Goal: Task Accomplishment & Management: Manage account settings

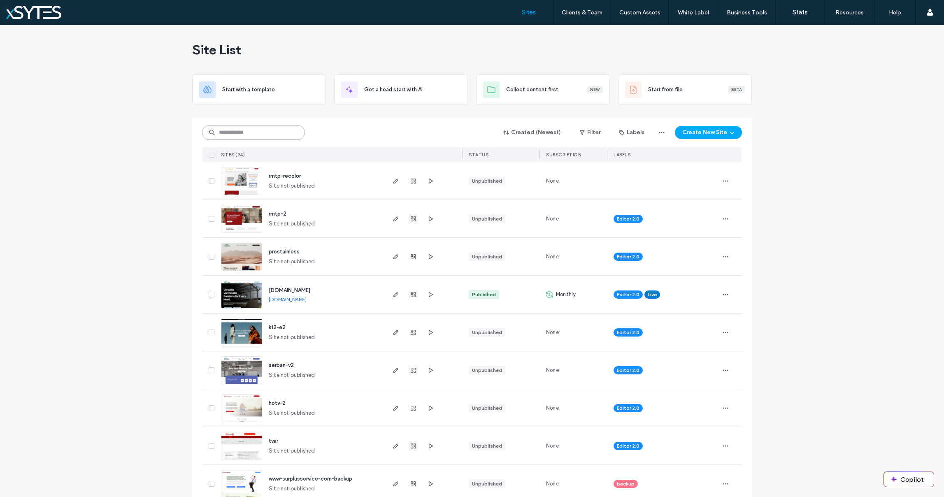
click at [284, 132] on input at bounding box center [253, 132] width 103 height 15
click at [257, 131] on input at bounding box center [253, 132] width 103 height 15
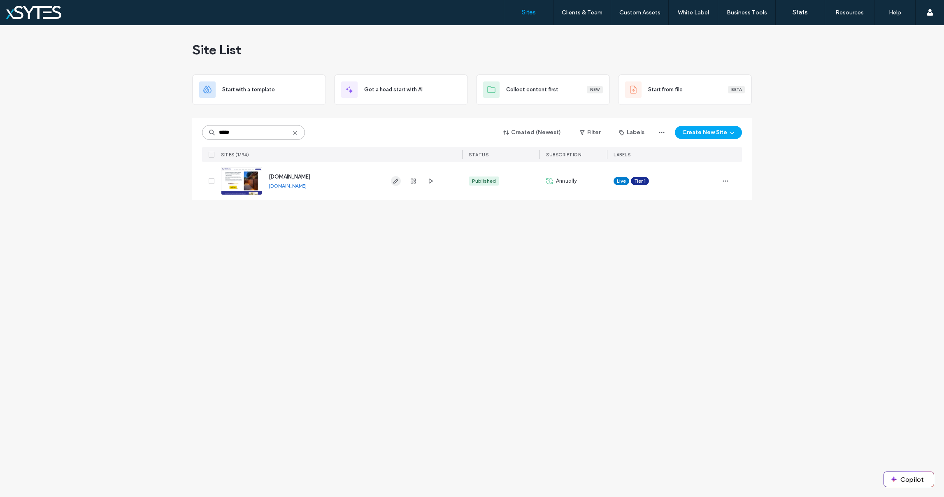
type input "*****"
click at [394, 179] on icon "button" at bounding box center [396, 181] width 7 height 7
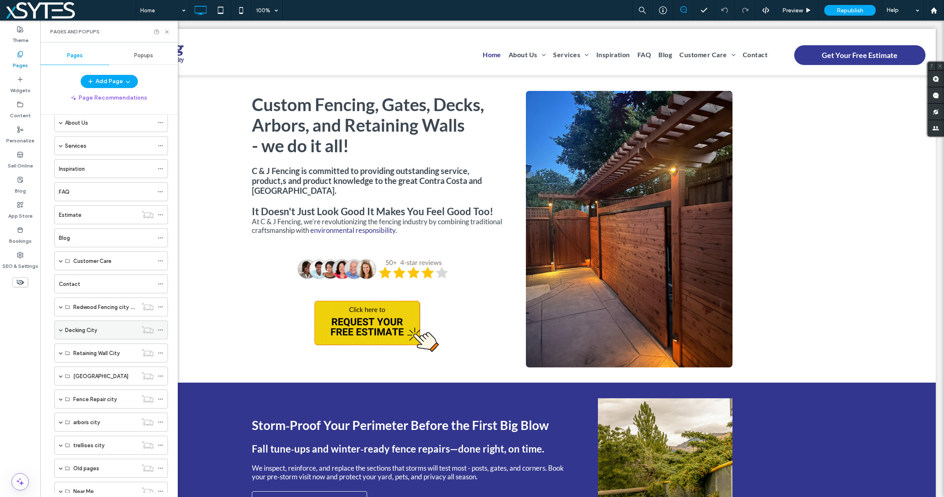
scroll to position [90, 0]
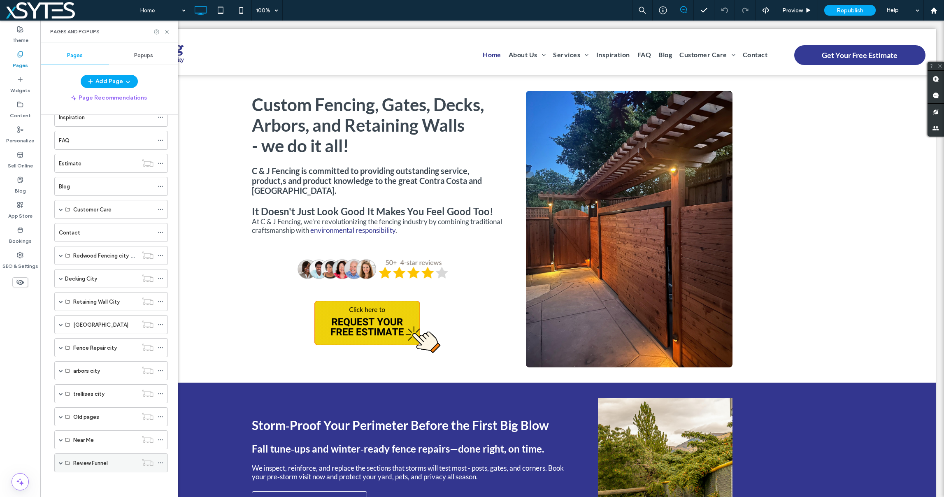
click at [62, 464] on span at bounding box center [61, 463] width 4 height 4
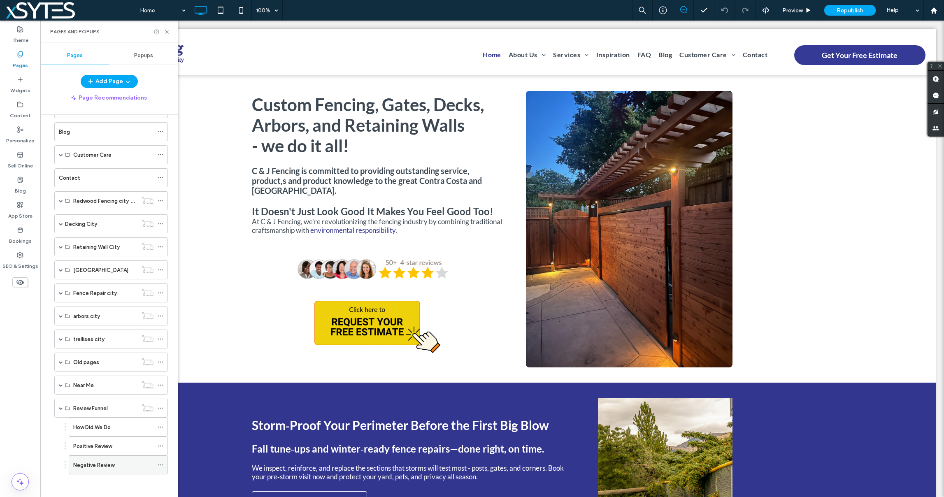
scroll to position [147, 0]
click at [158, 406] on use at bounding box center [160, 406] width 5 height 1
click at [131, 423] on div "How Did We Do" at bounding box center [113, 425] width 80 height 9
click at [158, 424] on icon at bounding box center [161, 425] width 6 height 6
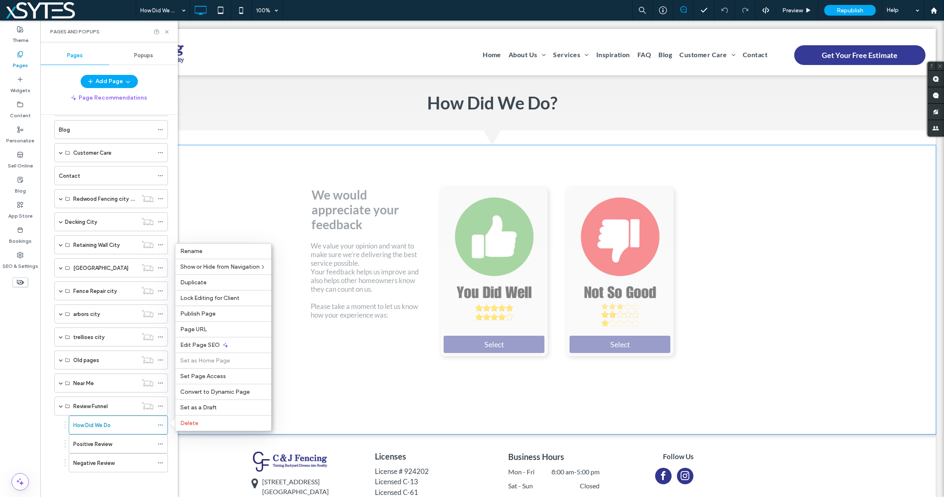
drag, startPoint x: 274, startPoint y: 205, endPoint x: 233, endPoint y: 183, distance: 46.8
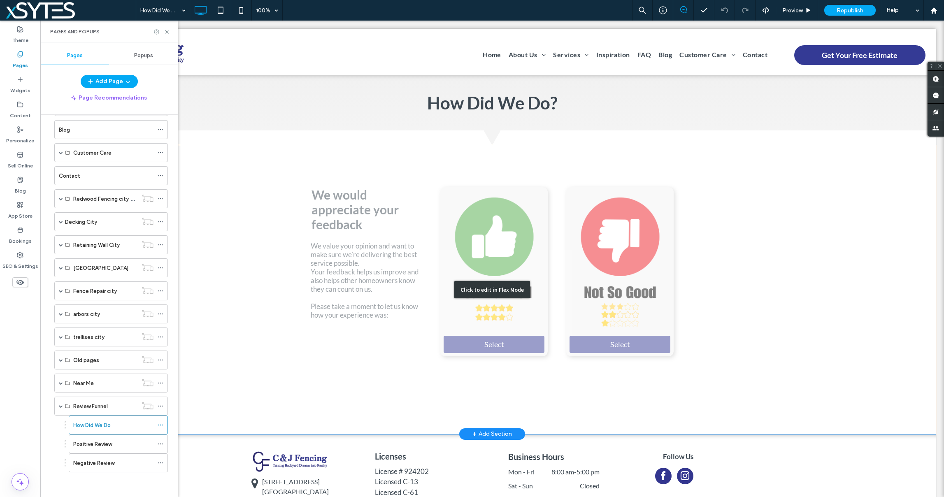
click at [245, 151] on div "Click to edit in Flex Mode" at bounding box center [493, 289] width 888 height 289
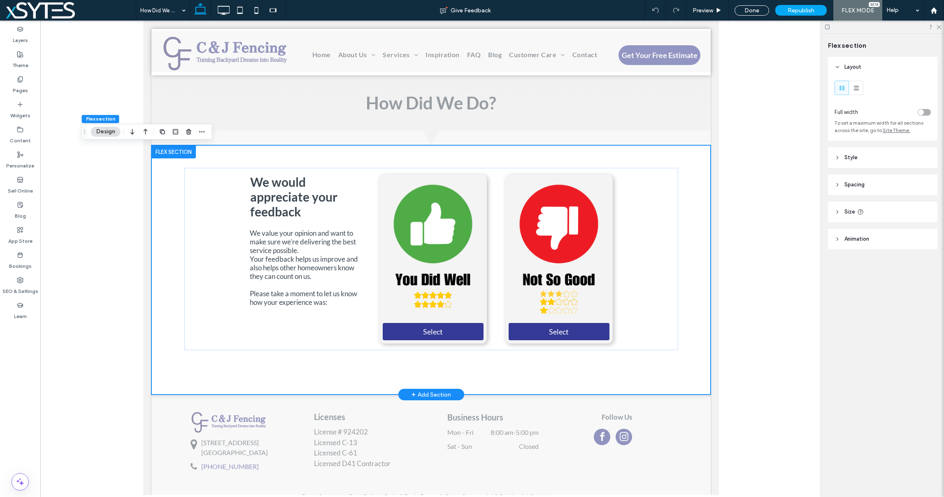
click at [163, 152] on div at bounding box center [173, 151] width 44 height 13
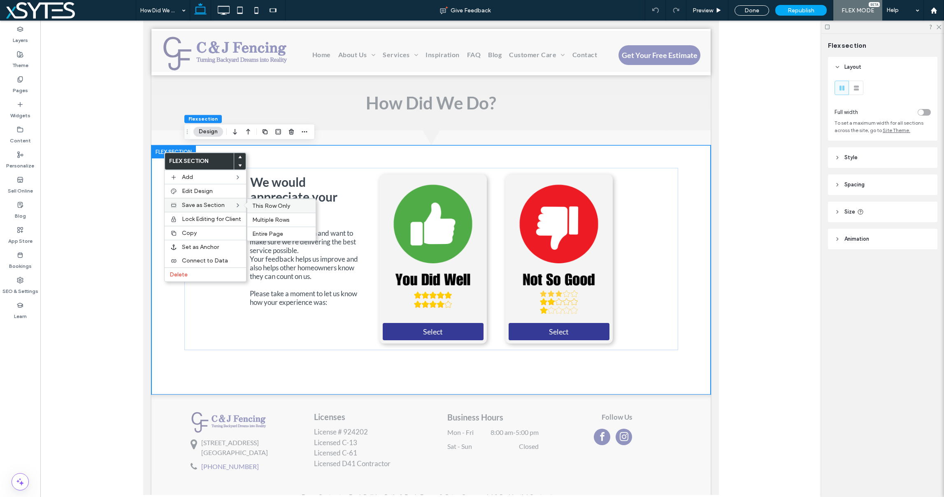
click at [281, 205] on span "This Row Only" at bounding box center [271, 206] width 38 height 7
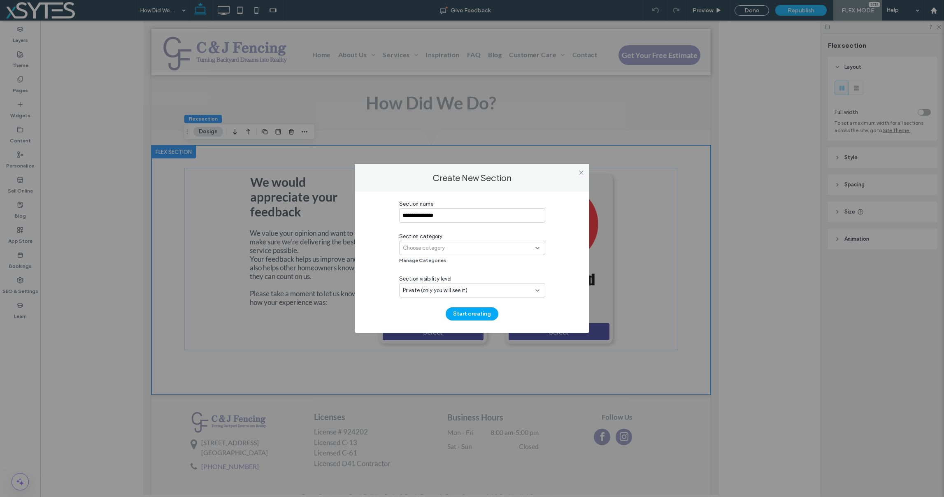
type input "**********"
click at [434, 245] on span "Choose category" at bounding box center [424, 248] width 42 height 8
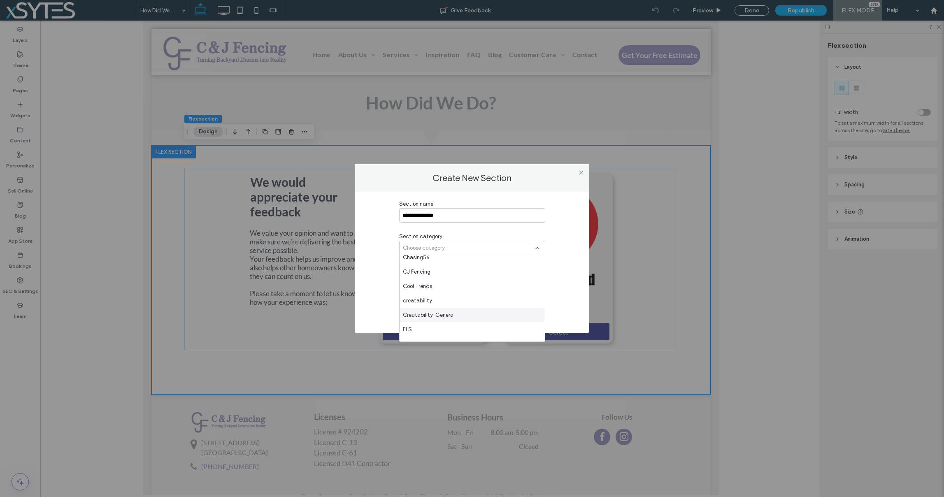
click at [447, 313] on span "Creatability-General" at bounding box center [429, 315] width 52 height 8
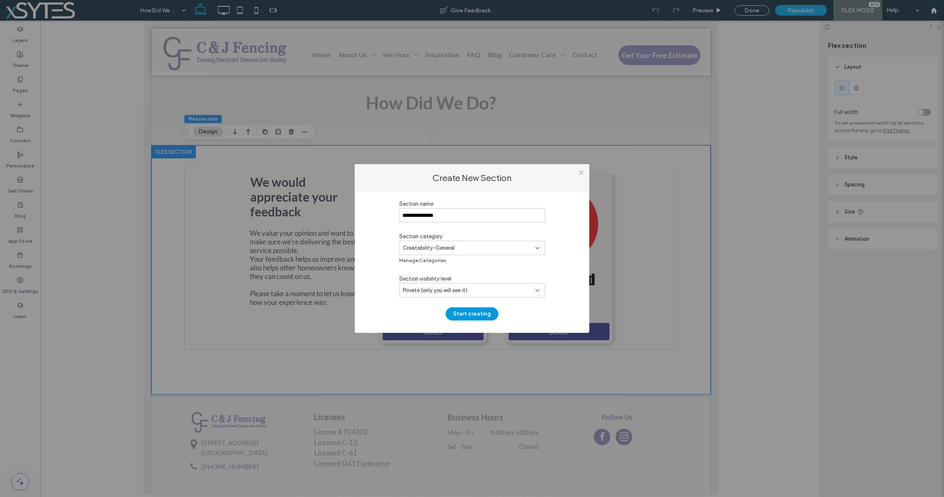
click at [465, 314] on button "Start creating" at bounding box center [472, 314] width 53 height 13
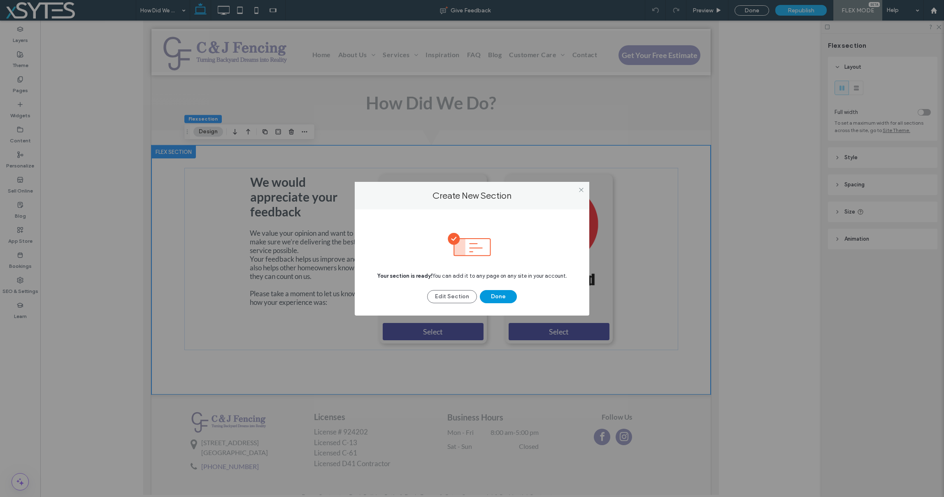
click at [495, 295] on button "Done" at bounding box center [498, 296] width 37 height 13
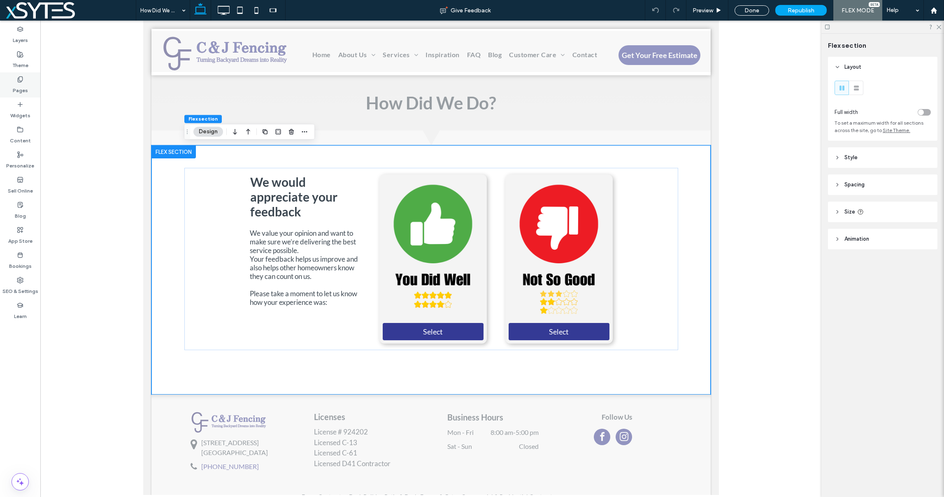
click at [19, 86] on label "Pages" at bounding box center [20, 89] width 15 height 12
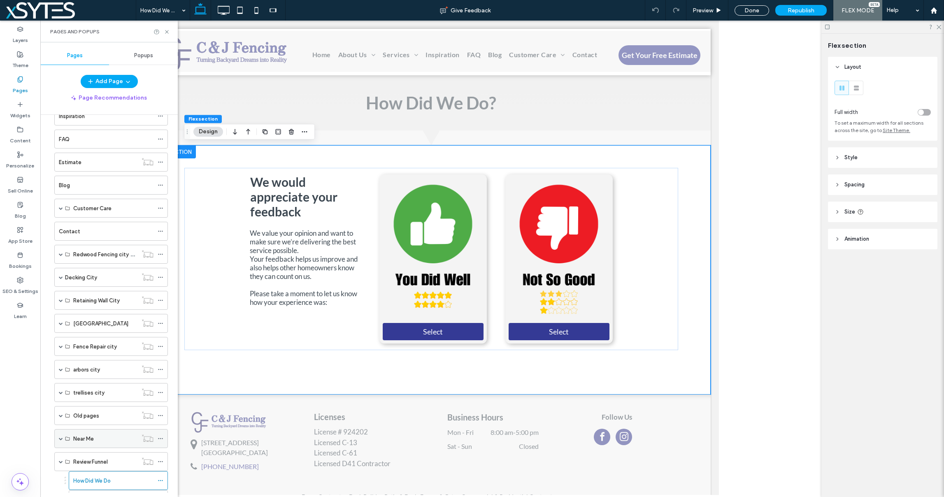
scroll to position [147, 0]
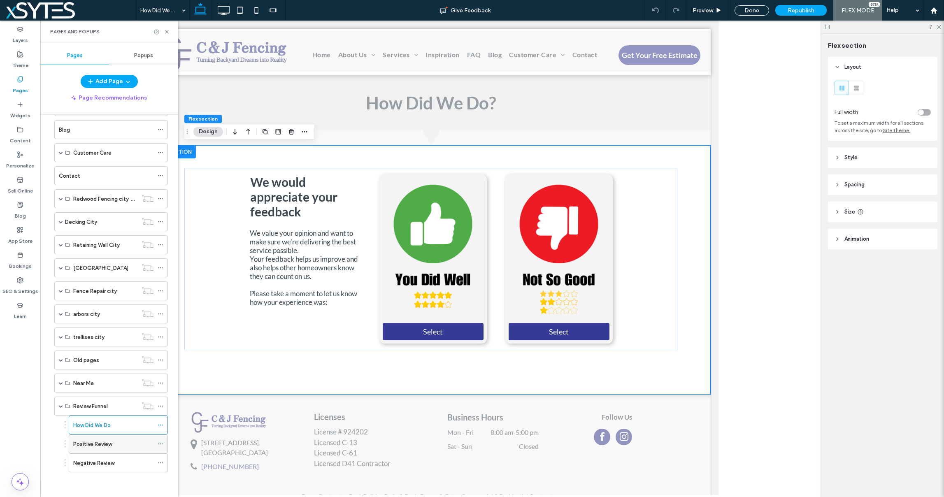
click at [145, 444] on div "Positive Review" at bounding box center [113, 444] width 80 height 9
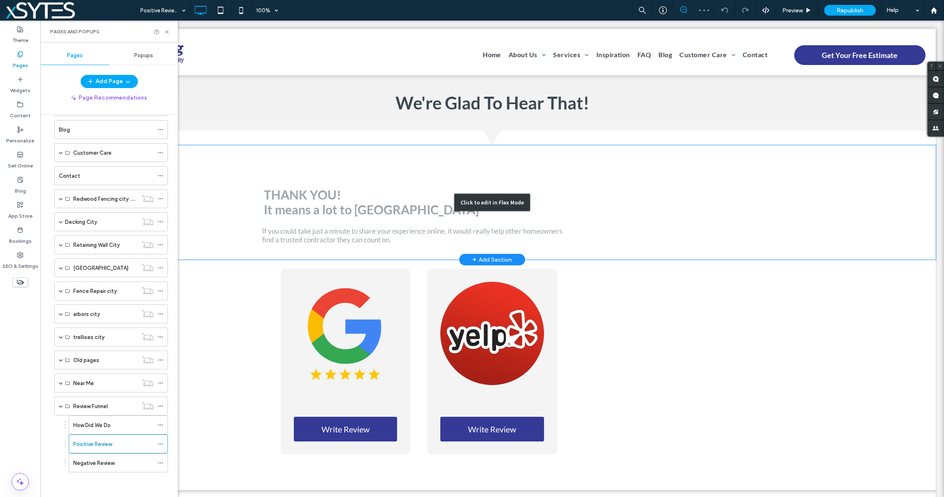
click at [226, 164] on div "Click to edit in Flex Mode" at bounding box center [493, 202] width 888 height 114
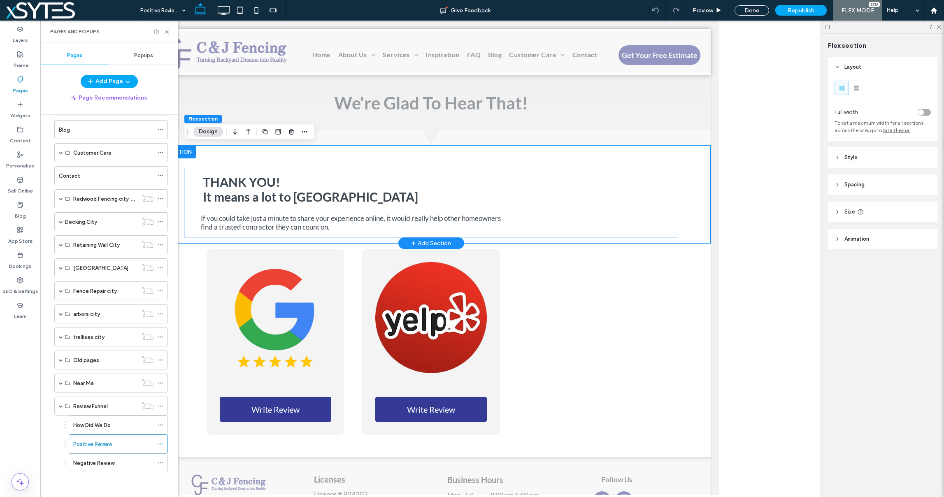
click at [187, 151] on div at bounding box center [173, 151] width 44 height 13
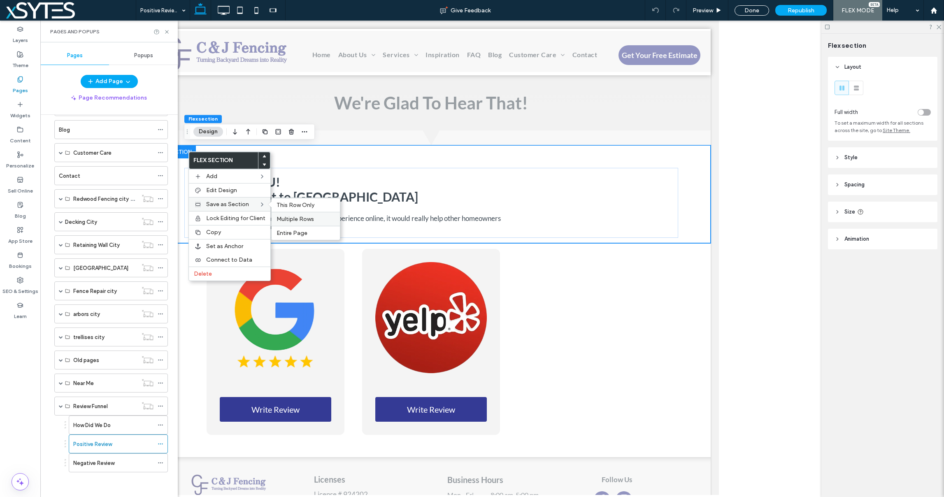
click at [307, 218] on span "Multiple Rows" at bounding box center [295, 219] width 37 height 7
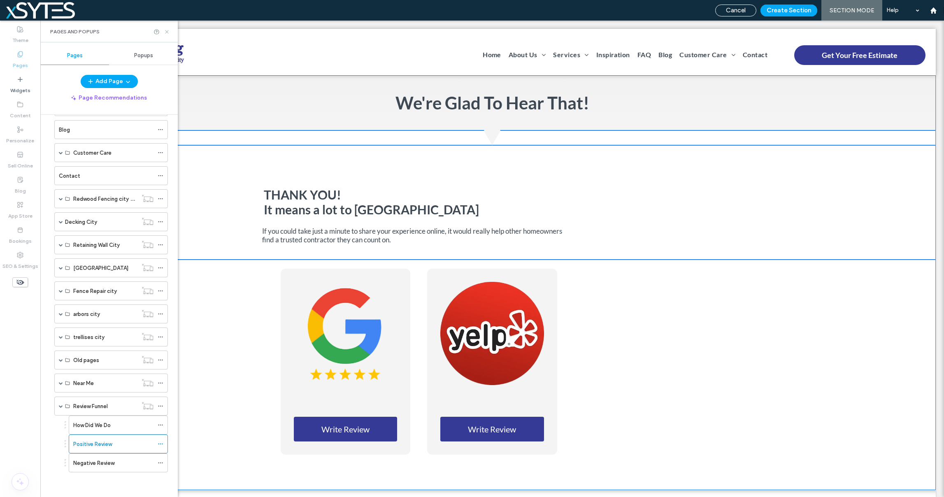
click at [168, 30] on icon at bounding box center [167, 32] width 6 height 6
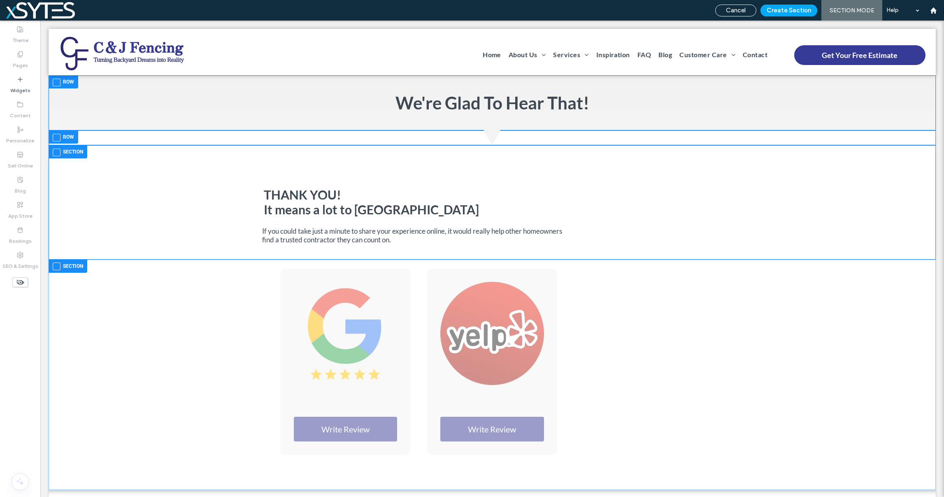
click at [53, 266] on span at bounding box center [57, 267] width 8 height 8
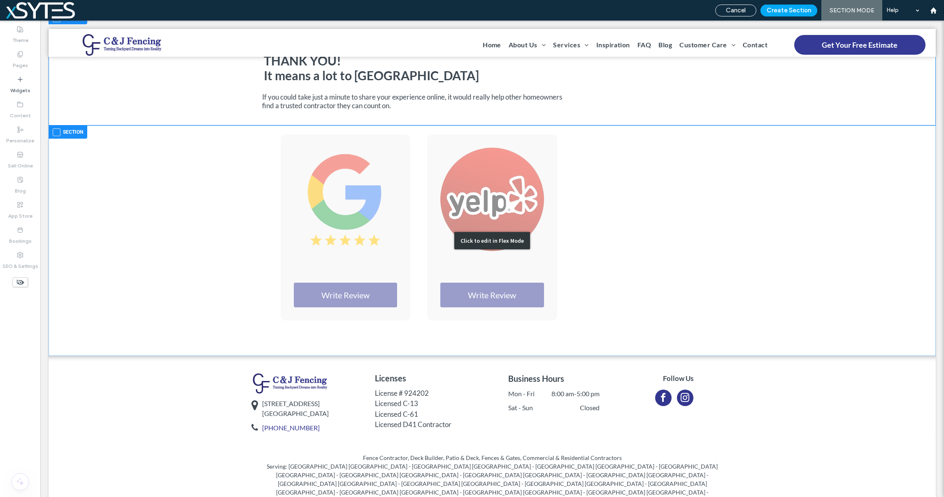
scroll to position [160, 0]
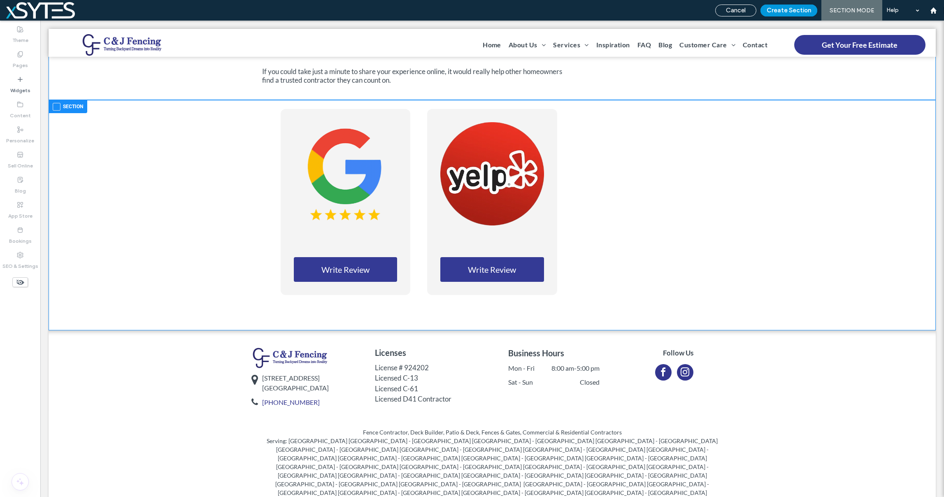
click at [781, 9] on button "Create Section" at bounding box center [789, 11] width 57 height 12
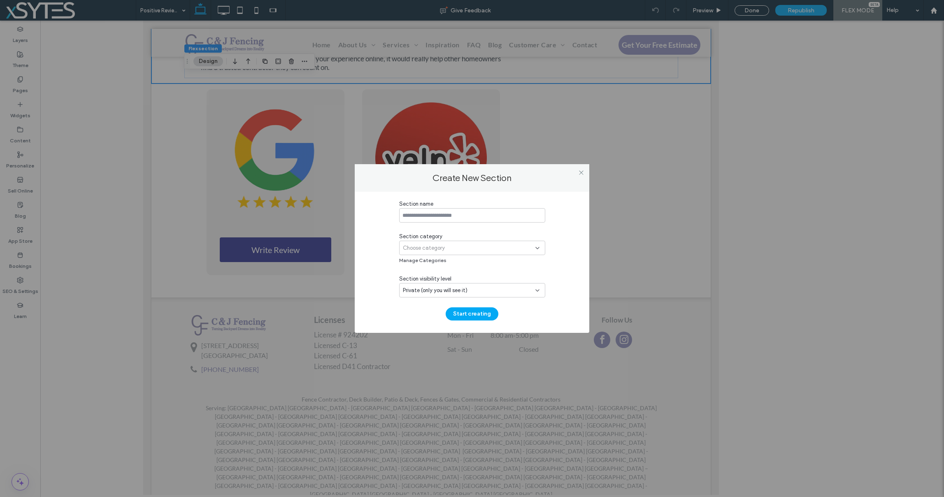
scroll to position [121, 0]
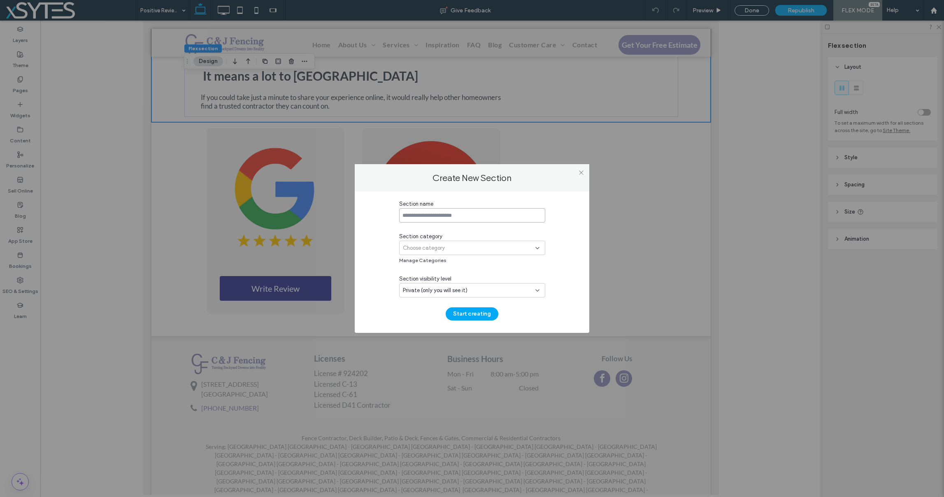
click at [408, 211] on input at bounding box center [472, 215] width 146 height 14
type input "**********"
click at [445, 244] on div "Choose category" at bounding box center [469, 248] width 133 height 8
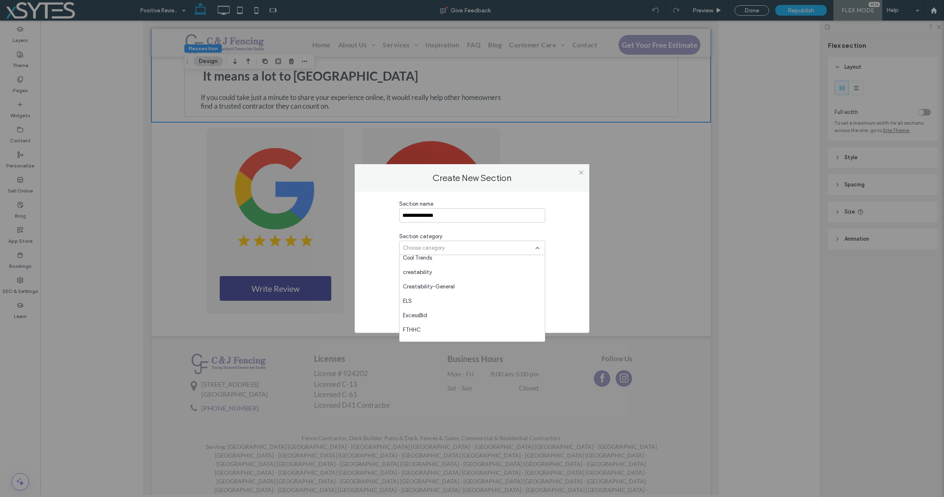
scroll to position [678, 0]
click at [436, 279] on span "Creatability-General" at bounding box center [429, 277] width 52 height 8
click at [473, 314] on button "Start creating" at bounding box center [472, 314] width 53 height 13
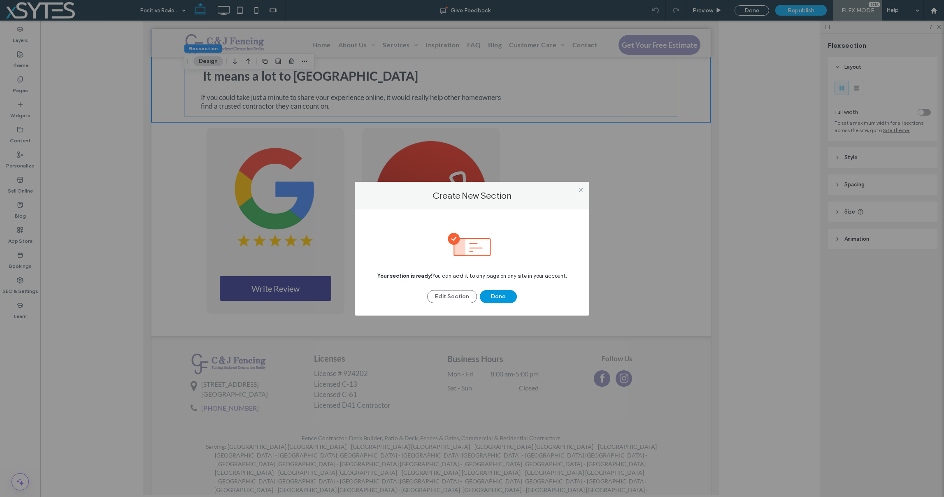
click at [497, 294] on button "Done" at bounding box center [498, 296] width 37 height 13
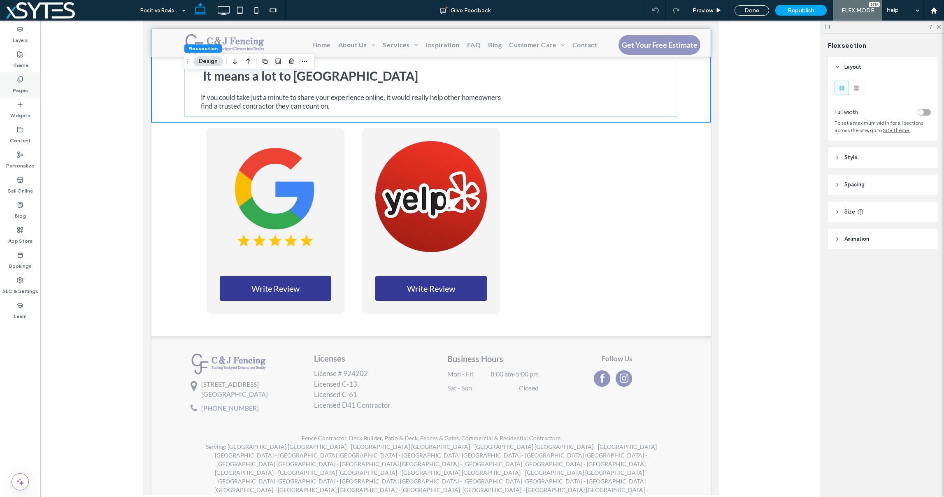
click at [18, 90] on label "Pages" at bounding box center [20, 89] width 15 height 12
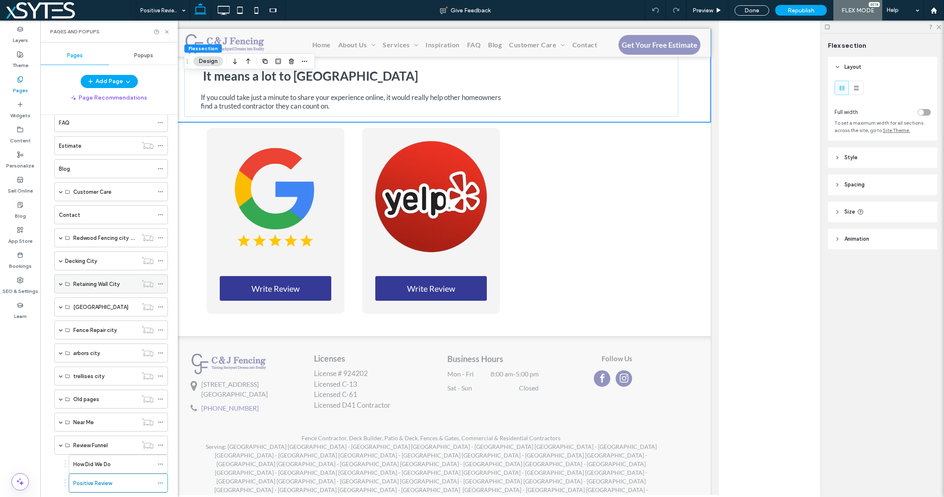
scroll to position [147, 0]
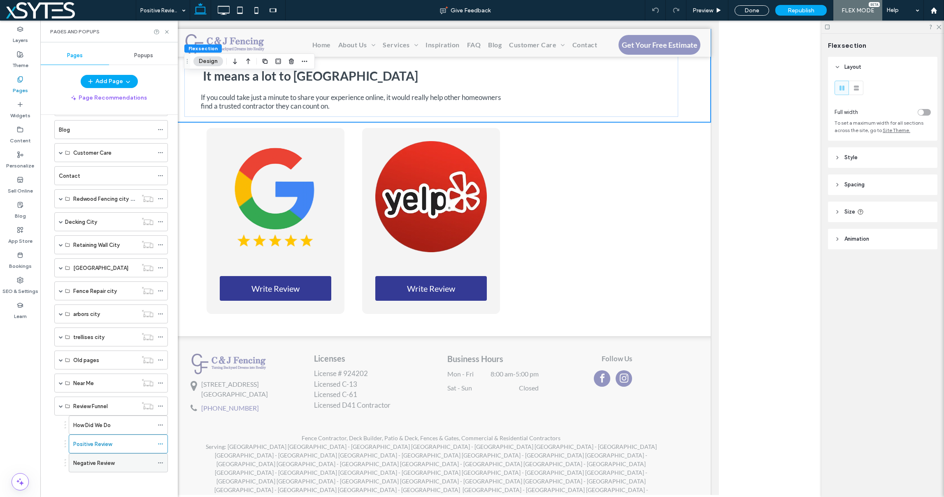
click at [114, 464] on label "Negative Review" at bounding box center [93, 463] width 41 height 14
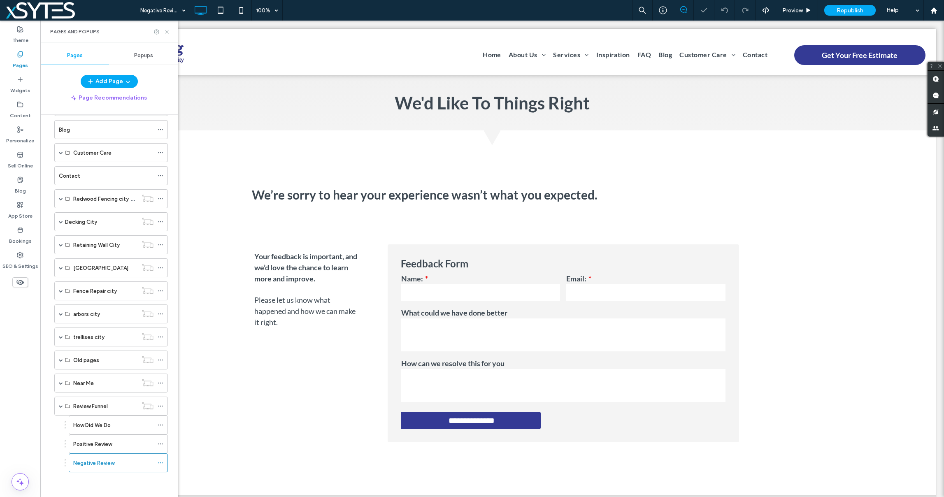
click at [166, 33] on use at bounding box center [166, 31] width 3 height 3
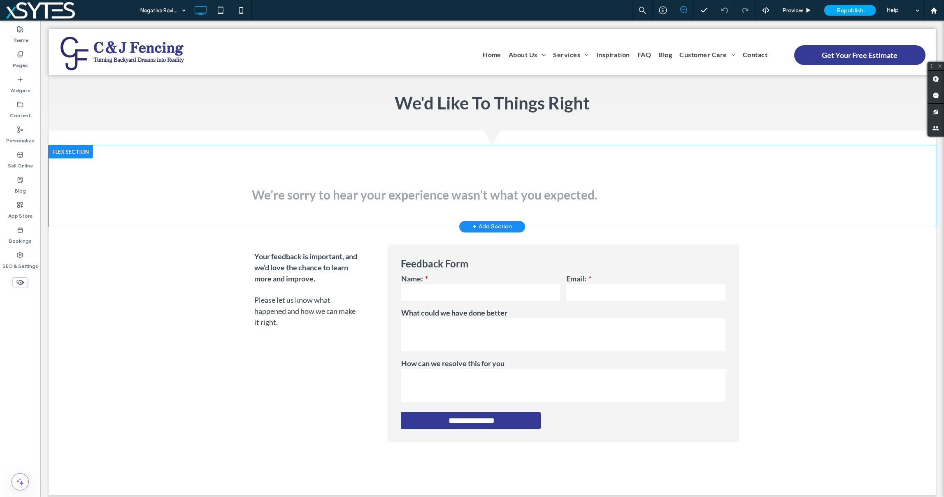
click at [71, 155] on div at bounding box center [71, 151] width 44 height 13
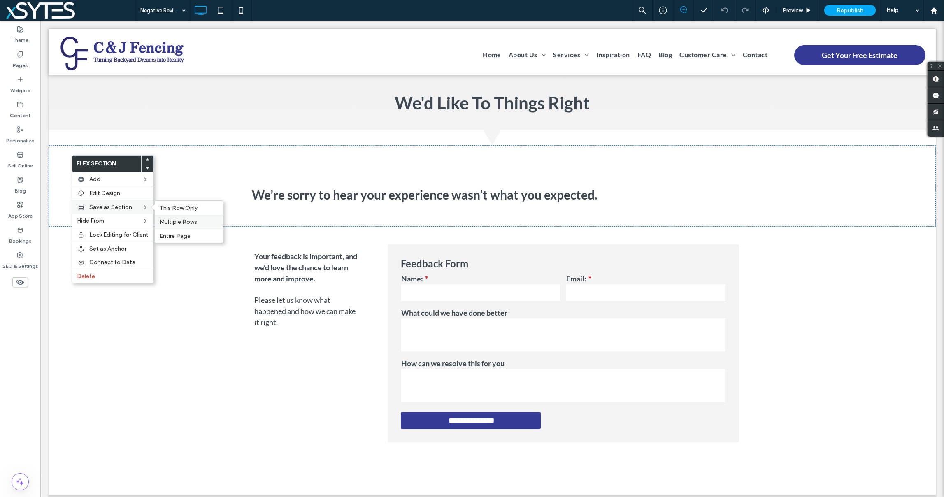
click at [165, 219] on span "Multiple Rows" at bounding box center [178, 222] width 37 height 7
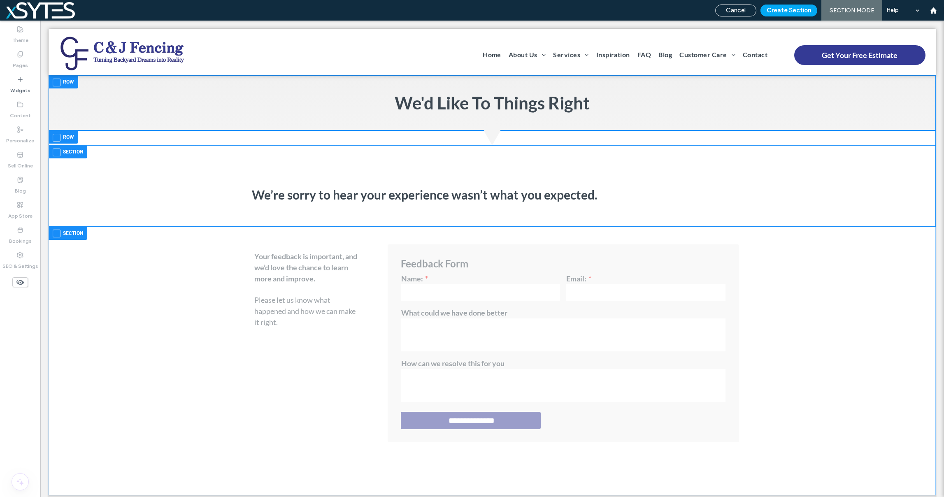
click at [57, 234] on span at bounding box center [57, 234] width 8 height 8
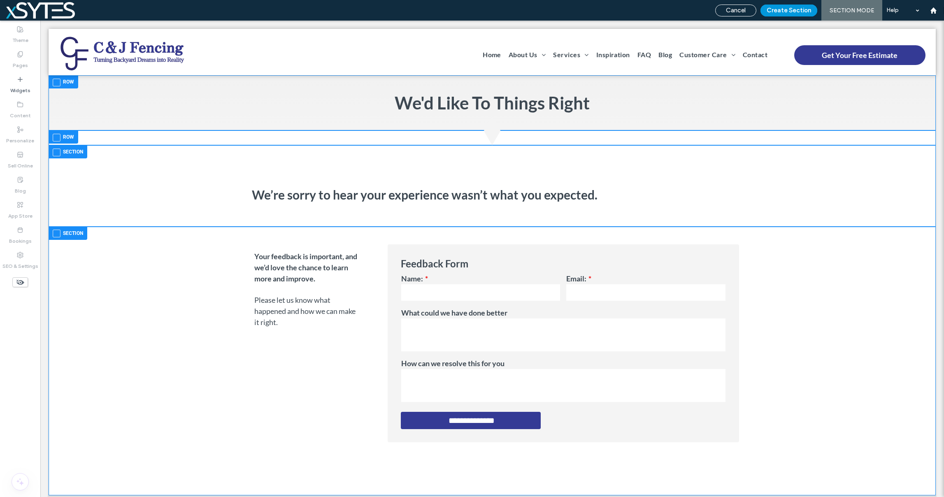
click at [793, 7] on button "Create Section" at bounding box center [789, 11] width 57 height 12
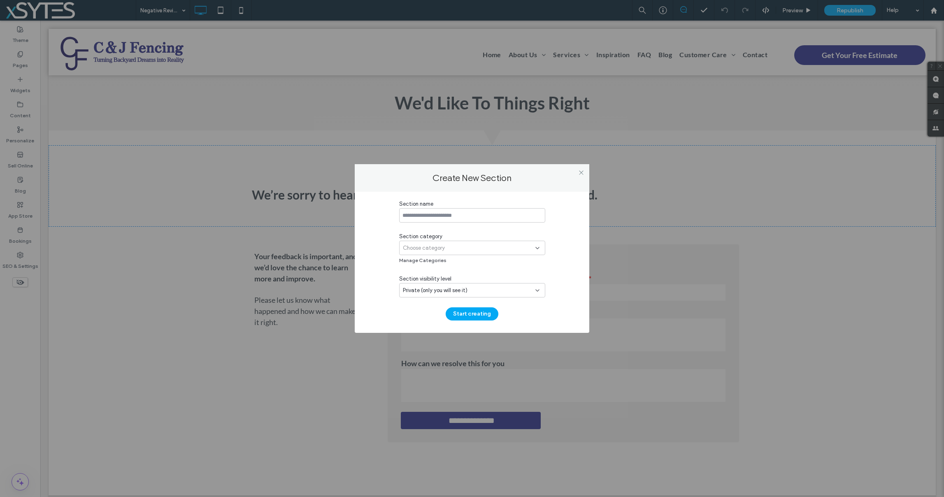
click at [410, 210] on input at bounding box center [472, 215] width 146 height 14
type input "**********"
click at [438, 244] on span "Choose category" at bounding box center [424, 248] width 42 height 8
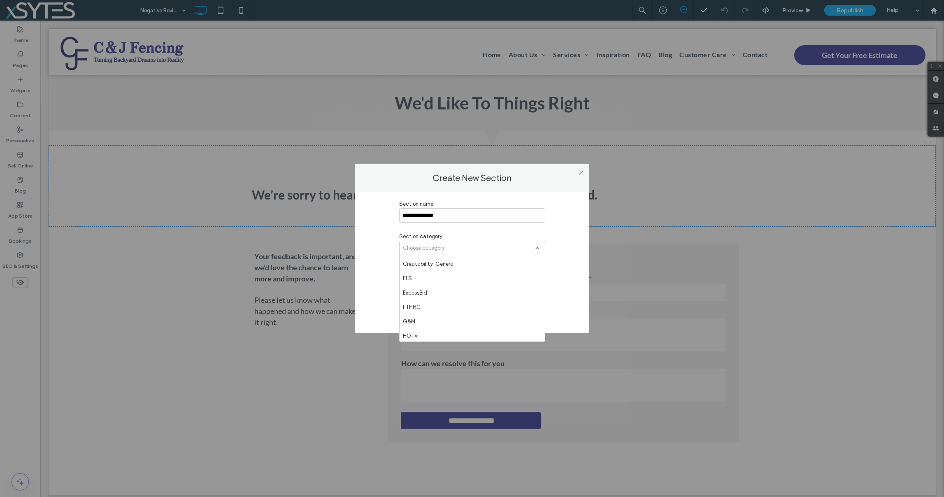
scroll to position [690, 0]
click at [442, 263] on span "Creatability-General" at bounding box center [429, 264] width 52 height 8
click at [481, 312] on button "Start creating" at bounding box center [472, 314] width 53 height 13
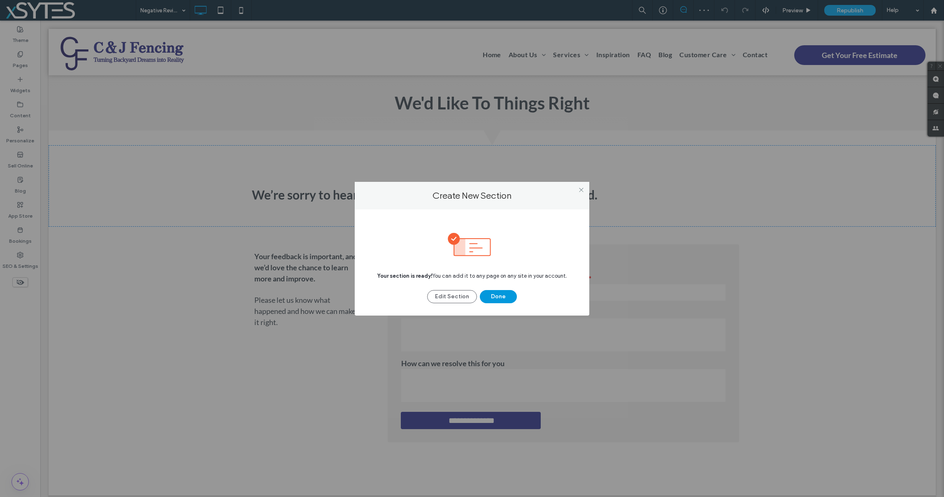
click at [491, 292] on button "Done" at bounding box center [498, 296] width 37 height 13
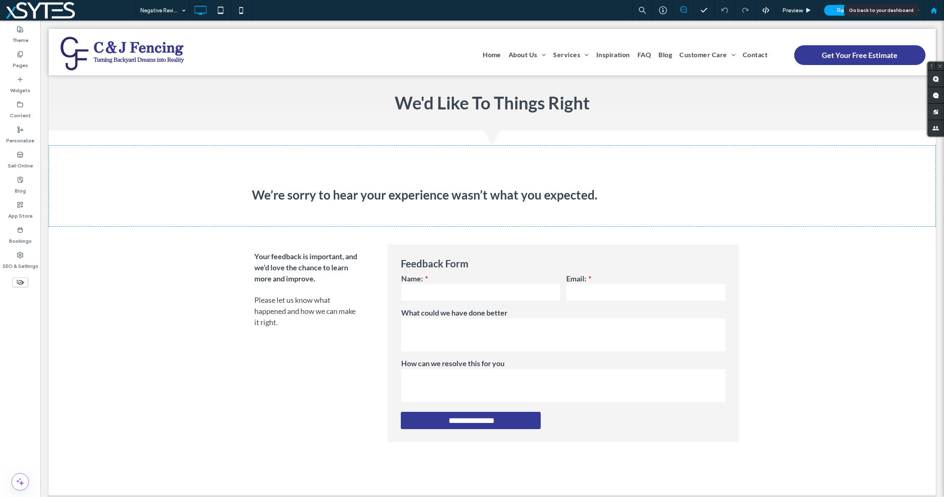
click at [937, 8] on icon at bounding box center [934, 10] width 7 height 7
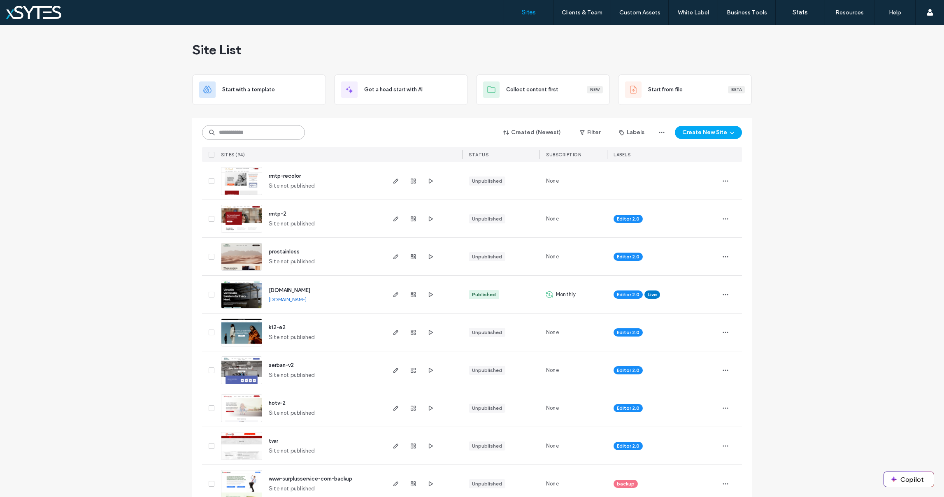
click at [274, 129] on input at bounding box center [253, 132] width 103 height 15
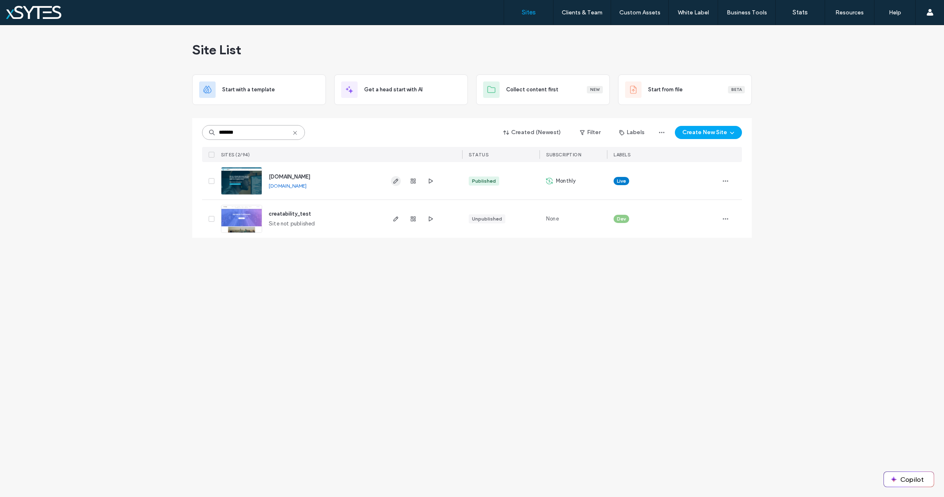
type input "*******"
click at [396, 181] on icon "button" at bounding box center [396, 181] width 7 height 7
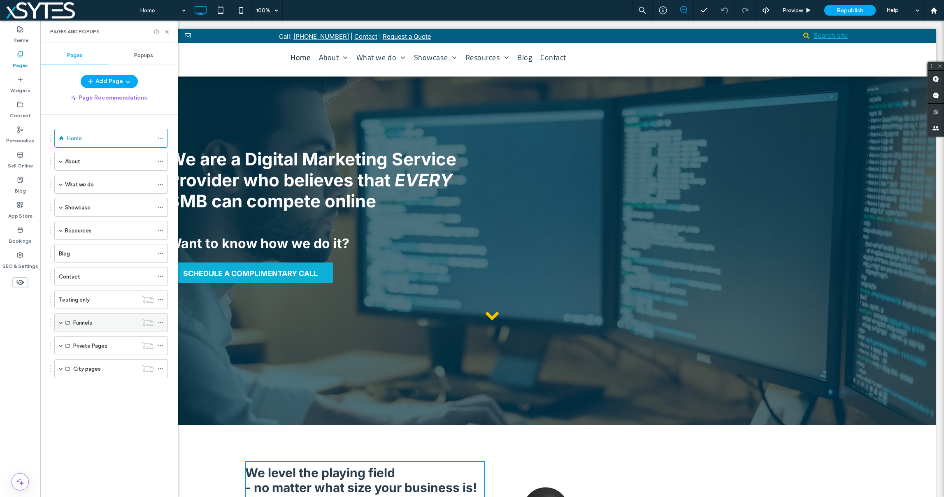
click at [60, 323] on span at bounding box center [61, 323] width 4 height 4
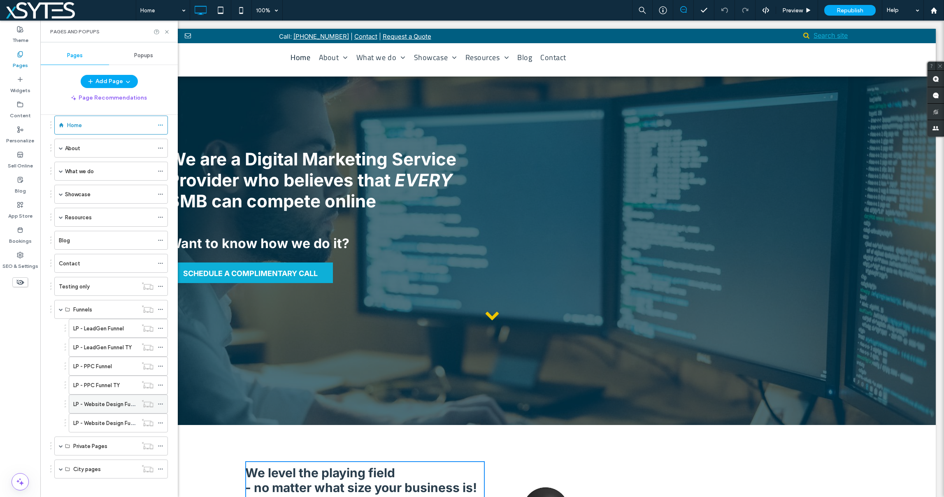
scroll to position [19, 0]
click at [103, 79] on button "Add Page" at bounding box center [109, 81] width 57 height 13
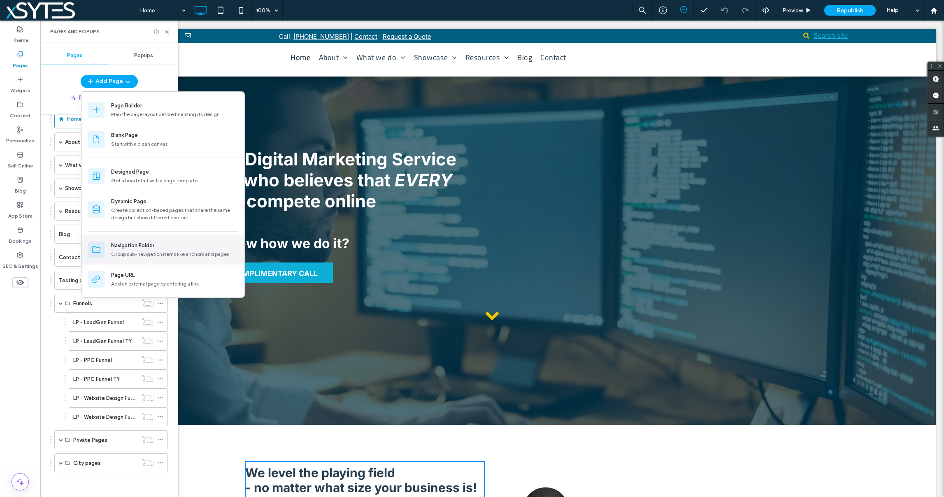
click at [132, 247] on div "Navigation Folder" at bounding box center [132, 246] width 43 height 8
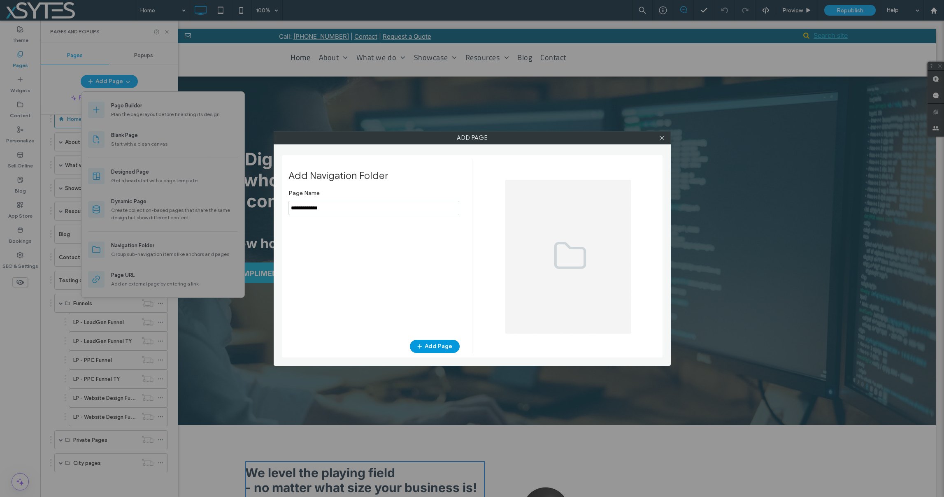
type input "**********"
click at [433, 348] on button "Add Page" at bounding box center [435, 346] width 50 height 13
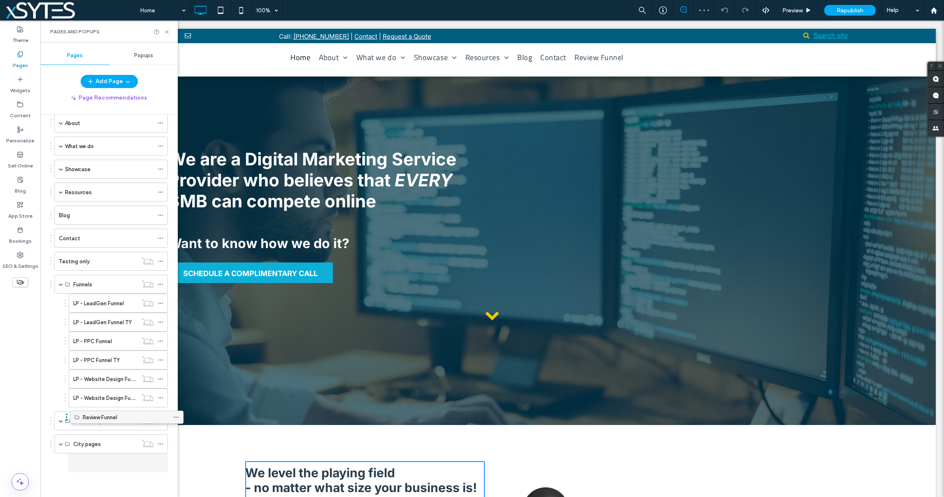
scroll to position [38, 0]
drag, startPoint x: 86, startPoint y: 462, endPoint x: 104, endPoint y: 415, distance: 50.4
click at [88, 144] on label "What we do" at bounding box center [79, 146] width 29 height 14
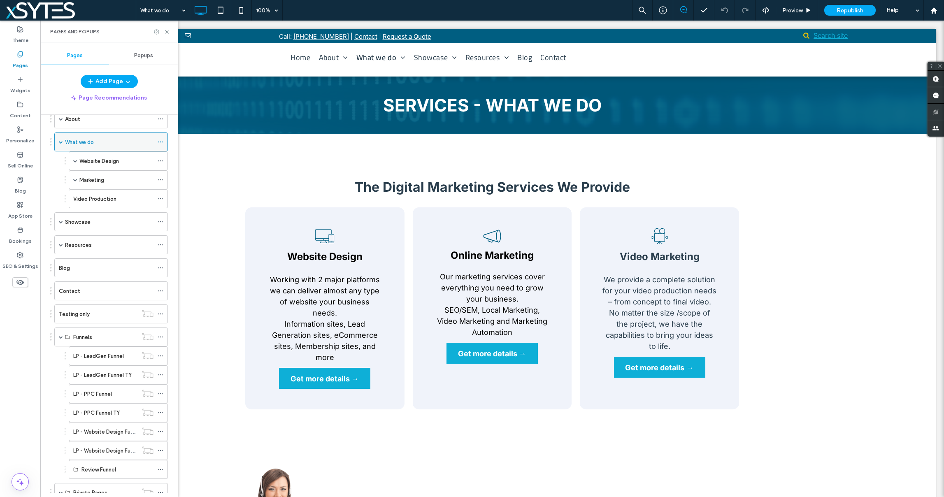
click at [160, 142] on use at bounding box center [160, 142] width 5 height 1
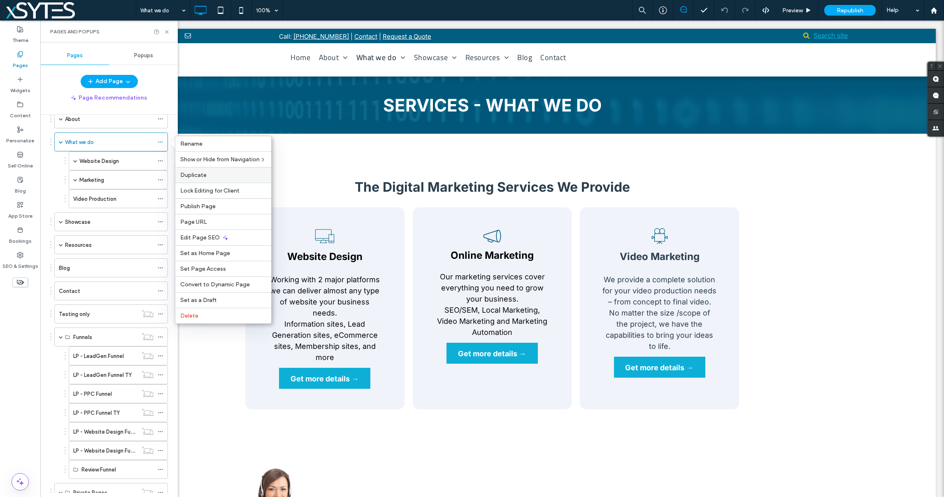
click at [198, 176] on span "Duplicate" at bounding box center [193, 175] width 26 height 7
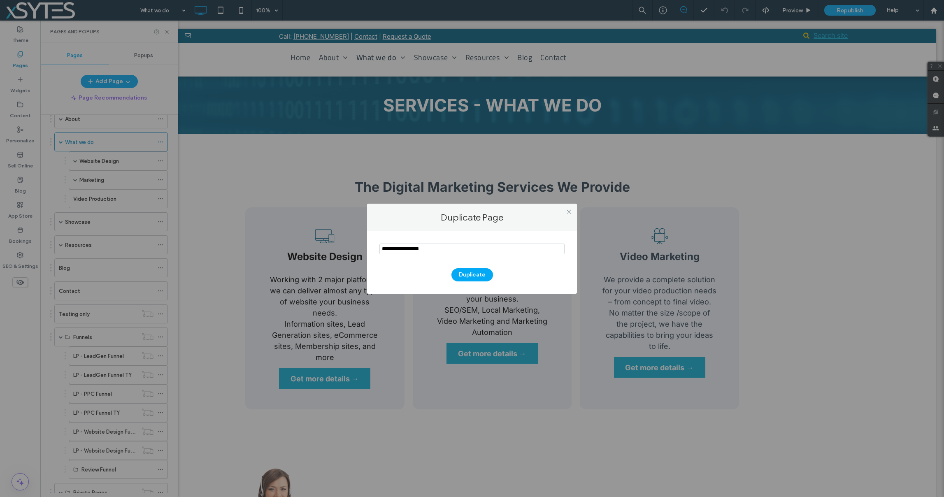
drag, startPoint x: 404, startPoint y: 249, endPoint x: 346, endPoint y: 250, distance: 58.5
click at [346, 250] on div "Duplicate Page Duplicate" at bounding box center [472, 248] width 944 height 497
type input "**********"
click at [466, 276] on button "Duplicate" at bounding box center [473, 274] width 42 height 13
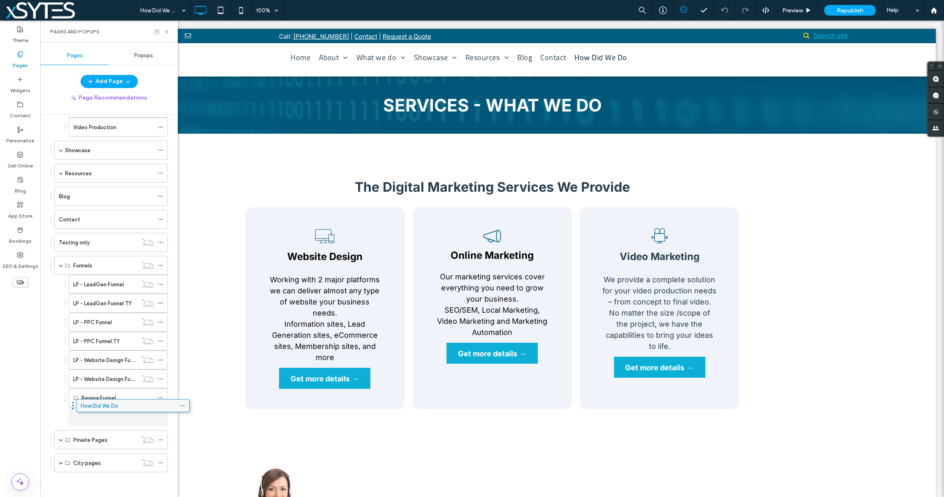
scroll to position [114, 0]
drag, startPoint x: 102, startPoint y: 465, endPoint x: 128, endPoint y: 422, distance: 50.1
drag, startPoint x: 100, startPoint y: 416, endPoint x: 135, endPoint y: 417, distance: 35.0
click at [124, 417] on label "How Did We Do" at bounding box center [112, 417] width 37 height 14
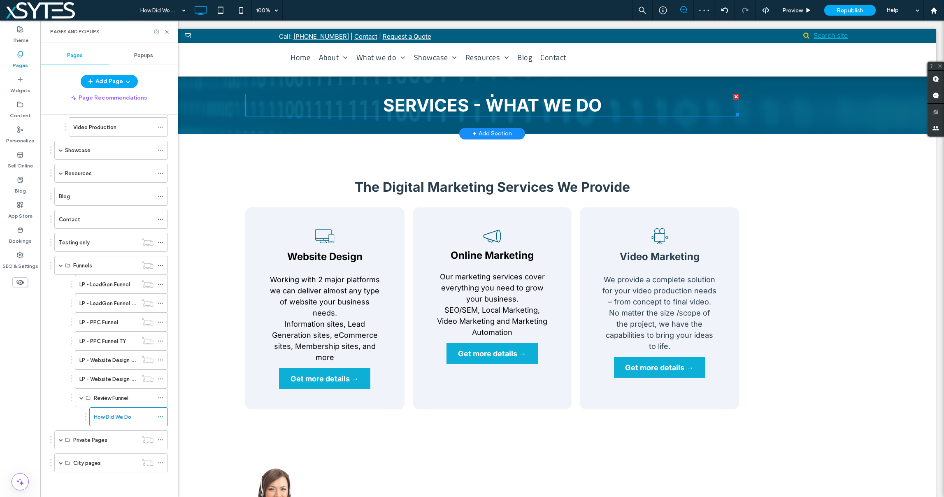
click at [541, 97] on span "SERVICES - WHAT WE DO" at bounding box center [492, 105] width 219 height 21
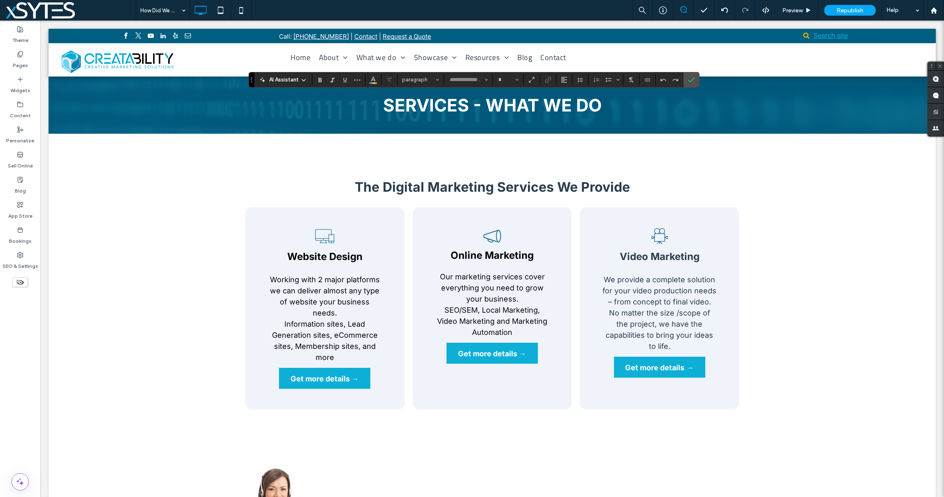
type input "*****"
type input "**"
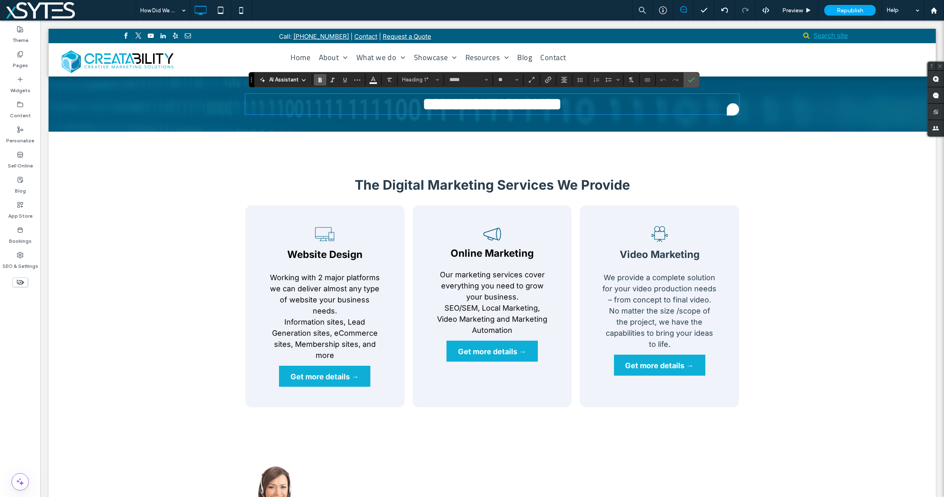
click at [536, 101] on span "**********" at bounding box center [492, 104] width 139 height 17
click at [446, 104] on span "**********" at bounding box center [492, 104] width 93 height 17
click at [103, 200] on div "The Digital Marketing Services We Provide Website Design Working with 2 major p…" at bounding box center [493, 298] width 888 height 333
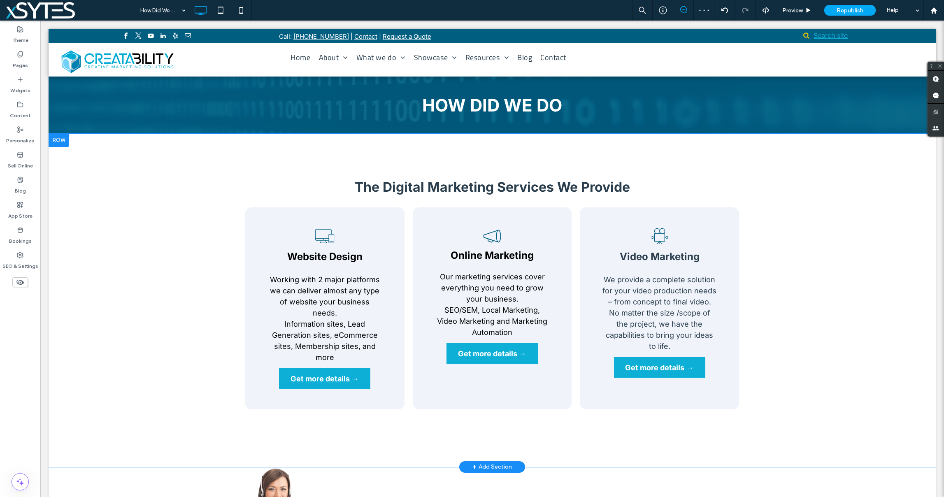
click at [67, 141] on div at bounding box center [59, 140] width 21 height 13
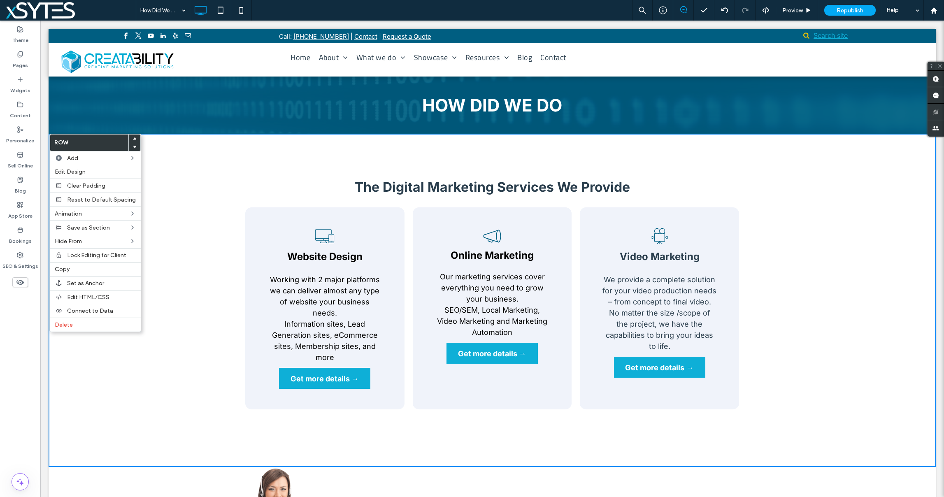
click at [488, 156] on div "The Digital Marketing Services We Provide Website Design Working with 2 major p…" at bounding box center [493, 300] width 888 height 333
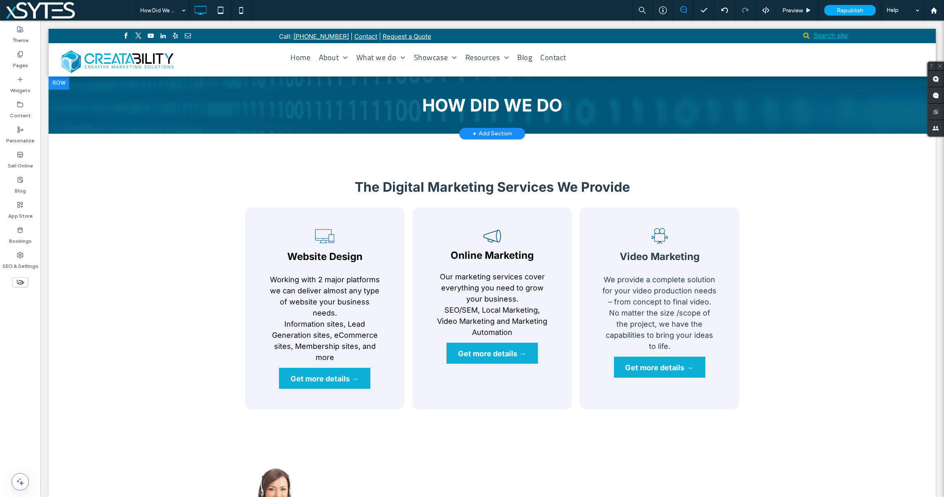
click at [487, 133] on div "+ Add Section" at bounding box center [493, 133] width 40 height 9
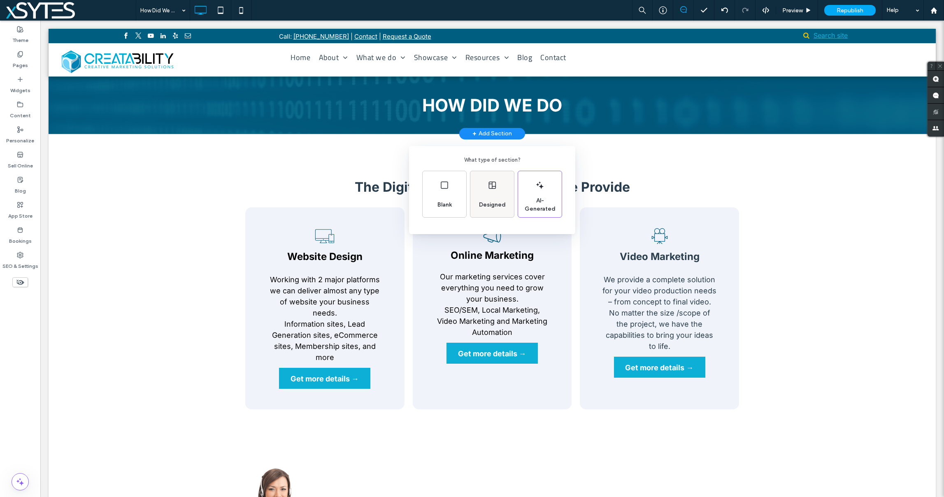
click at [487, 191] on div "Designed" at bounding box center [493, 194] width 44 height 46
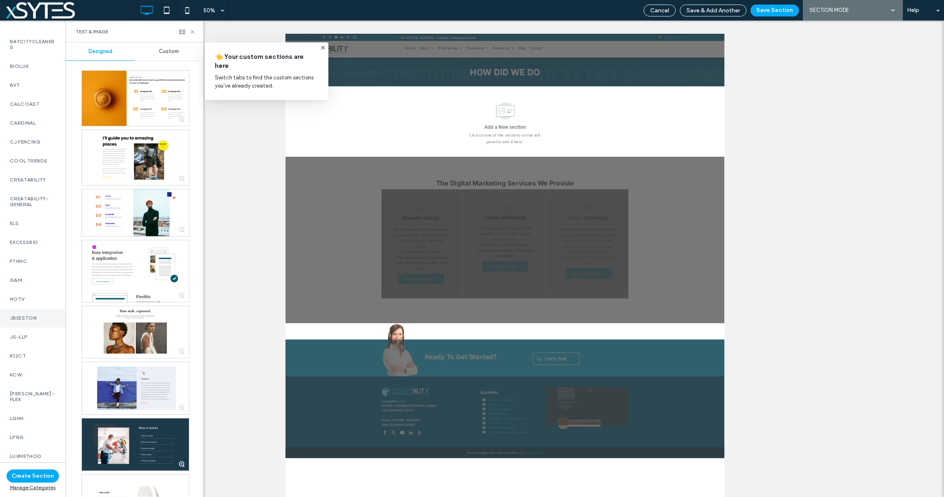
scroll to position [645, 0]
click at [32, 205] on label "Creatability-General" at bounding box center [33, 203] width 46 height 12
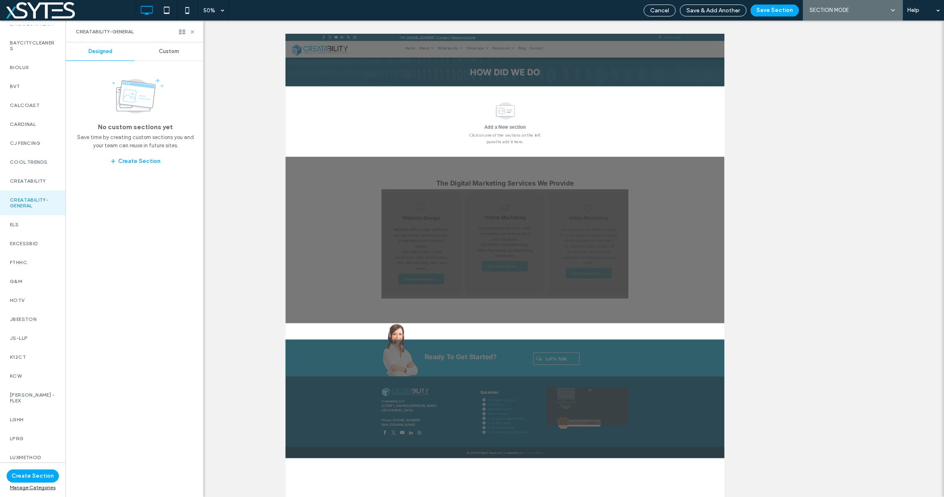
click at [161, 54] on span "Custom" at bounding box center [169, 51] width 20 height 7
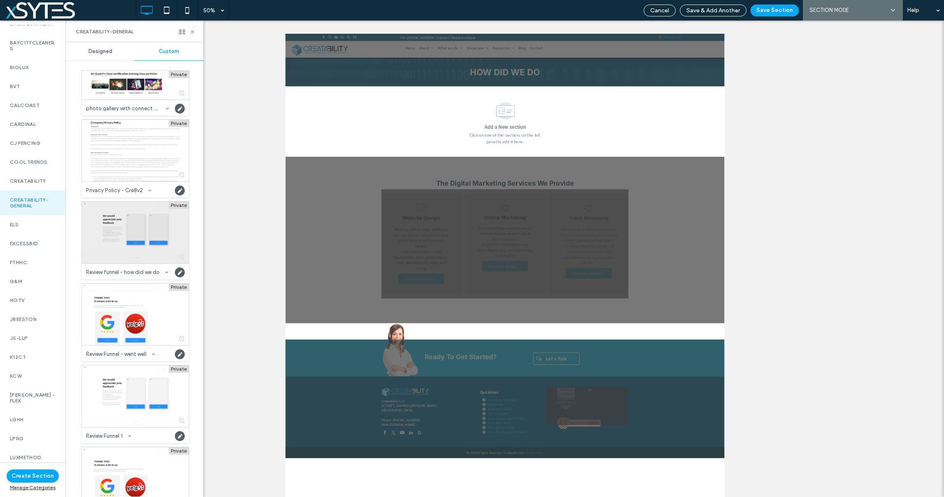
click at [172, 220] on div at bounding box center [135, 233] width 107 height 62
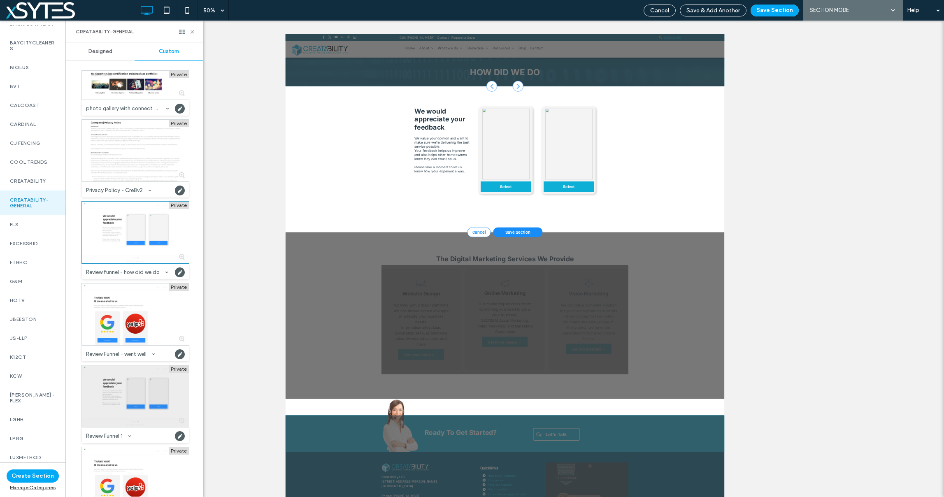
click at [158, 401] on div at bounding box center [135, 397] width 107 height 62
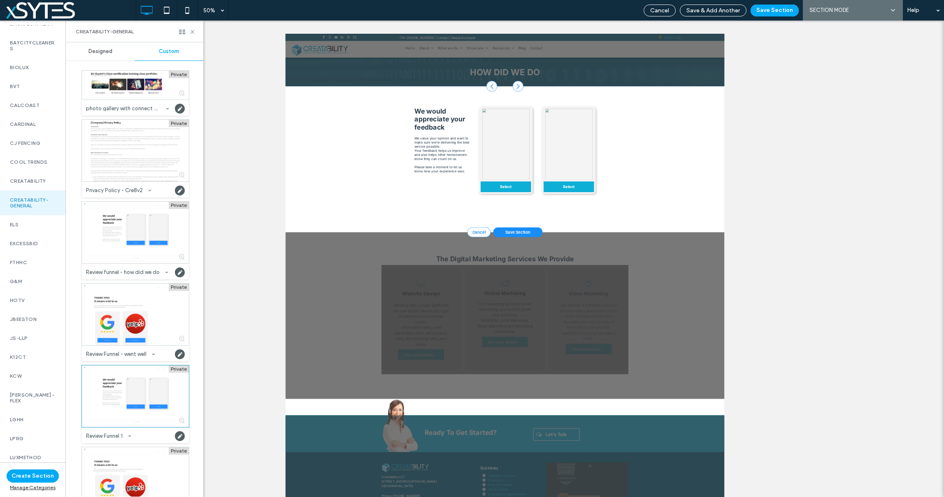
scroll to position [238, 0]
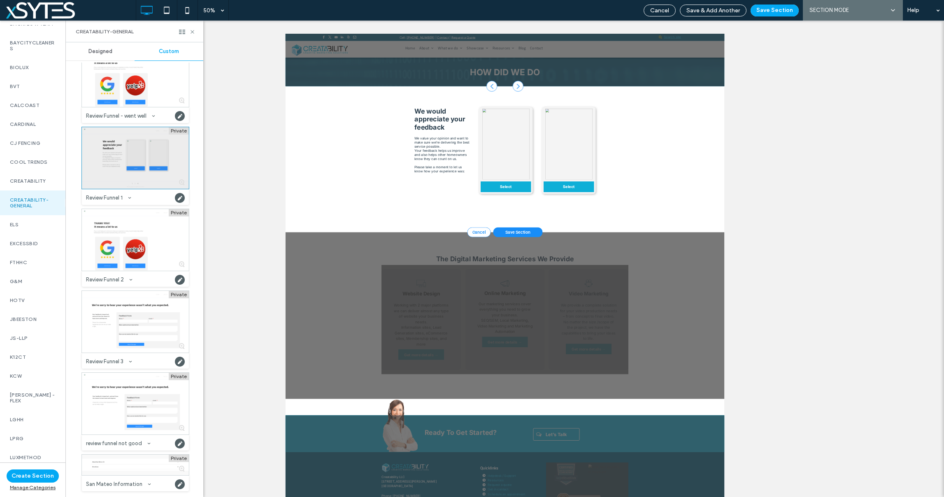
click at [147, 165] on div at bounding box center [135, 158] width 107 height 62
click at [763, 12] on button "Save Section" at bounding box center [775, 11] width 48 height 12
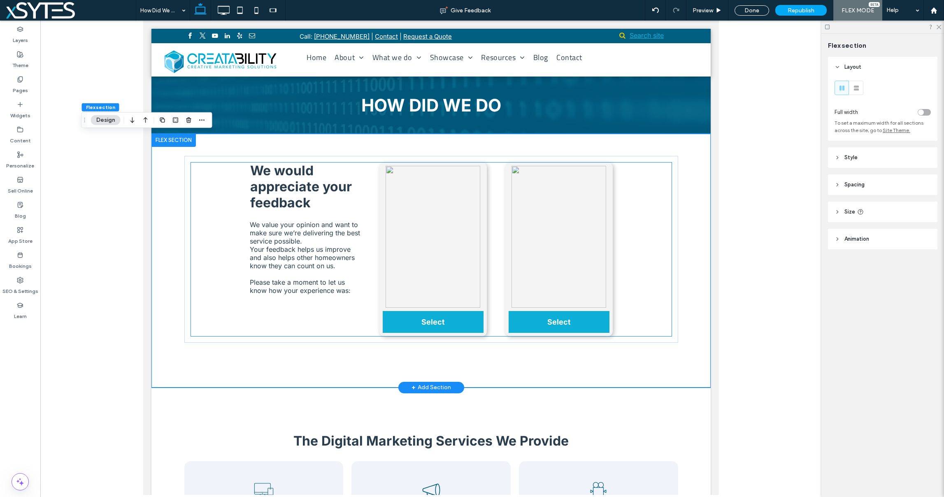
click at [422, 200] on img at bounding box center [432, 237] width 95 height 142
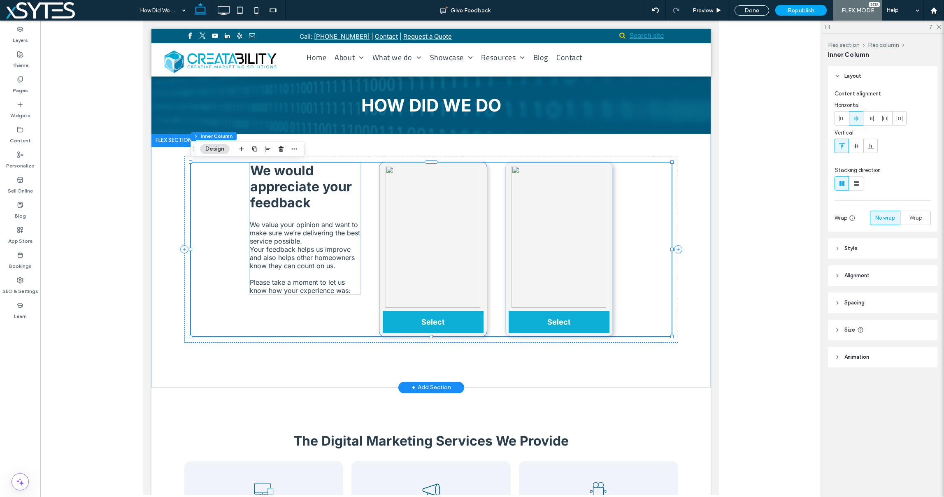
click at [415, 219] on img at bounding box center [432, 237] width 95 height 142
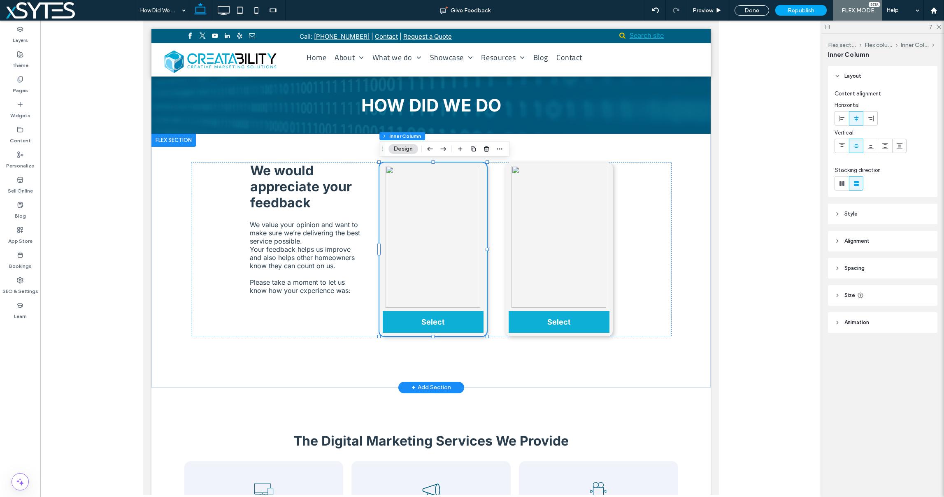
click at [415, 219] on img at bounding box center [432, 237] width 95 height 142
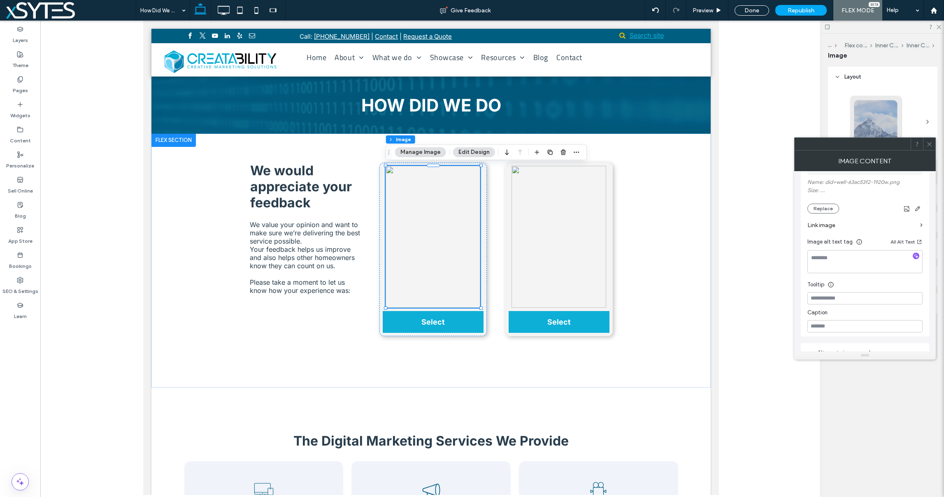
scroll to position [154, 0]
click at [820, 209] on button "Replace" at bounding box center [824, 209] width 32 height 10
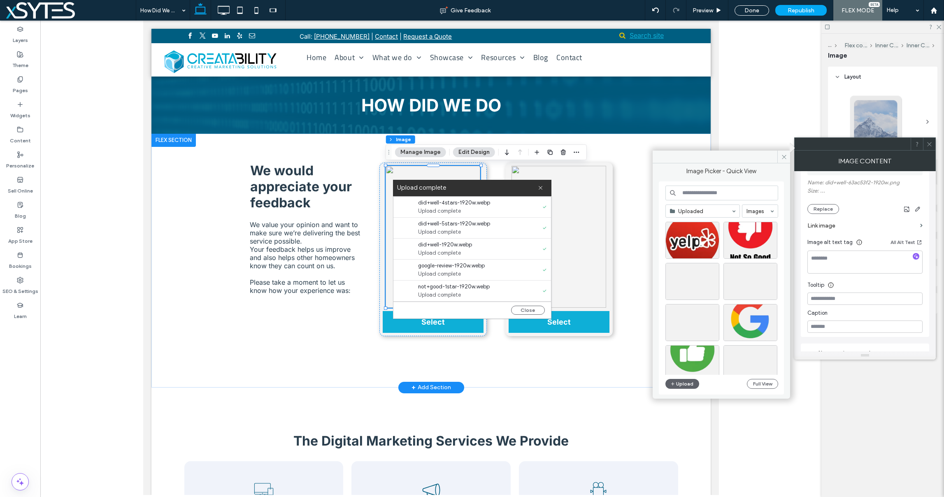
click at [398, 172] on img at bounding box center [432, 237] width 95 height 142
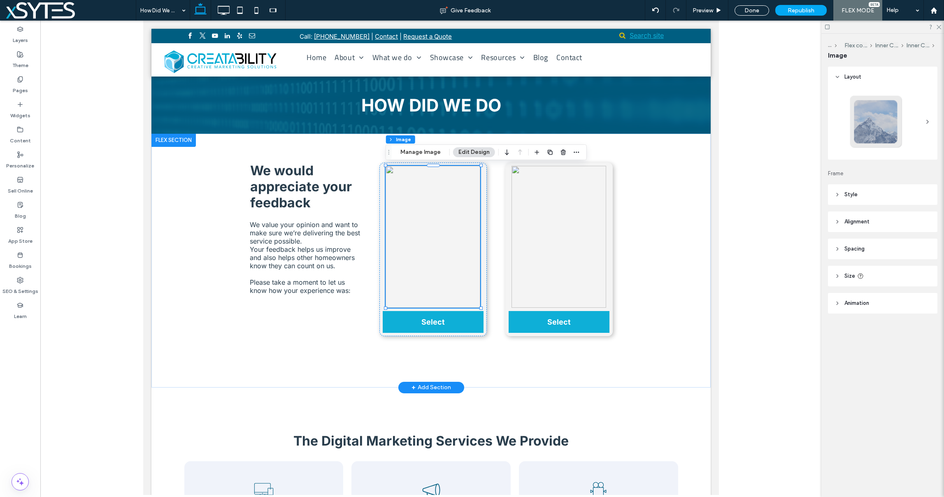
click at [431, 244] on img at bounding box center [432, 237] width 95 height 142
click at [429, 155] on button "Manage Image" at bounding box center [420, 152] width 51 height 10
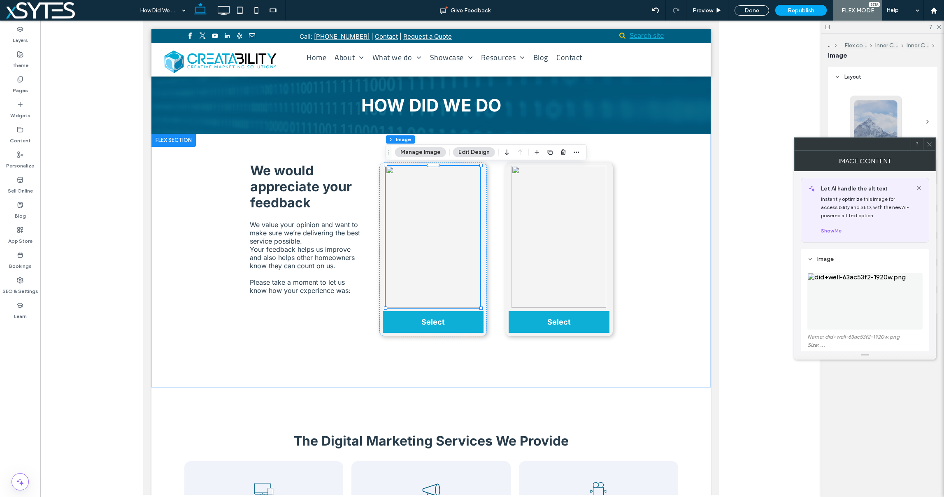
scroll to position [2, 0]
click at [857, 273] on img at bounding box center [865, 299] width 115 height 57
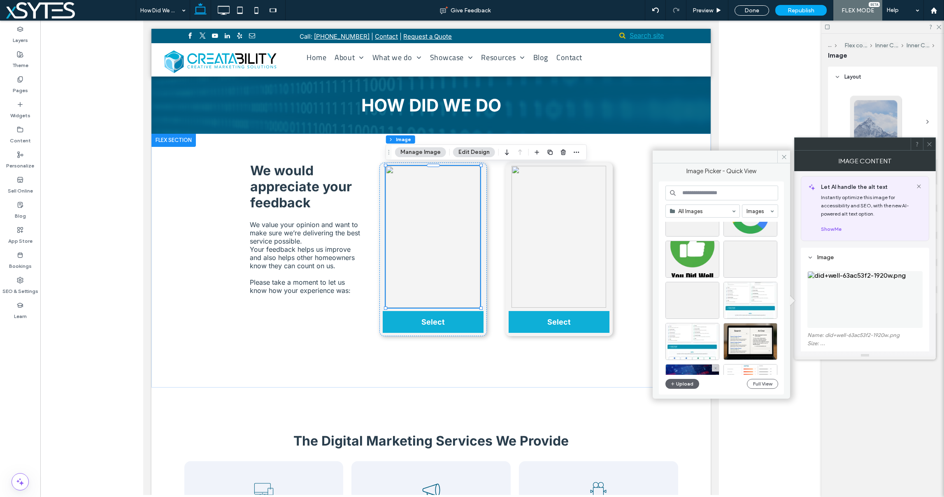
scroll to position [105, 0]
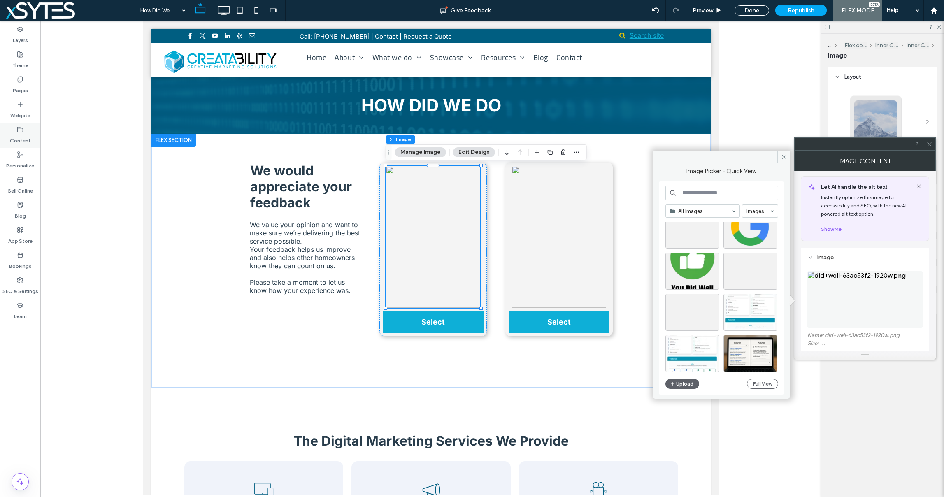
click at [23, 138] on label "Content" at bounding box center [20, 139] width 21 height 12
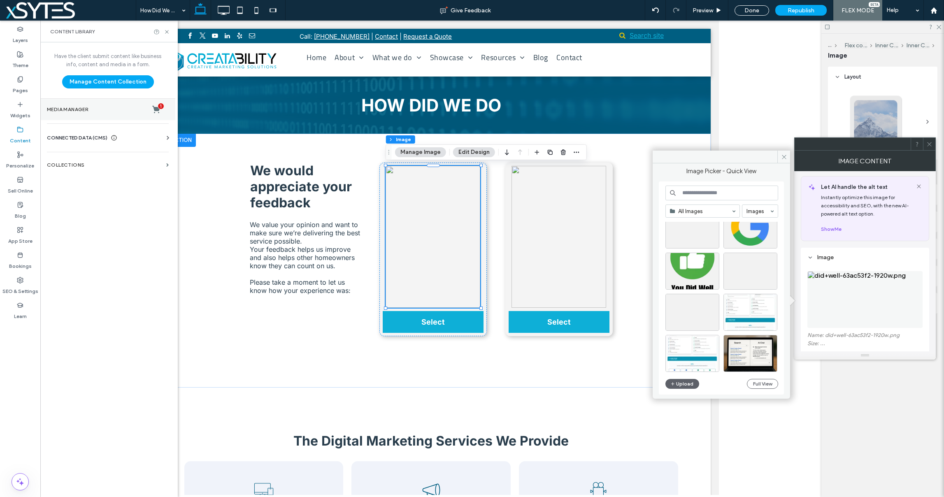
click at [98, 113] on label "Media Manager 1" at bounding box center [108, 109] width 122 height 8
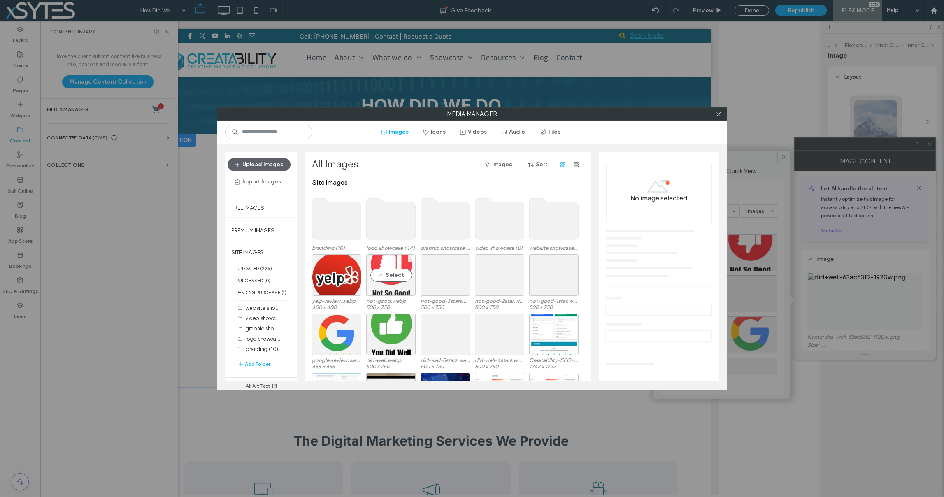
scroll to position [2, 0]
click at [466, 257] on icon at bounding box center [466, 258] width 3 height 3
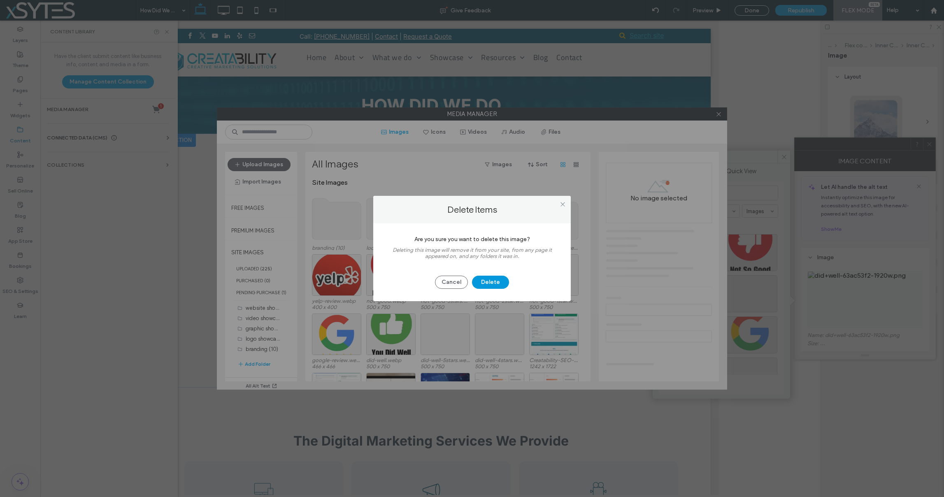
click at [492, 279] on button "Delete" at bounding box center [490, 282] width 37 height 13
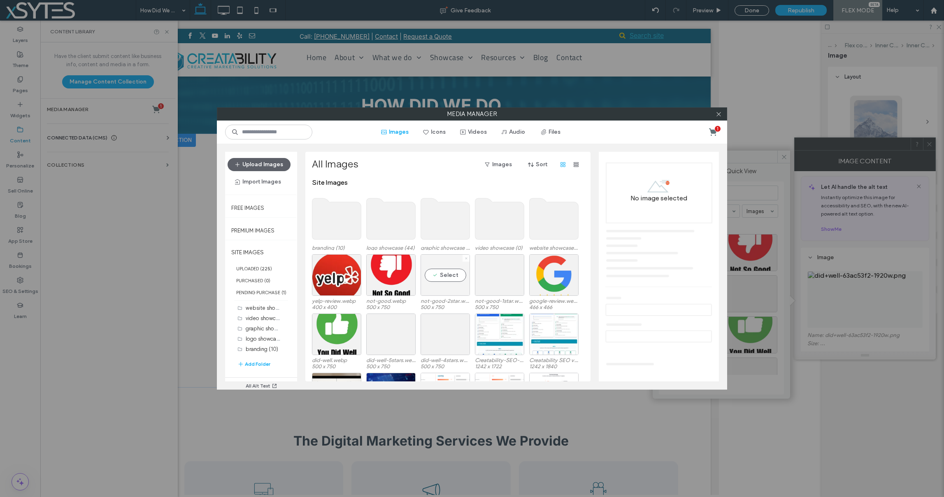
click at [466, 258] on icon at bounding box center [466, 258] width 3 height 3
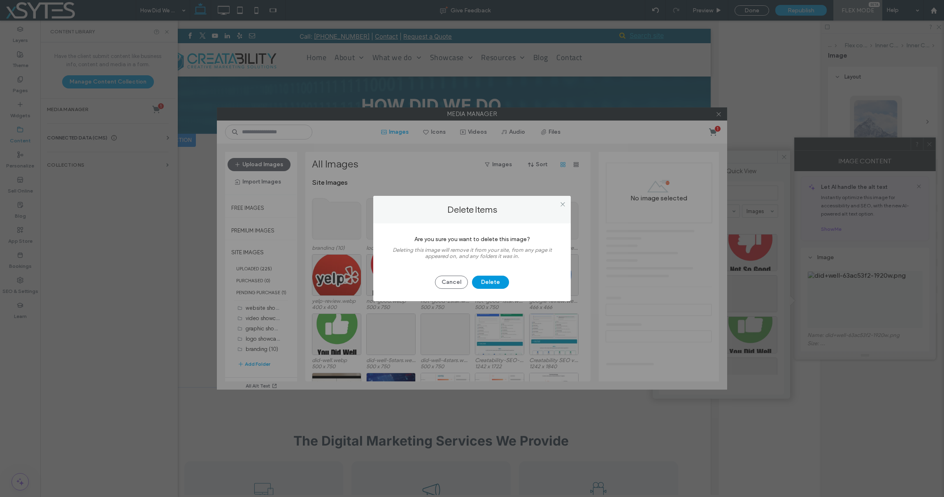
click at [484, 280] on button "Delete" at bounding box center [490, 282] width 37 height 13
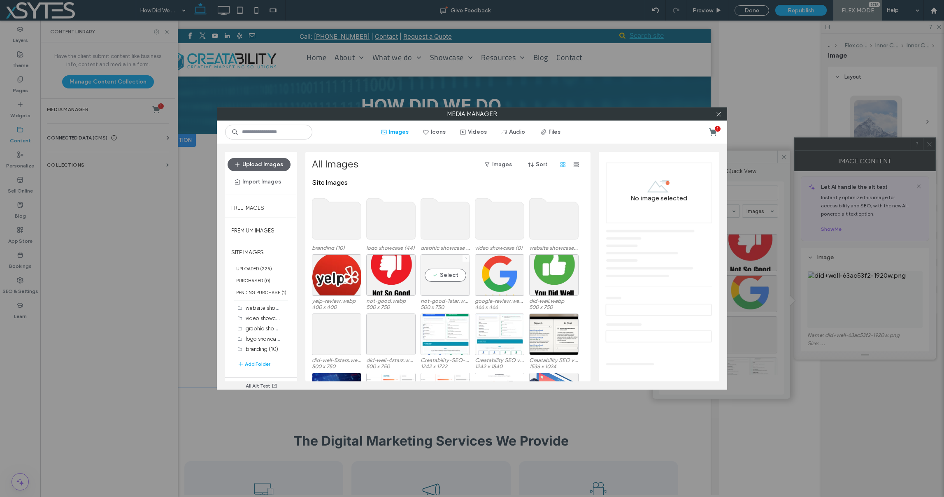
click at [465, 259] on icon at bounding box center [466, 258] width 3 height 3
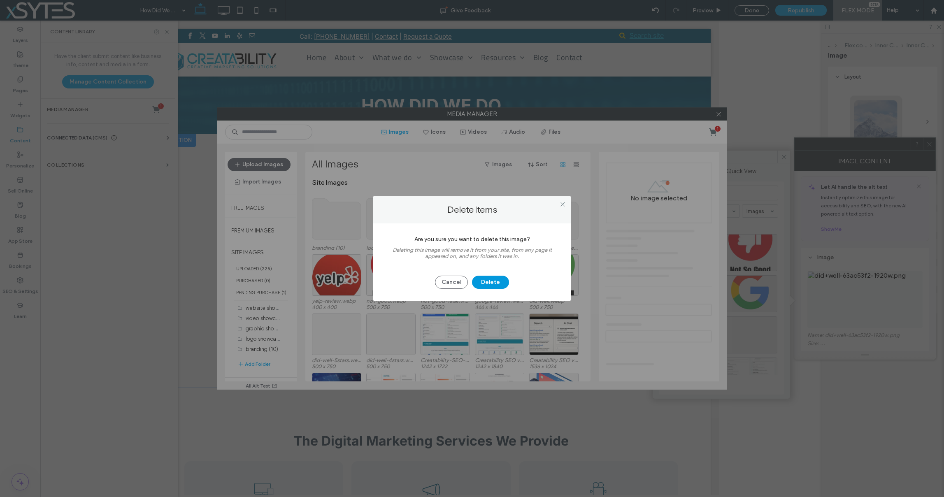
click at [495, 282] on button "Delete" at bounding box center [490, 282] width 37 height 13
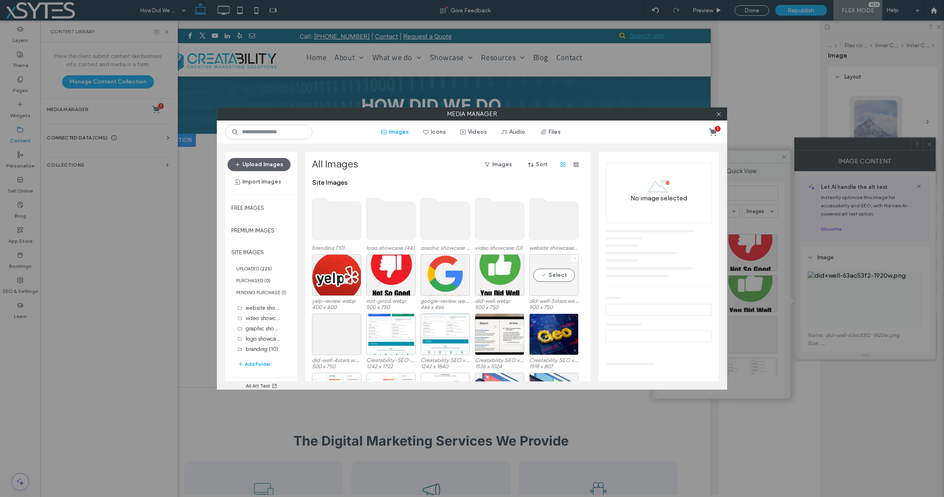
click at [574, 257] on icon at bounding box center [574, 258] width 3 height 3
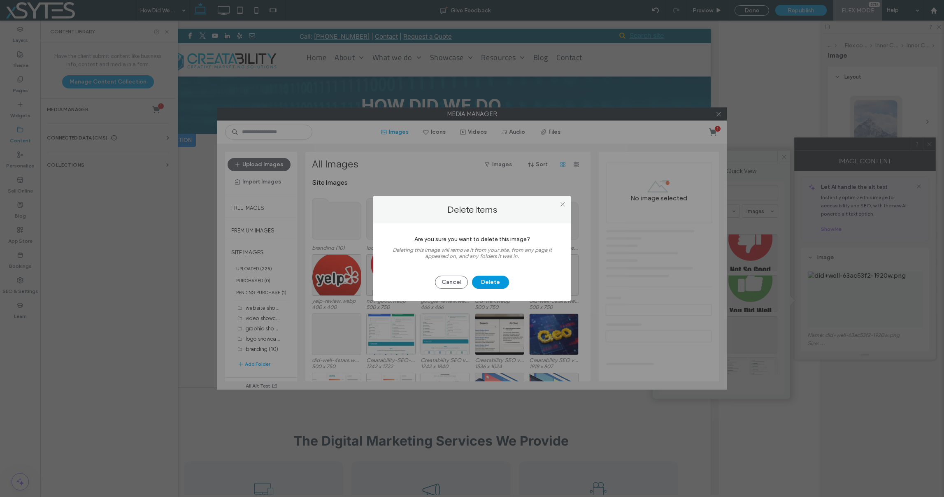
click at [492, 278] on button "Delete" at bounding box center [490, 282] width 37 height 13
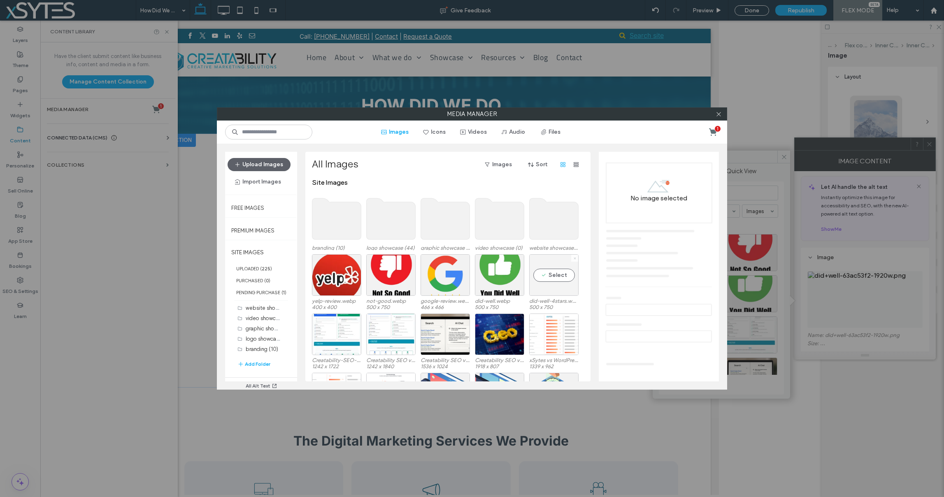
click at [573, 257] on icon at bounding box center [574, 258] width 3 height 3
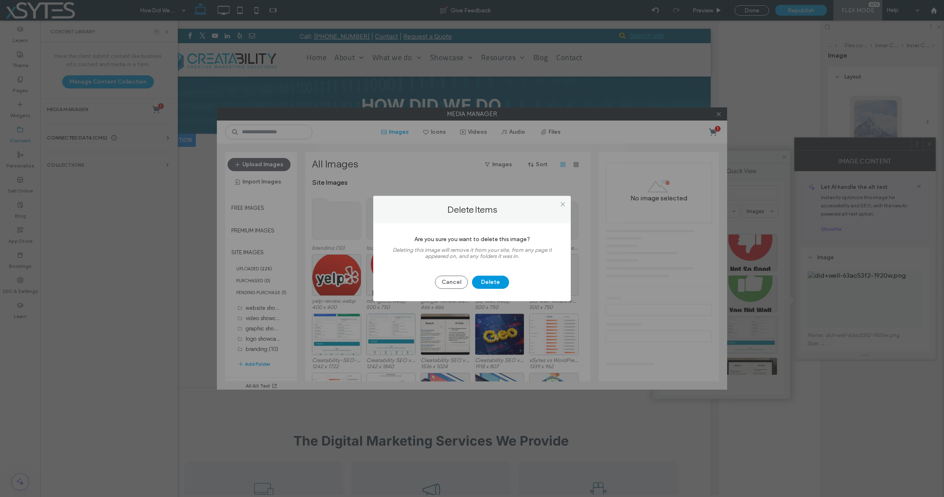
click at [490, 281] on button "Delete" at bounding box center [490, 282] width 37 height 13
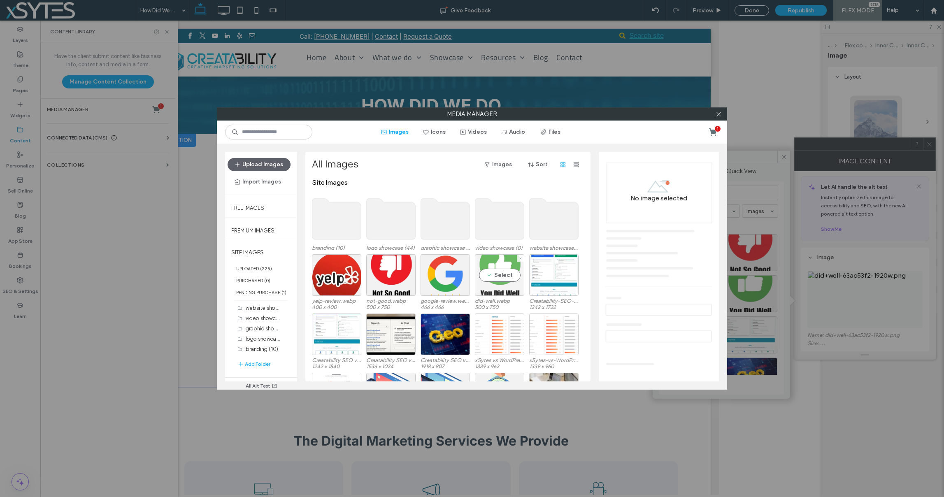
click at [498, 274] on div "Select" at bounding box center [499, 275] width 49 height 42
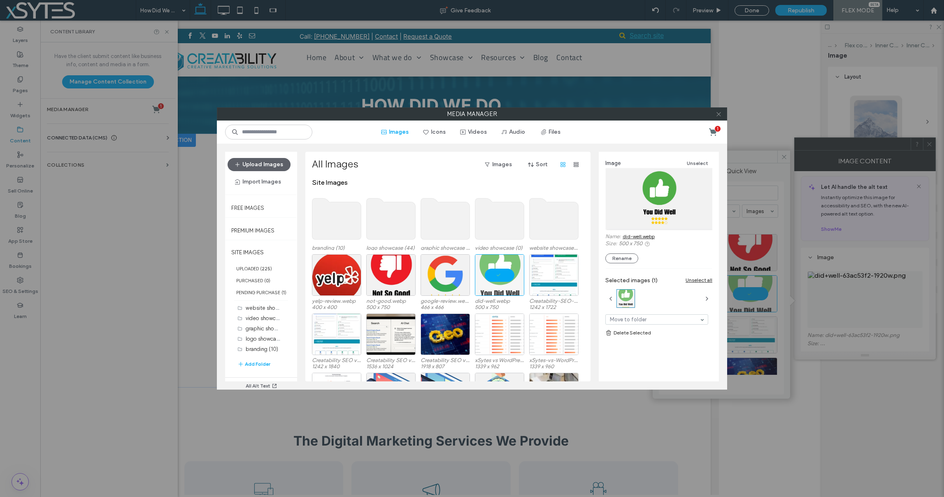
click at [720, 114] on icon at bounding box center [719, 114] width 6 height 6
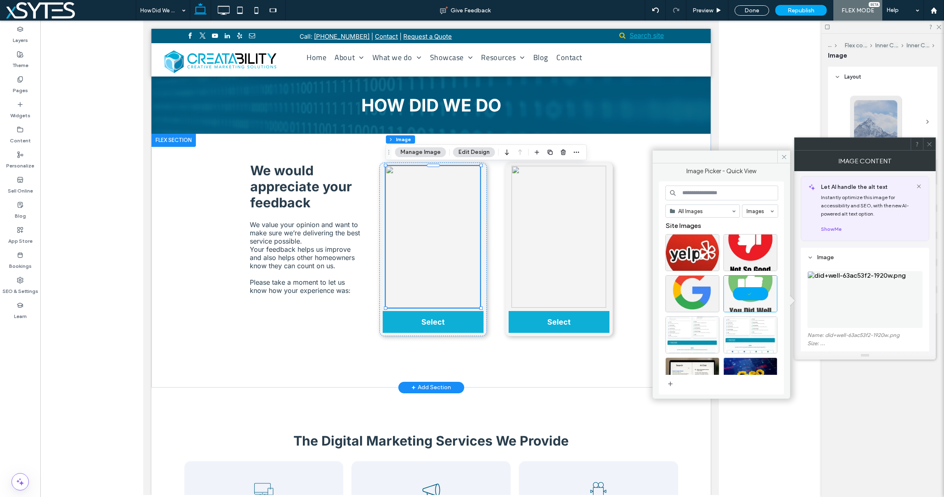
click at [431, 254] on img at bounding box center [432, 237] width 95 height 142
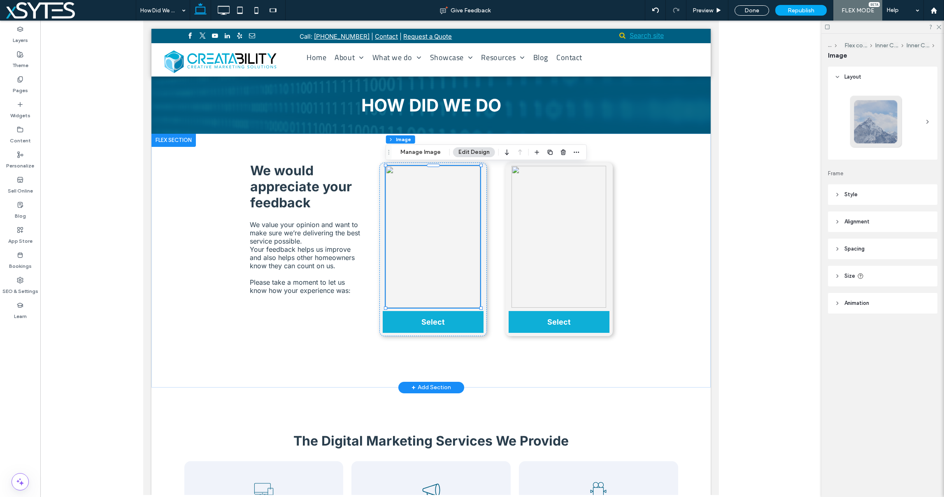
click at [460, 255] on img at bounding box center [432, 237] width 95 height 142
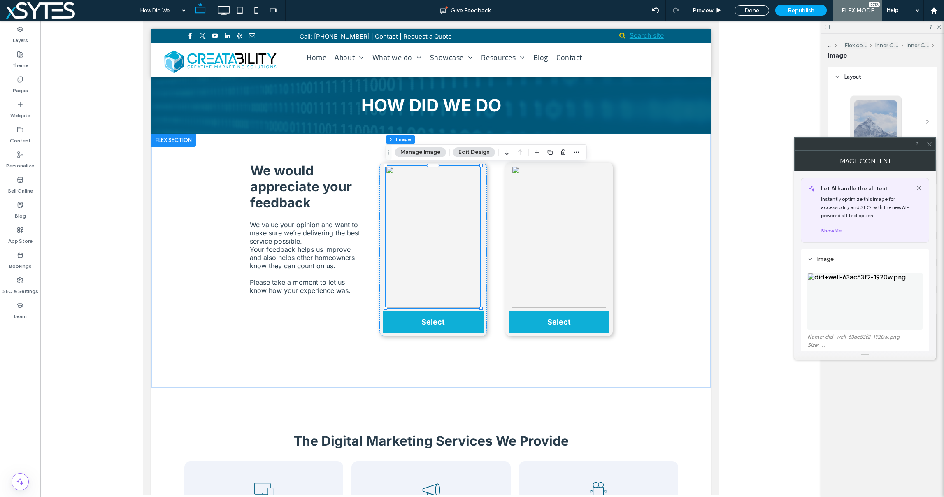
click at [837, 310] on img at bounding box center [865, 301] width 115 height 57
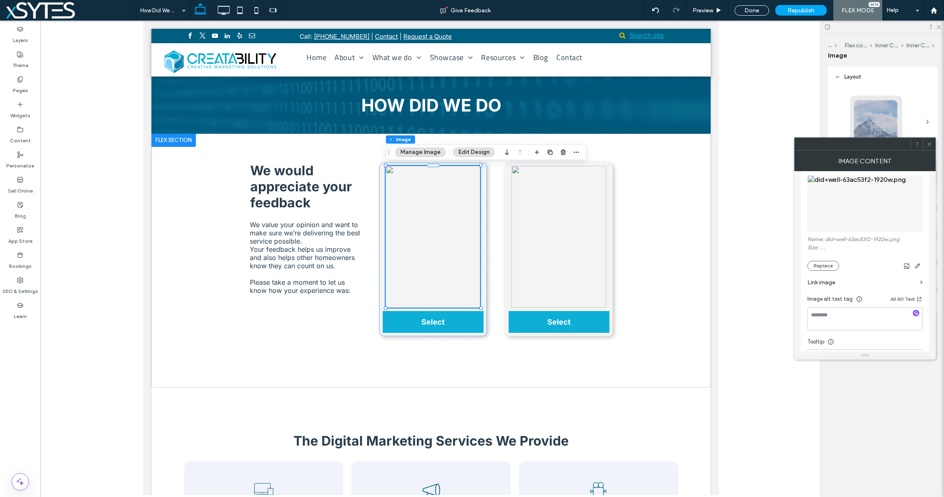
scroll to position [164, 0]
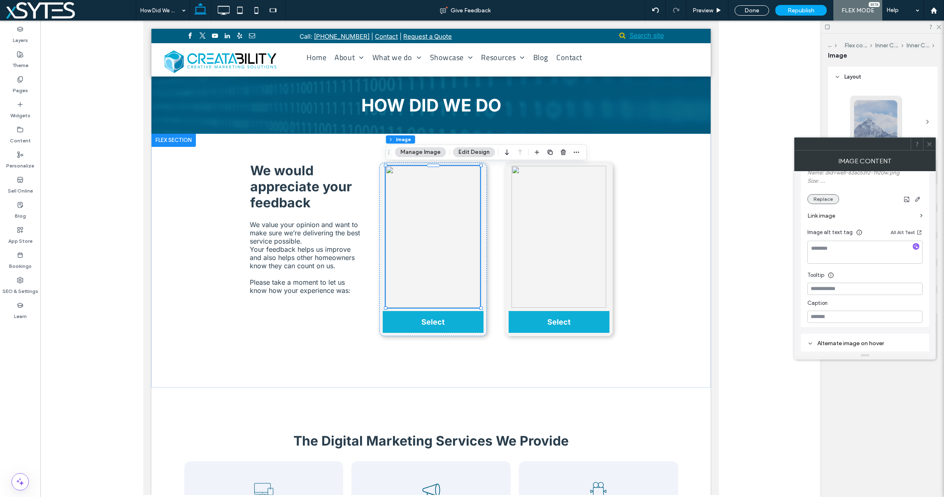
click at [820, 194] on button "Replace" at bounding box center [824, 199] width 32 height 10
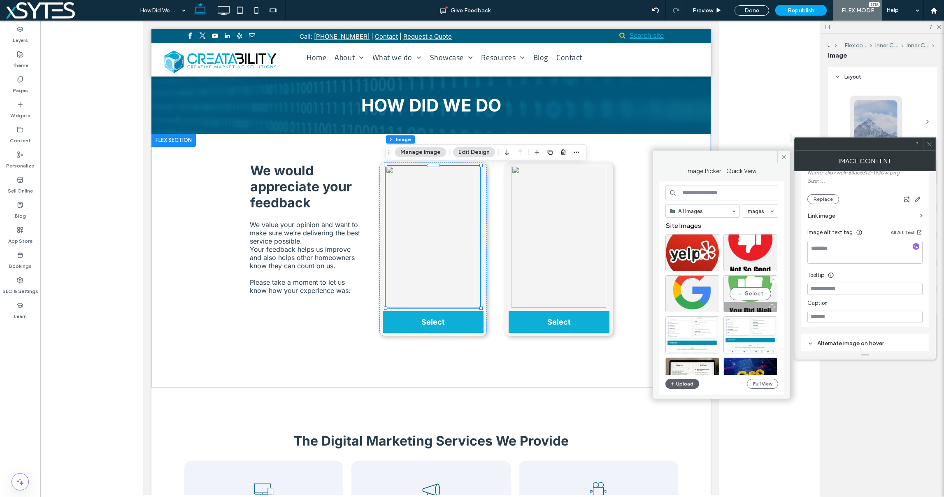
click at [757, 294] on div "Select" at bounding box center [751, 293] width 54 height 37
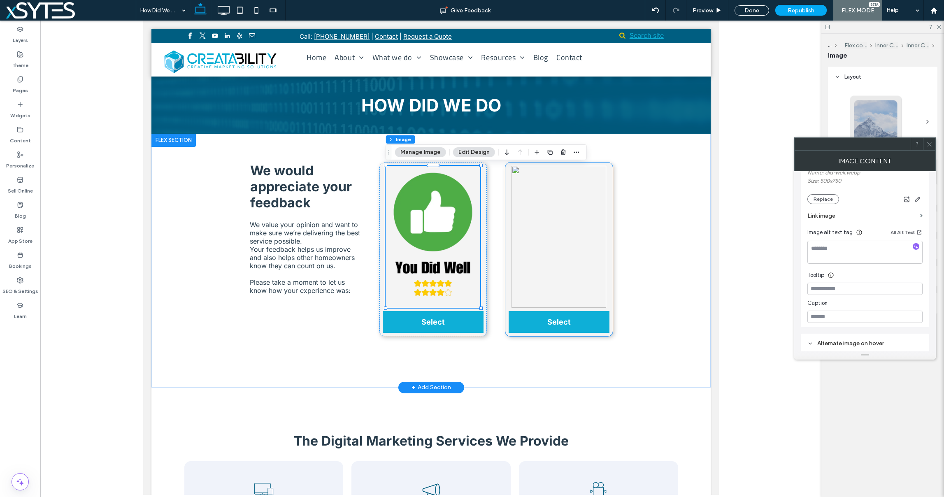
click at [546, 226] on img at bounding box center [558, 237] width 95 height 142
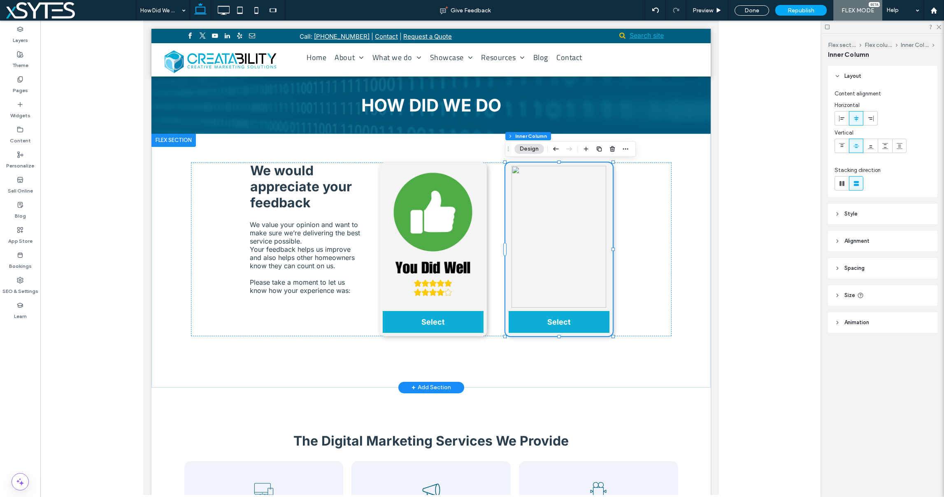
click at [547, 228] on img at bounding box center [558, 237] width 95 height 142
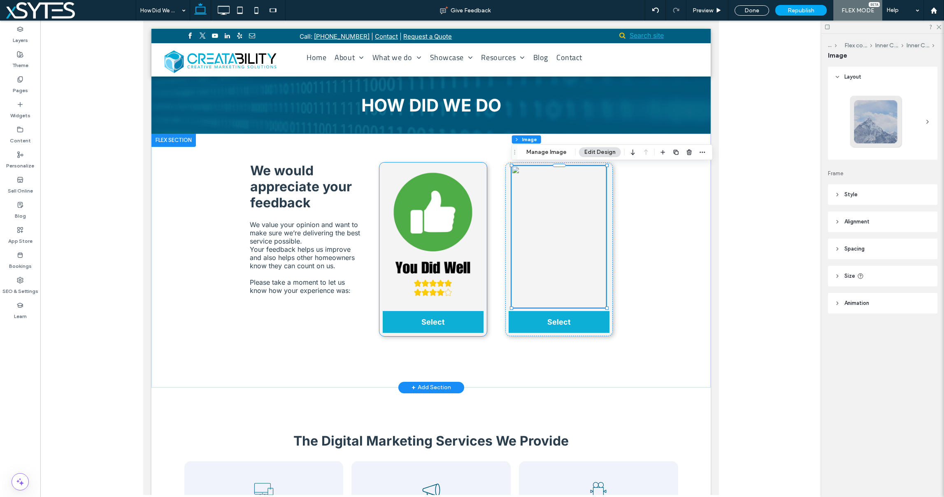
click at [439, 225] on img at bounding box center [432, 237] width 95 height 142
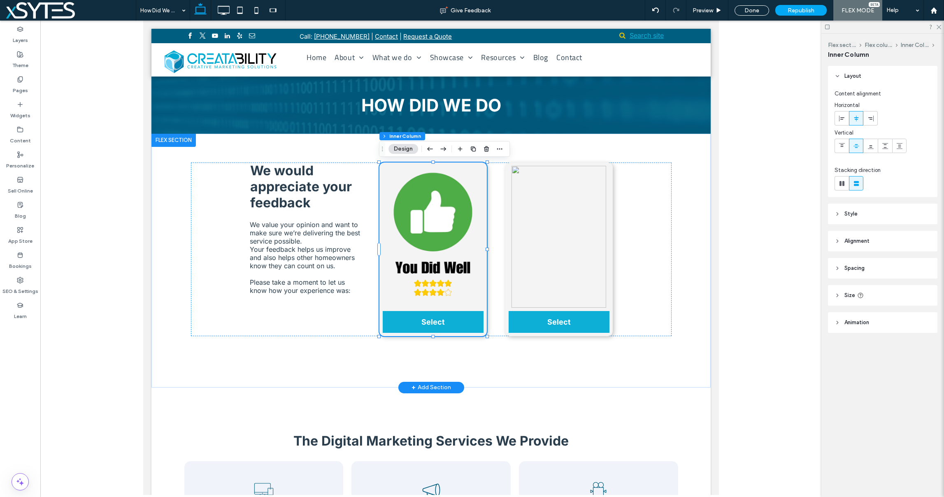
click at [439, 225] on img at bounding box center [432, 237] width 95 height 142
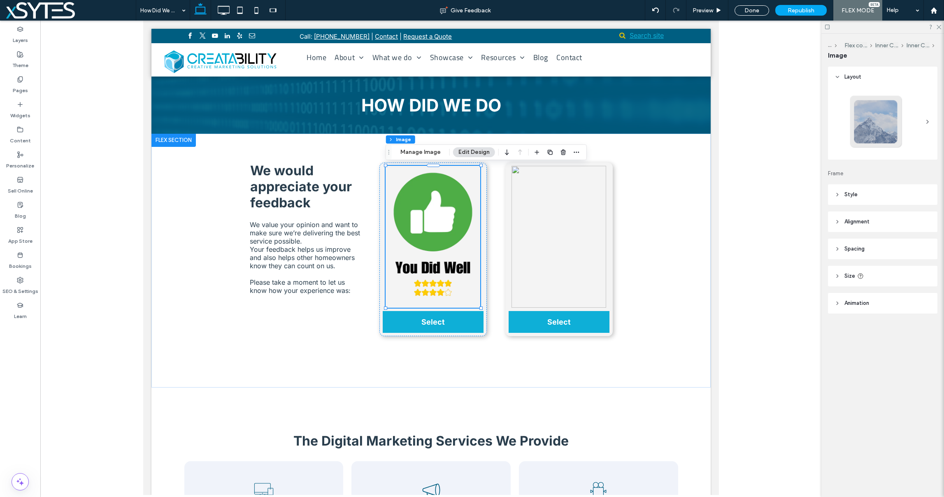
click at [874, 274] on header "Size" at bounding box center [883, 276] width 110 height 21
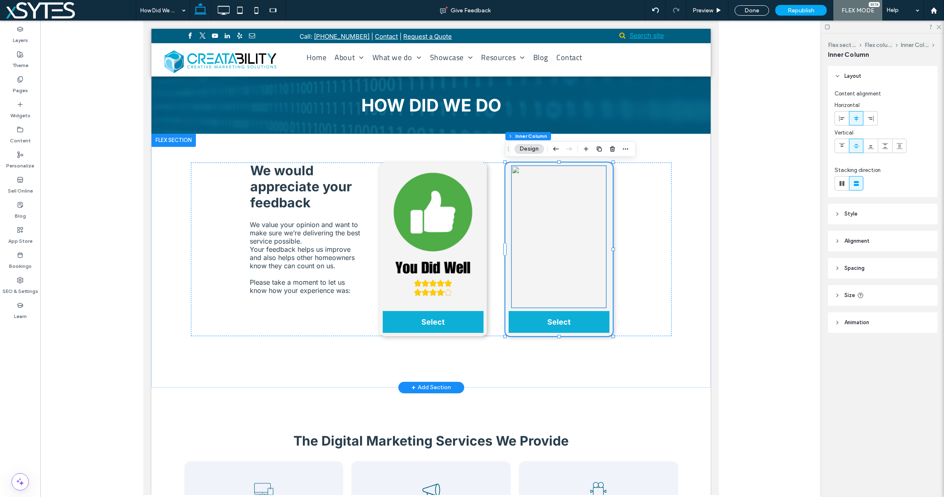
click at [542, 221] on img at bounding box center [558, 237] width 95 height 142
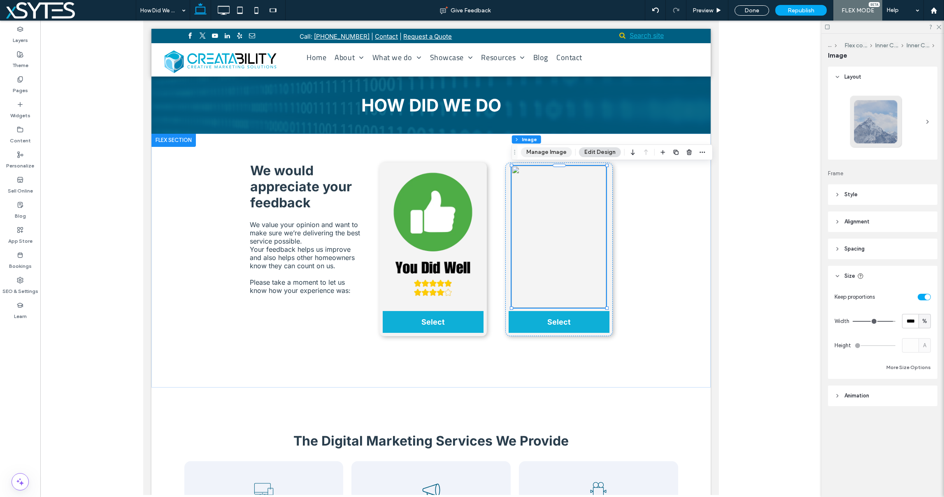
click at [536, 152] on button "Manage Image" at bounding box center [546, 152] width 51 height 10
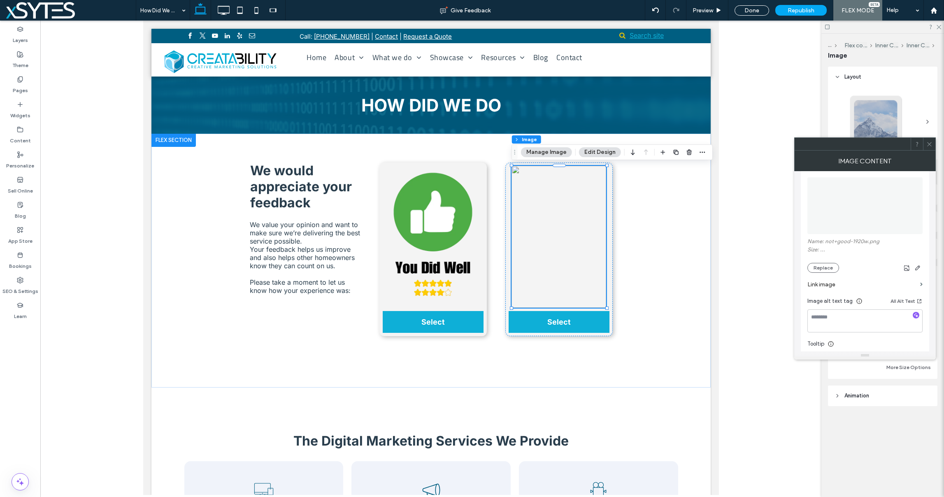
scroll to position [101, 0]
click at [829, 260] on button "Replace" at bounding box center [824, 263] width 32 height 10
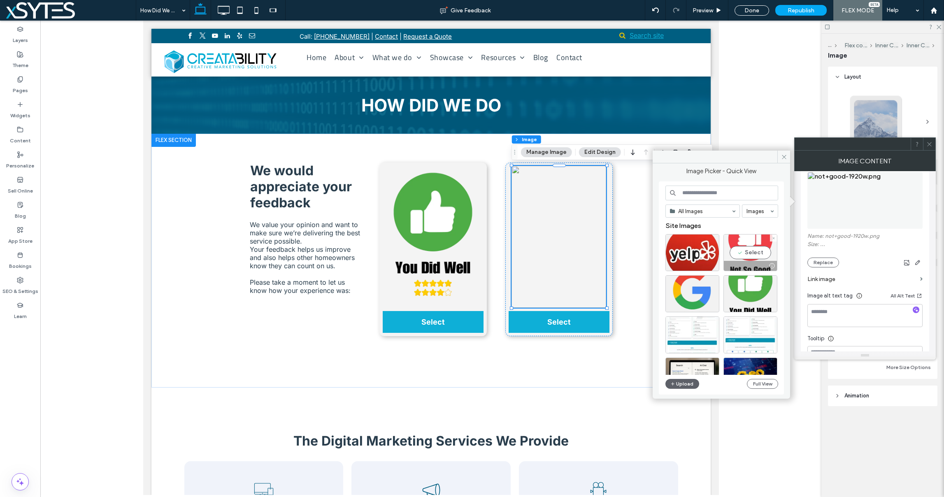
click at [742, 258] on div "Select" at bounding box center [751, 252] width 54 height 37
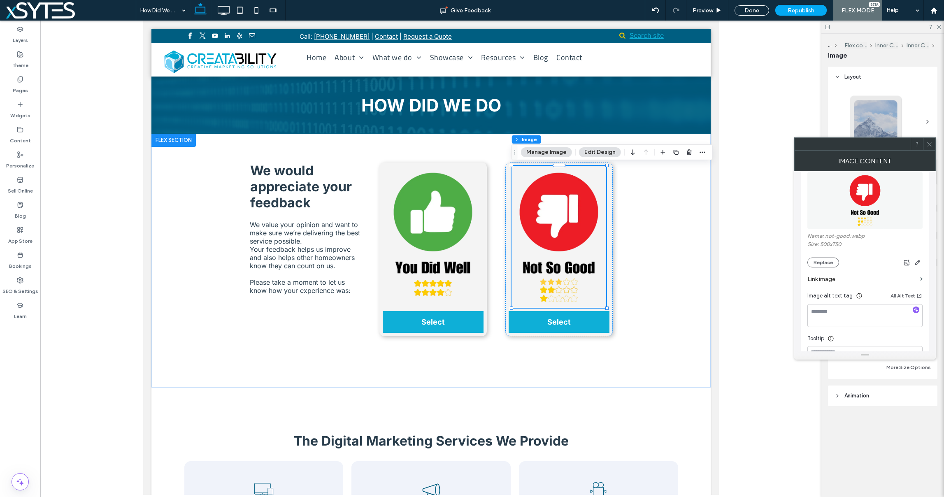
click at [927, 142] on icon at bounding box center [930, 144] width 6 height 6
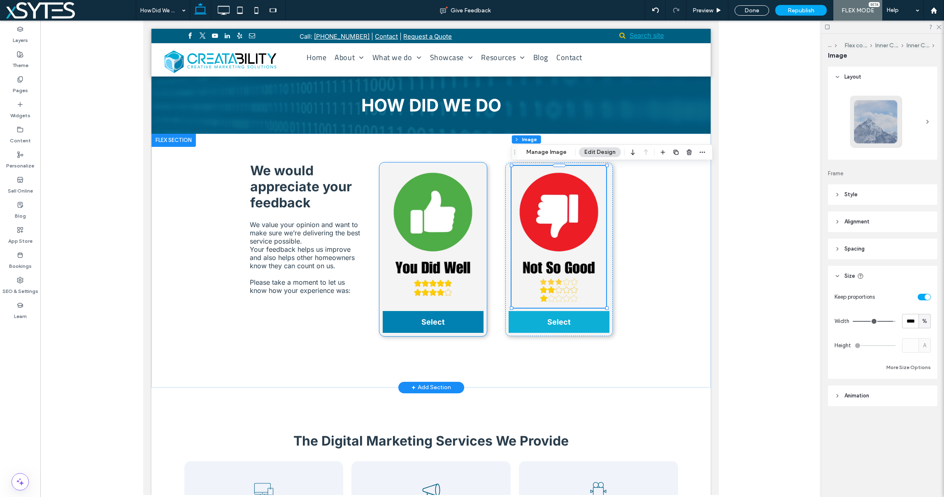
click at [446, 317] on link "Select" at bounding box center [432, 322] width 101 height 22
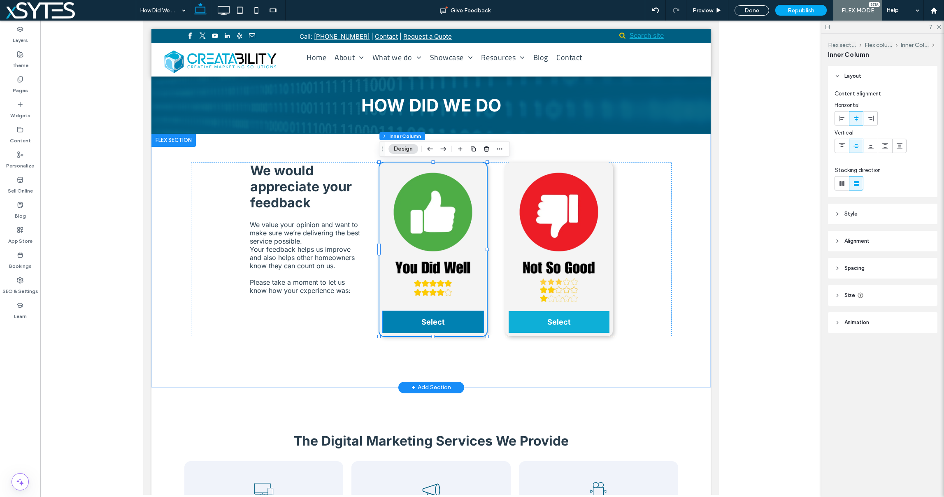
click at [443, 322] on span "Select" at bounding box center [432, 322] width 23 height 9
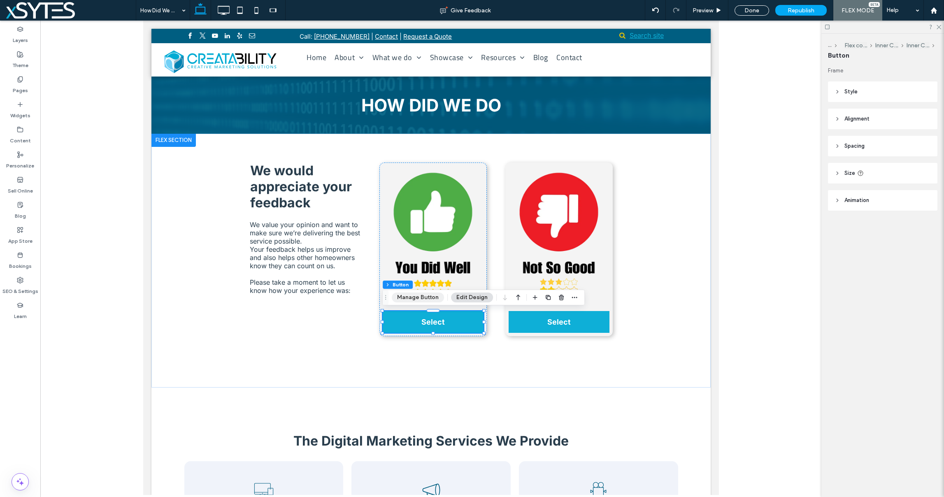
click at [398, 300] on button "Manage Button" at bounding box center [418, 298] width 52 height 10
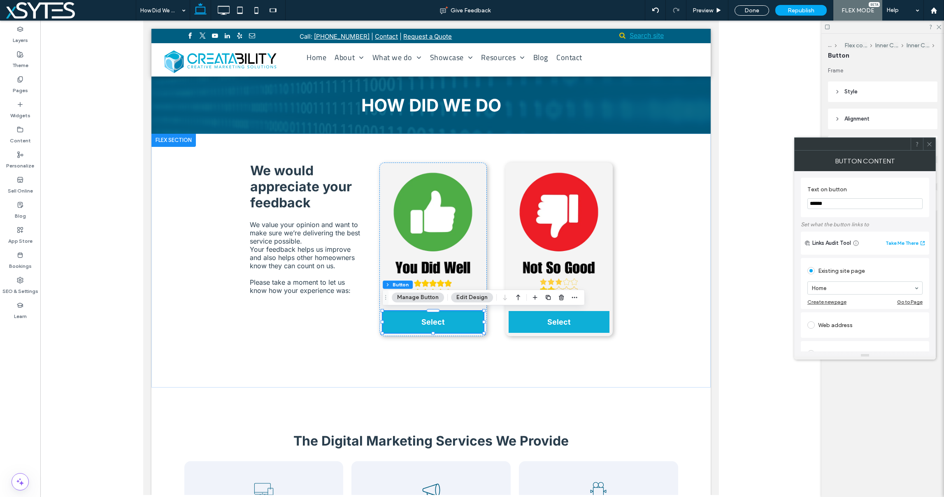
click at [836, 205] on input "******" at bounding box center [865, 203] width 115 height 11
click at [836, 204] on input "******" at bounding box center [865, 203] width 115 height 11
click at [681, 284] on div "We would appreciate your feedback We value your opinion and want to make sure w…" at bounding box center [430, 261] width 559 height 254
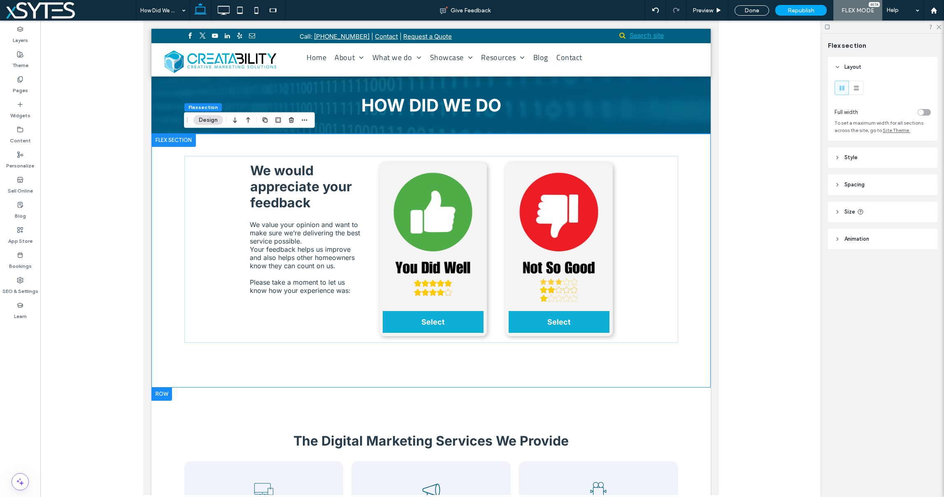
click at [752, 9] on div "Done" at bounding box center [752, 10] width 35 height 10
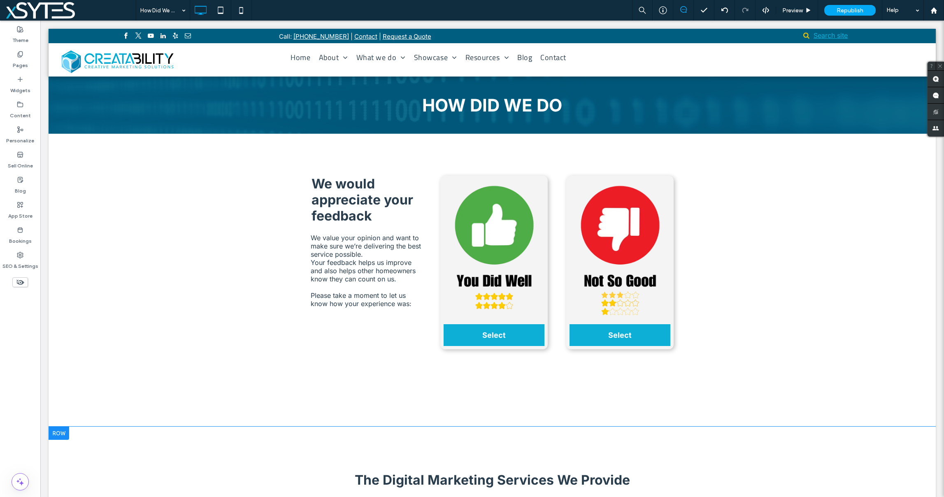
click at [56, 435] on div at bounding box center [59, 433] width 21 height 13
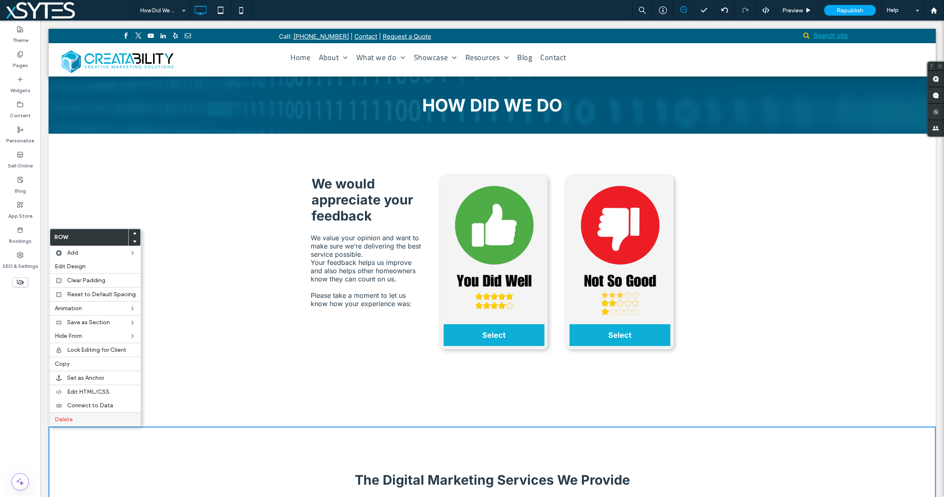
click at [68, 418] on span "Delete" at bounding box center [64, 419] width 18 height 7
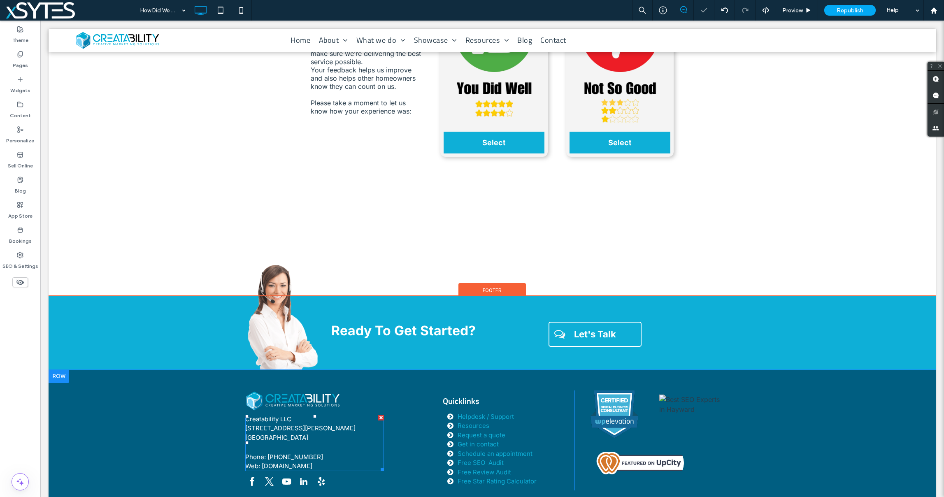
scroll to position [198, 0]
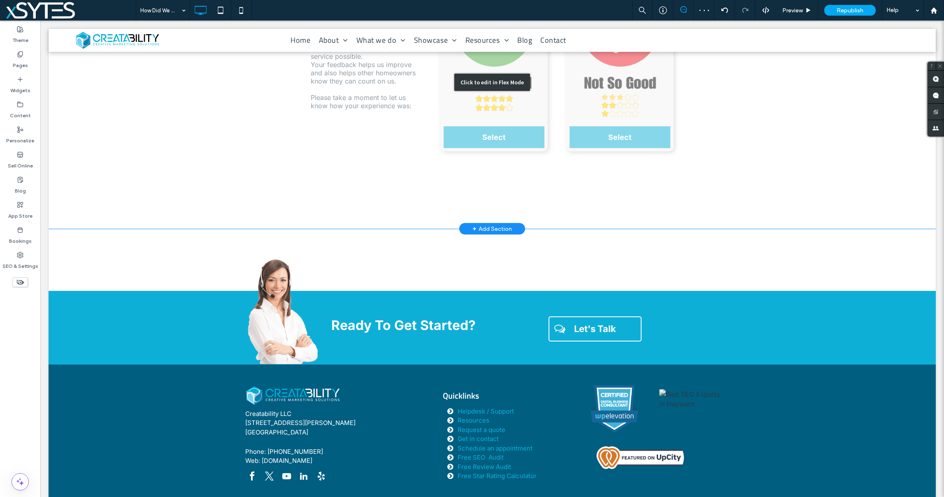
click at [138, 181] on div "Click to edit in Flex Mode" at bounding box center [493, 83] width 888 height 294
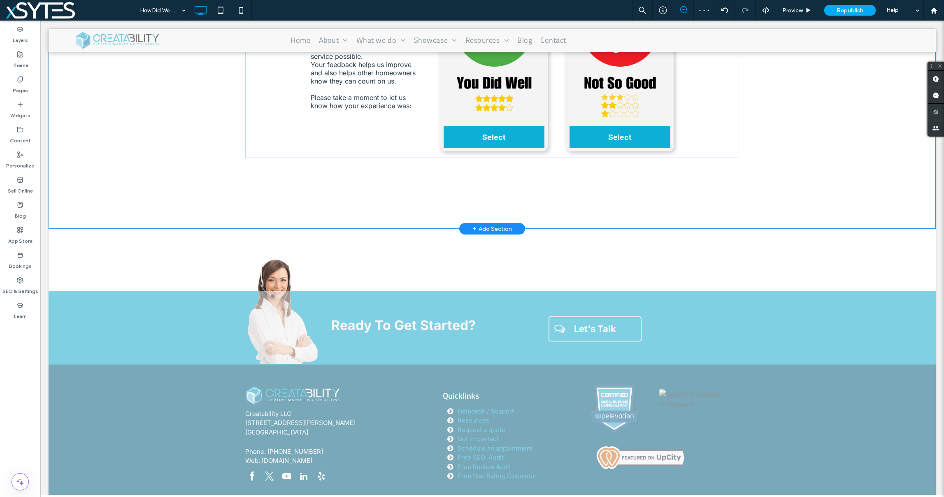
scroll to position [185, 0]
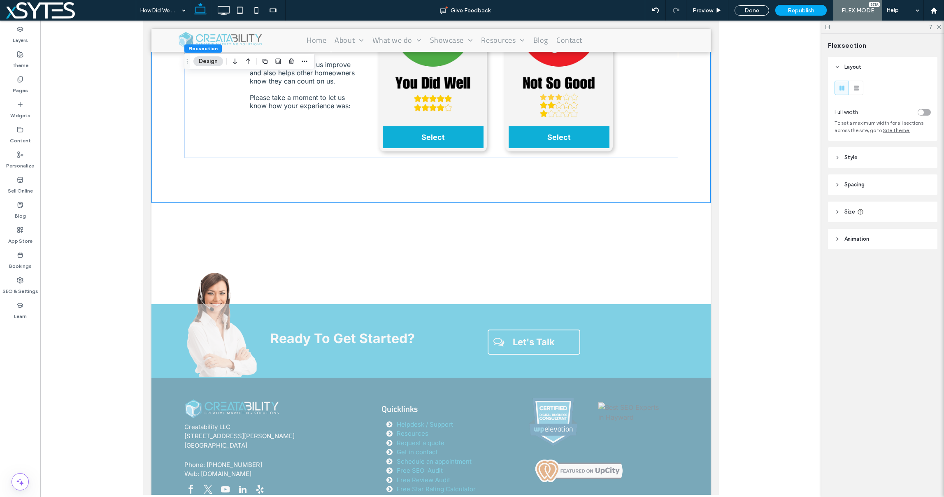
click at [592, 247] on div "HOW DID WE DO Click To Paste Click To Paste Click To Paste Click To Paste Click…" at bounding box center [430, 82] width 559 height 380
click at [615, 184] on div "We would appreciate your feedback We value your opinion and want to make sure w…" at bounding box center [431, 76] width 494 height 254
click at [858, 187] on span "Spacing" at bounding box center [855, 185] width 20 height 8
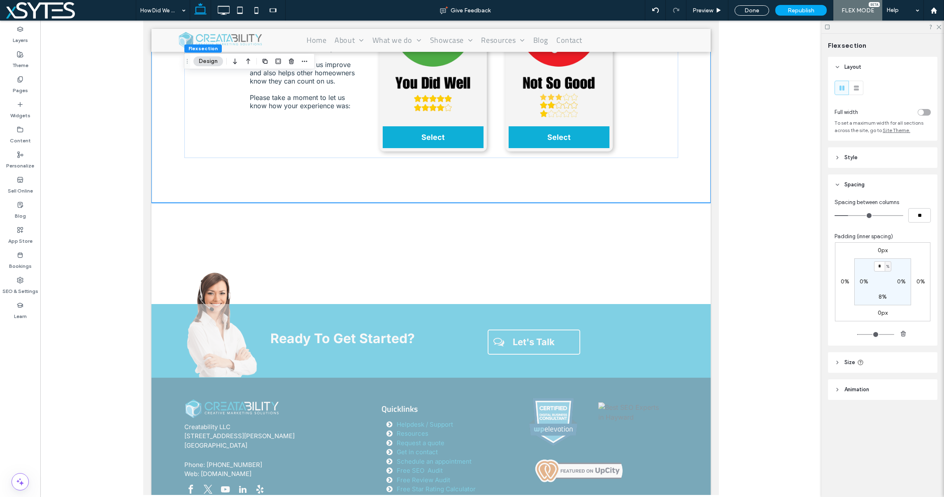
click at [879, 299] on label "8%" at bounding box center [883, 297] width 8 height 7
type input "*"
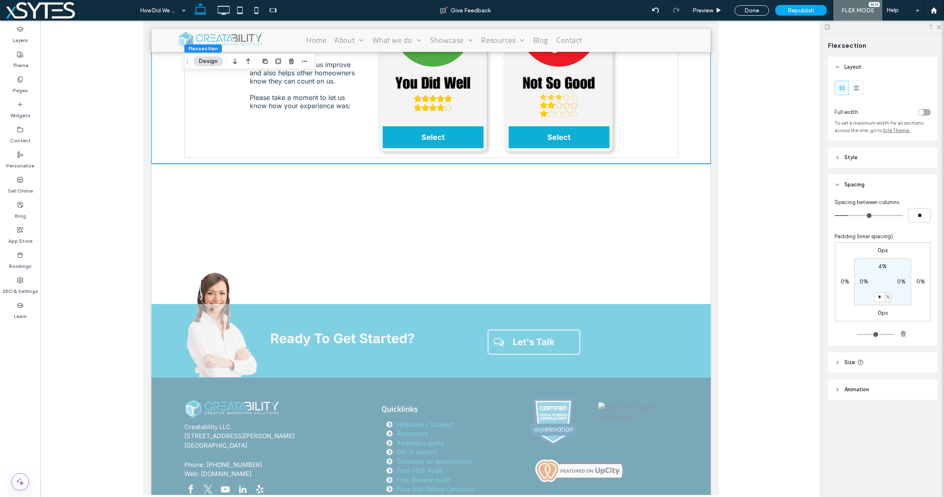
click at [723, 258] on div at bounding box center [430, 258] width 781 height 475
click at [483, 210] on div "HOW DID WE DO Click To Paste Click To Paste Click To Paste Click To Paste Click…" at bounding box center [430, 82] width 559 height 380
click at [122, 246] on div at bounding box center [430, 258] width 781 height 475
click at [355, 249] on div "HOW DID WE DO Click To Paste Click To Paste Click To Paste Click To Paste Click…" at bounding box center [430, 82] width 559 height 380
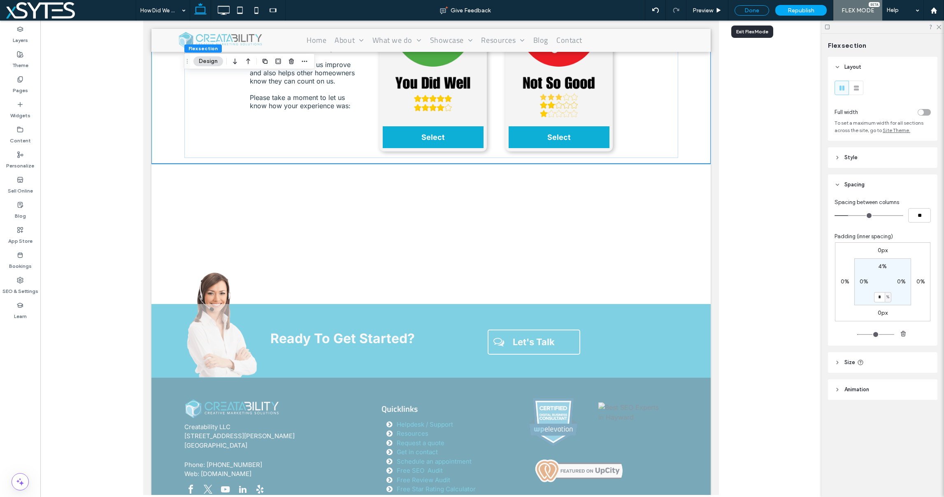
click at [751, 12] on div "Done" at bounding box center [752, 10] width 35 height 10
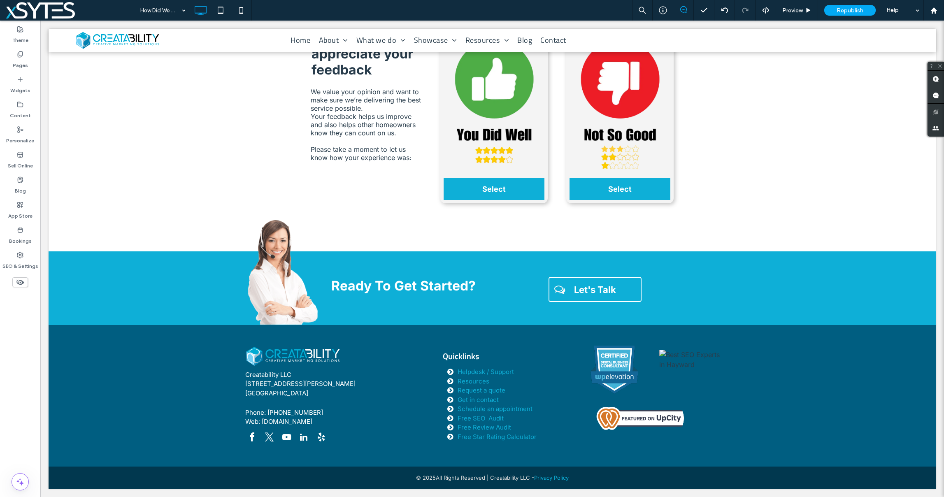
scroll to position [146, 0]
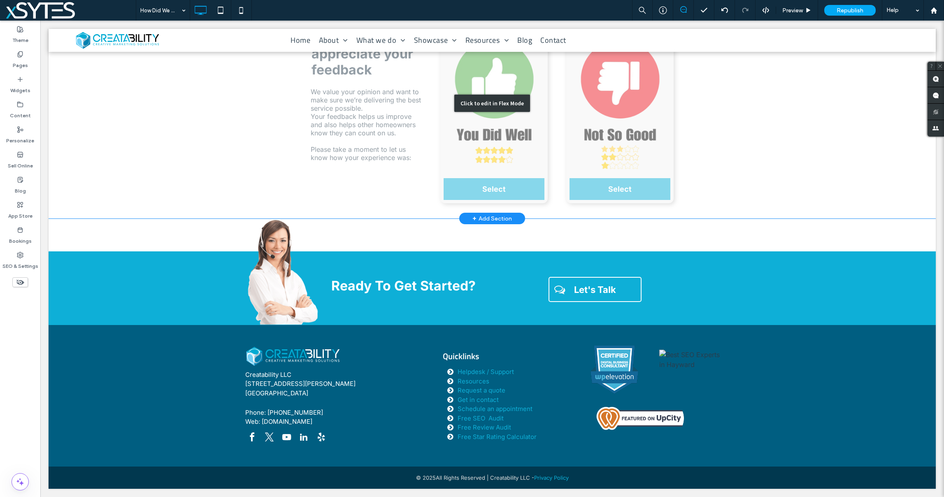
click at [766, 202] on div "Click to edit in Flex Mode" at bounding box center [493, 103] width 888 height 231
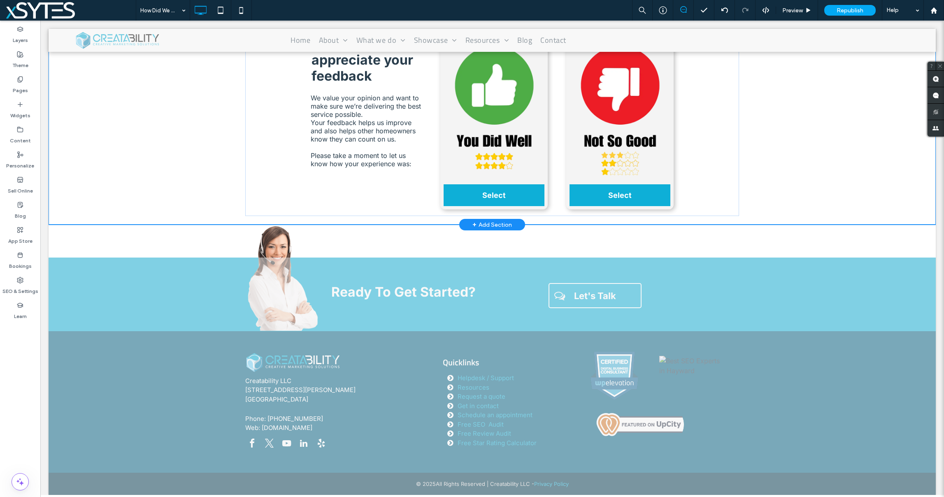
scroll to position [123, 0]
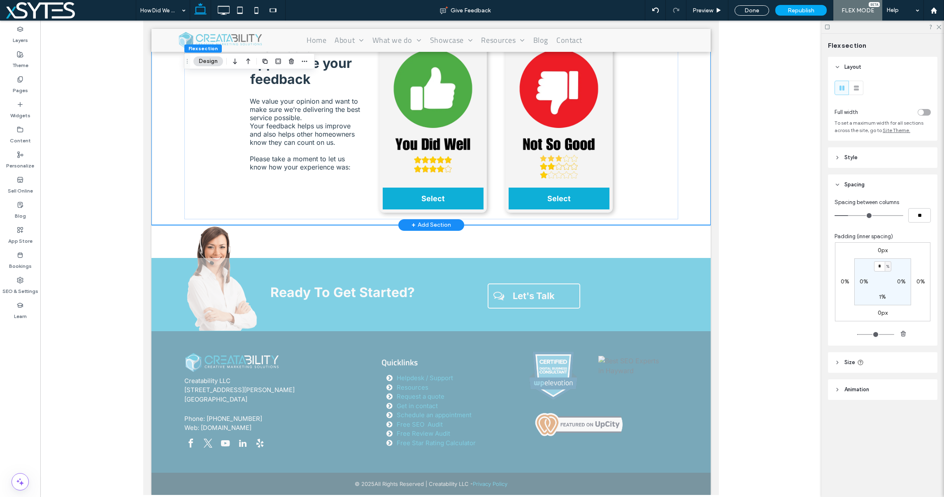
click at [702, 198] on div "We would appreciate your feedback We value your opinion and want to make sure w…" at bounding box center [430, 117] width 559 height 215
click at [881, 297] on label "1%" at bounding box center [882, 297] width 7 height 7
type input "*"
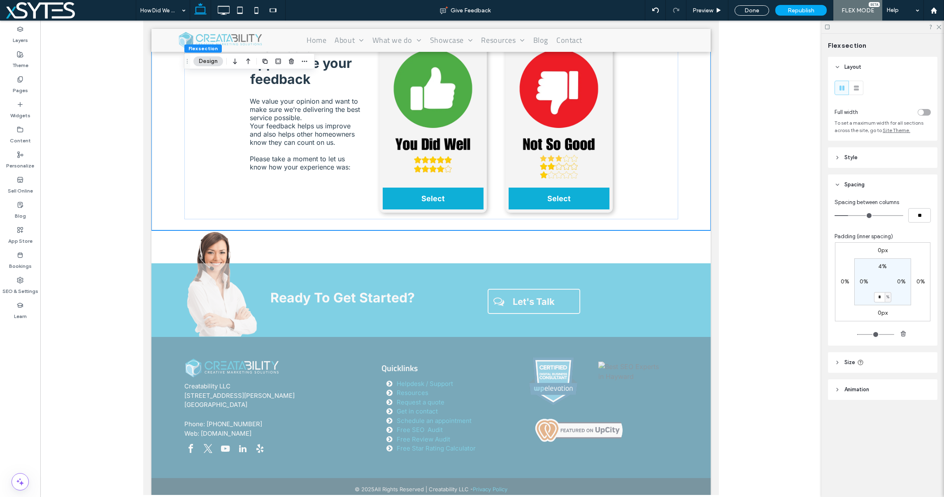
click at [799, 416] on div at bounding box center [430, 258] width 781 height 475
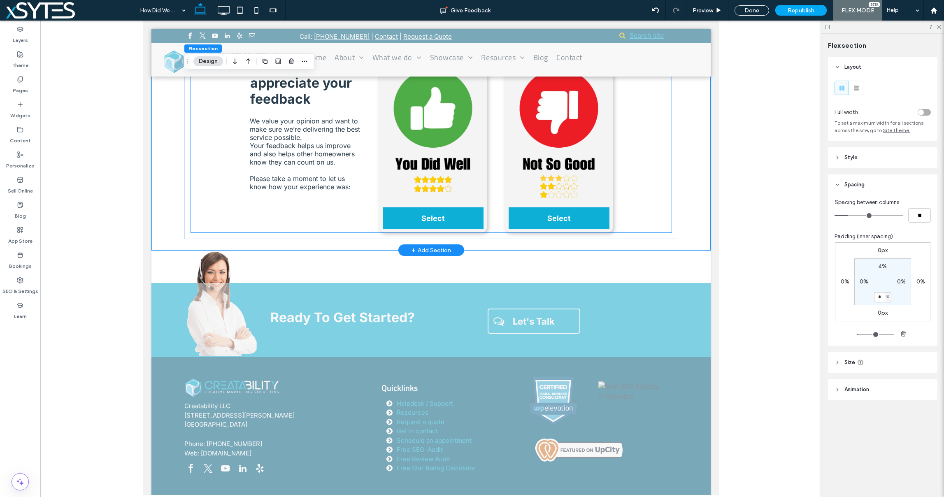
scroll to position [0, 0]
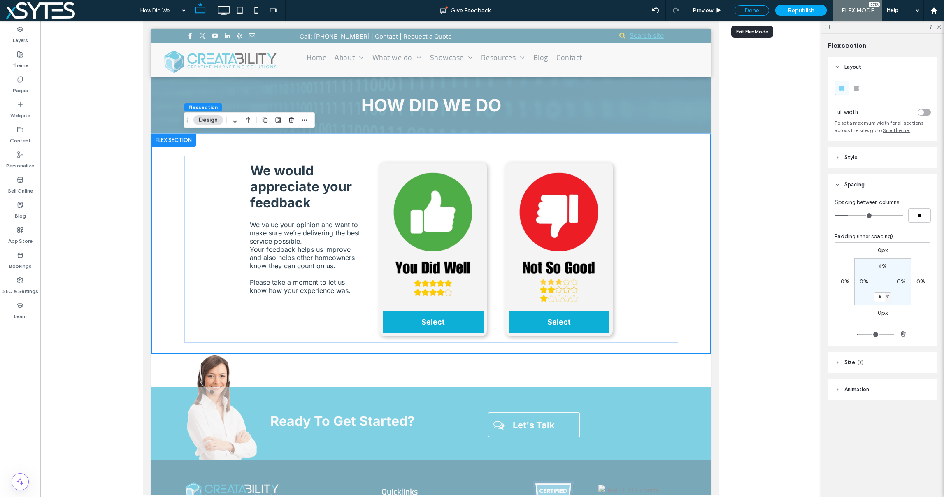
click at [748, 11] on div "Done" at bounding box center [752, 10] width 35 height 10
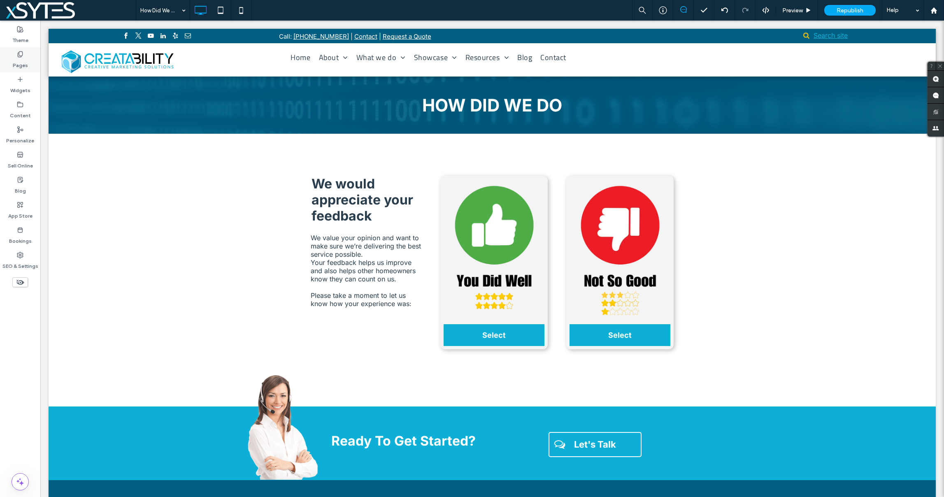
click at [19, 59] on label "Pages" at bounding box center [20, 64] width 15 height 12
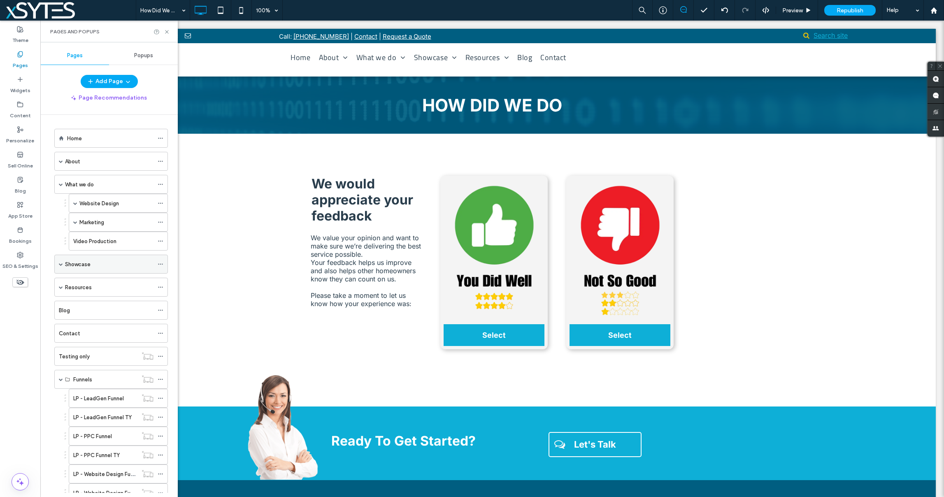
scroll to position [114, 0]
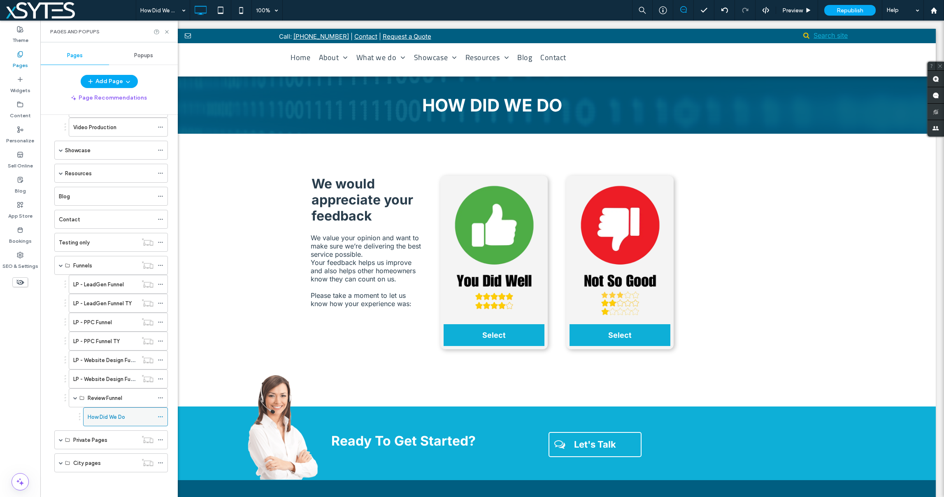
click at [158, 417] on icon at bounding box center [161, 417] width 6 height 6
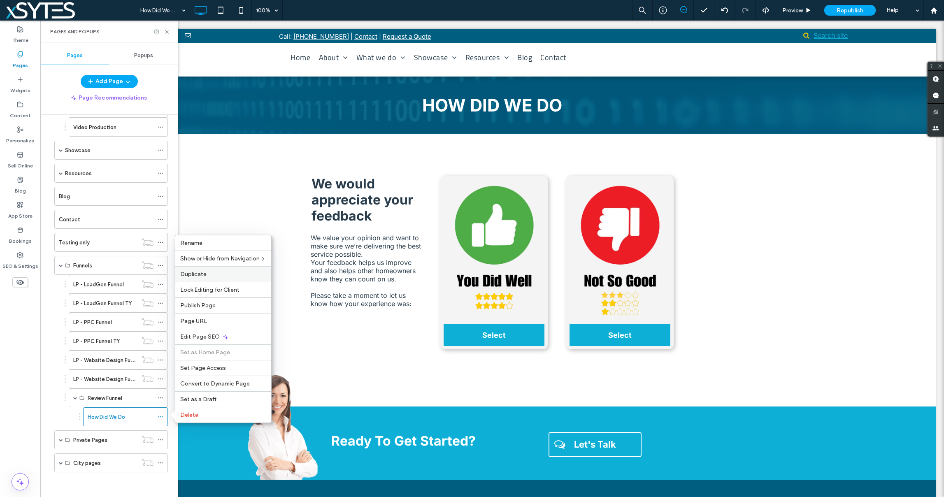
click at [193, 275] on span "Duplicate" at bounding box center [193, 274] width 26 height 7
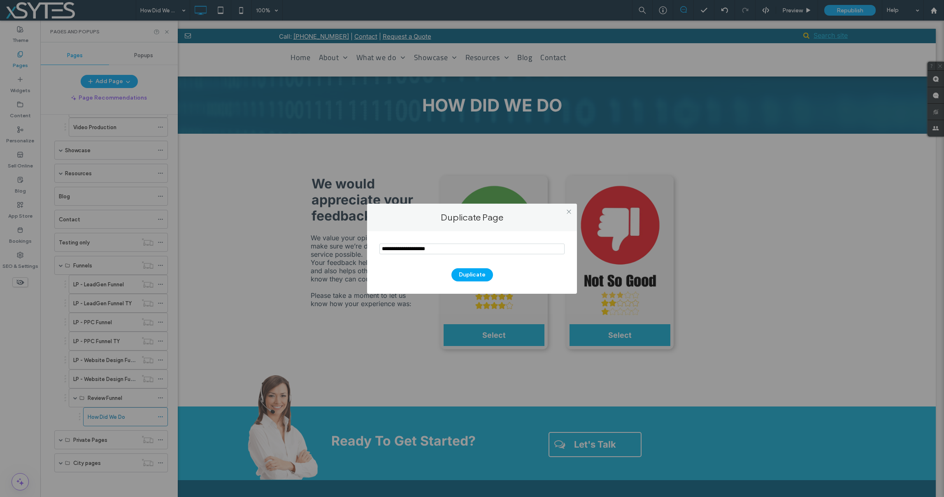
drag, startPoint x: 443, startPoint y: 252, endPoint x: 373, endPoint y: 249, distance: 70.0
click at [374, 249] on div "Duplicate" at bounding box center [472, 262] width 210 height 63
type input "**********"
click at [461, 273] on button "Duplicate" at bounding box center [473, 274] width 42 height 13
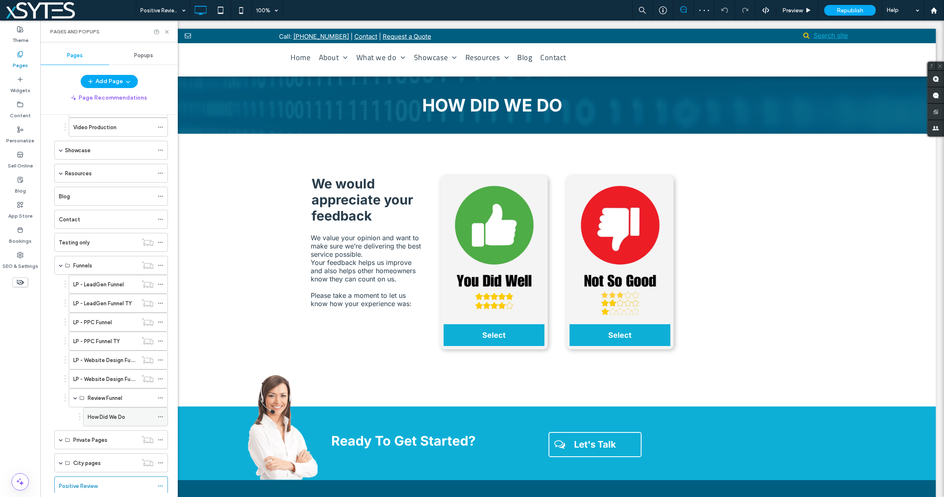
click at [161, 414] on icon at bounding box center [161, 417] width 6 height 6
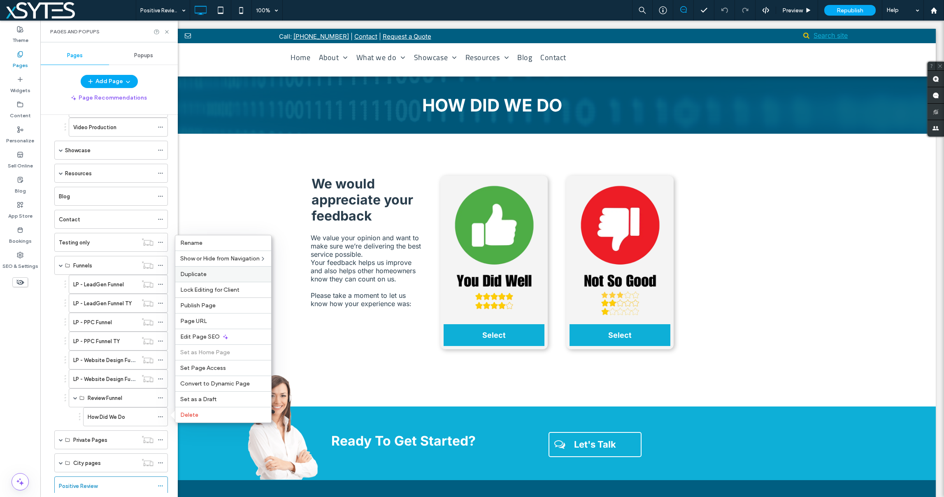
click at [188, 272] on span "Duplicate" at bounding box center [193, 274] width 26 height 7
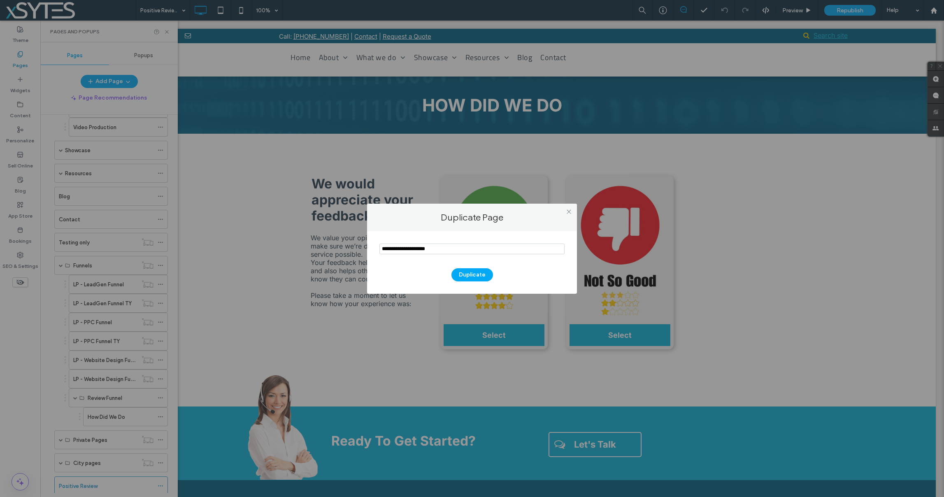
drag, startPoint x: 449, startPoint y: 246, endPoint x: 355, endPoint y: 245, distance: 93.5
click at [355, 245] on div "Duplicate Page Duplicate" at bounding box center [472, 248] width 944 height 497
type input "**********"
click at [475, 273] on button "Duplicate" at bounding box center [473, 274] width 42 height 13
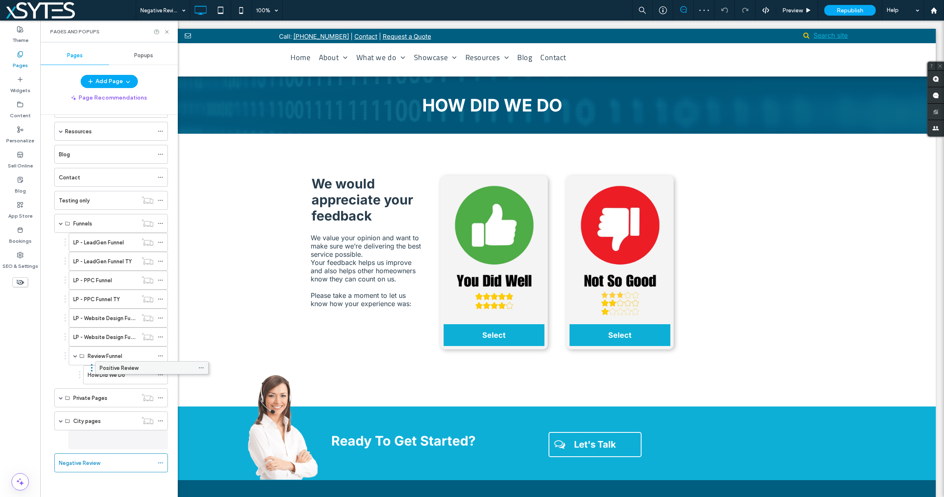
scroll to position [156, 0]
drag, startPoint x: 95, startPoint y: 443, endPoint x: 132, endPoint y: 398, distance: 58.2
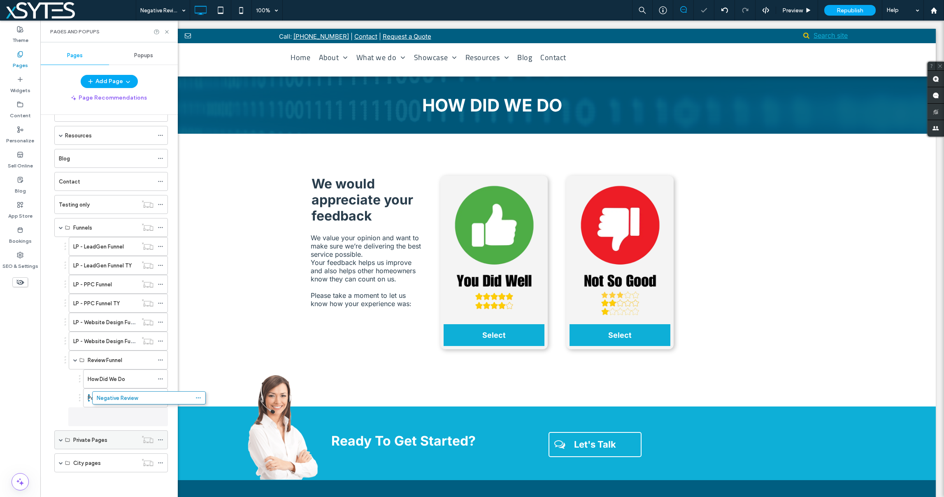
scroll to position [152, 0]
drag, startPoint x: 92, startPoint y: 465, endPoint x: 127, endPoint y: 424, distance: 53.4
click at [121, 397] on label "Positive Review" at bounding box center [107, 398] width 39 height 14
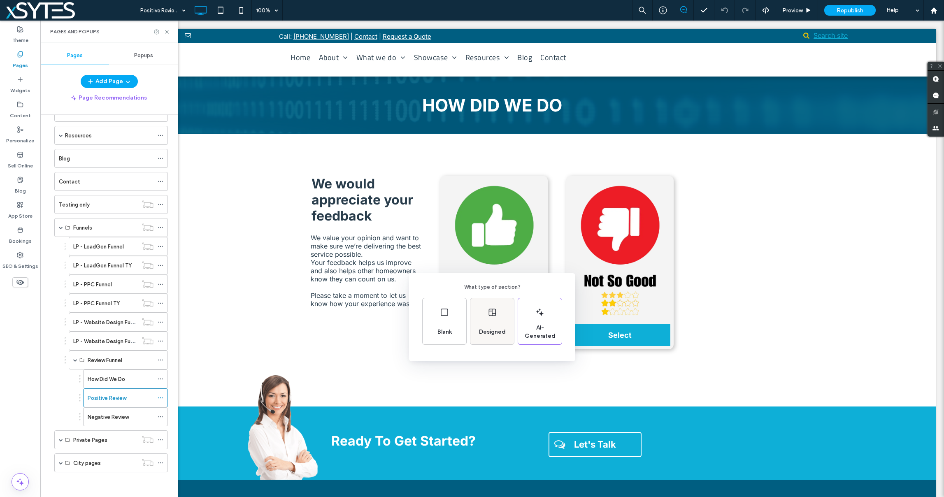
click at [485, 327] on div "Designed" at bounding box center [492, 332] width 33 height 18
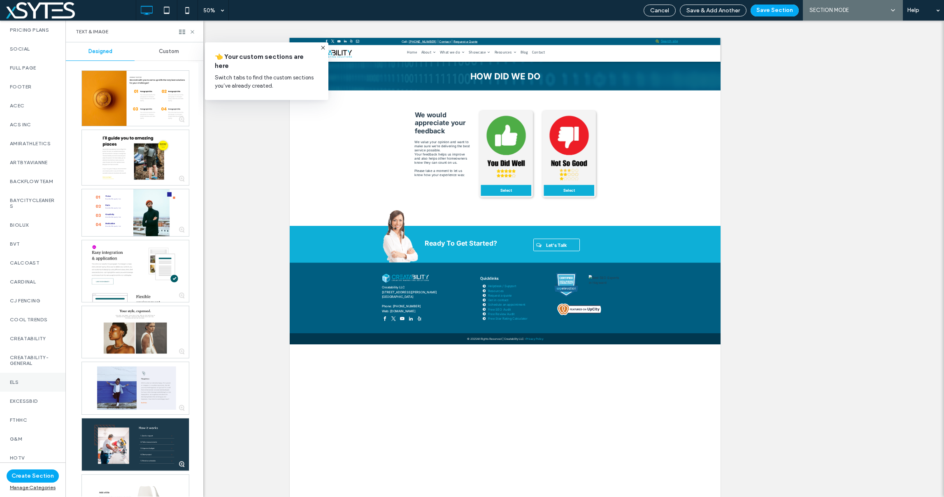
scroll to position [489, 0]
click at [33, 361] on label "Creatability-General" at bounding box center [33, 360] width 46 height 12
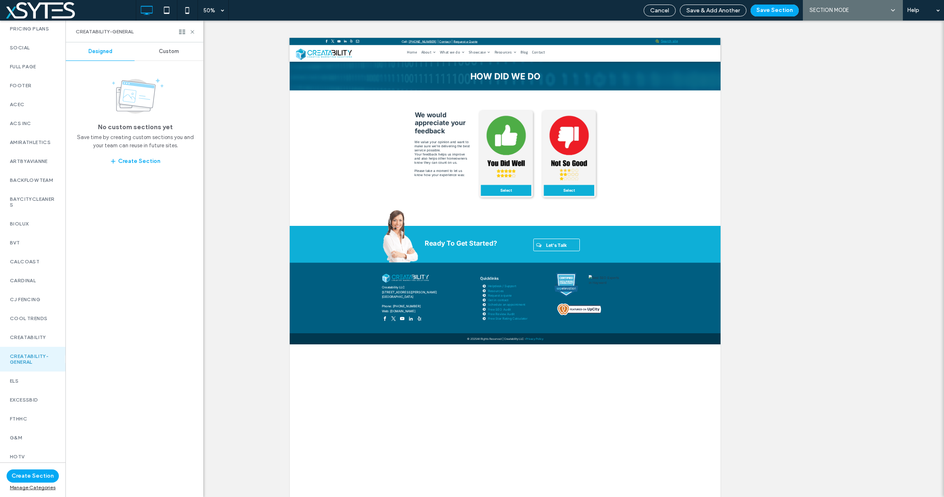
click at [159, 51] on span "Custom" at bounding box center [169, 51] width 20 height 7
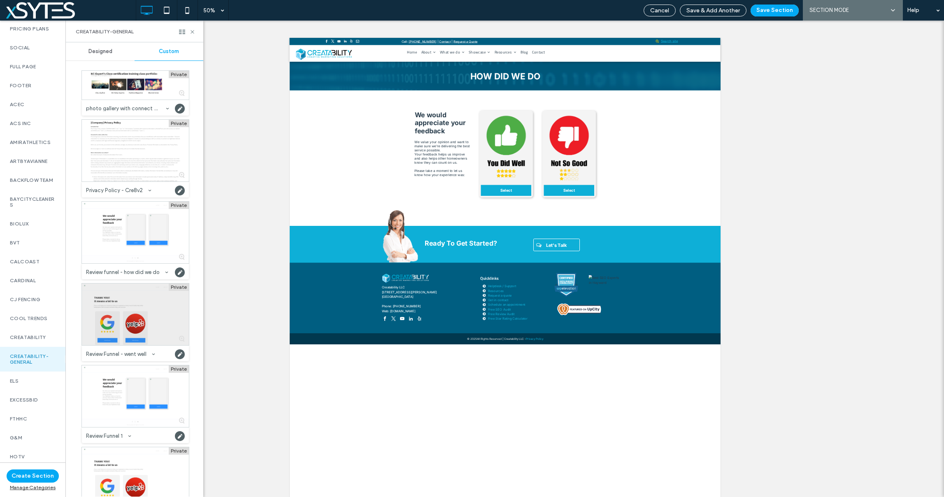
click at [167, 307] on div at bounding box center [135, 315] width 107 height 62
click at [786, 10] on button "Save Section" at bounding box center [775, 11] width 48 height 12
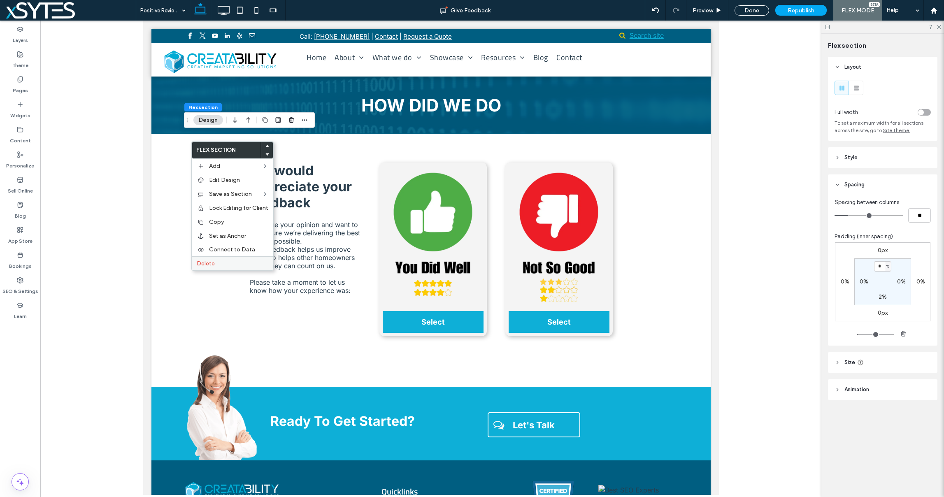
click at [216, 262] on label "Delete" at bounding box center [233, 263] width 72 height 7
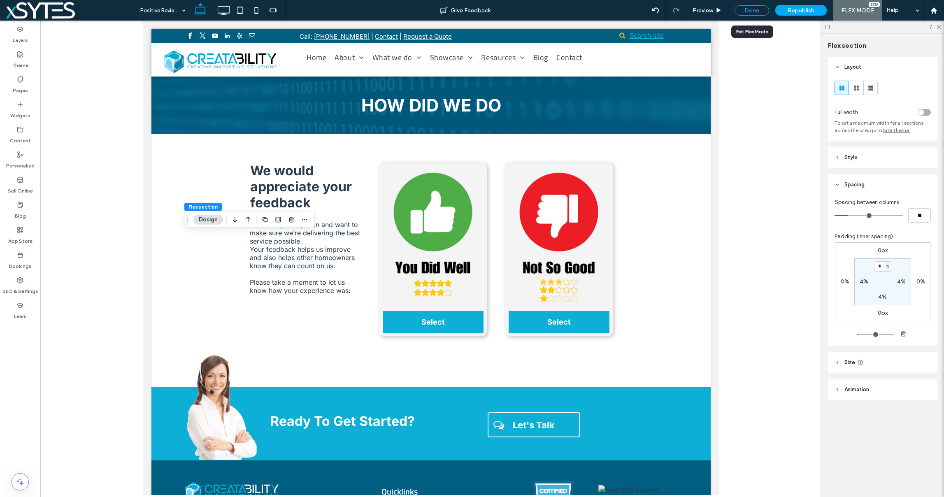
click at [746, 9] on div "Done" at bounding box center [752, 10] width 35 height 10
click at [862, 282] on label "4%" at bounding box center [864, 281] width 9 height 7
type input "*"
click at [900, 280] on label "4%" at bounding box center [901, 281] width 9 height 7
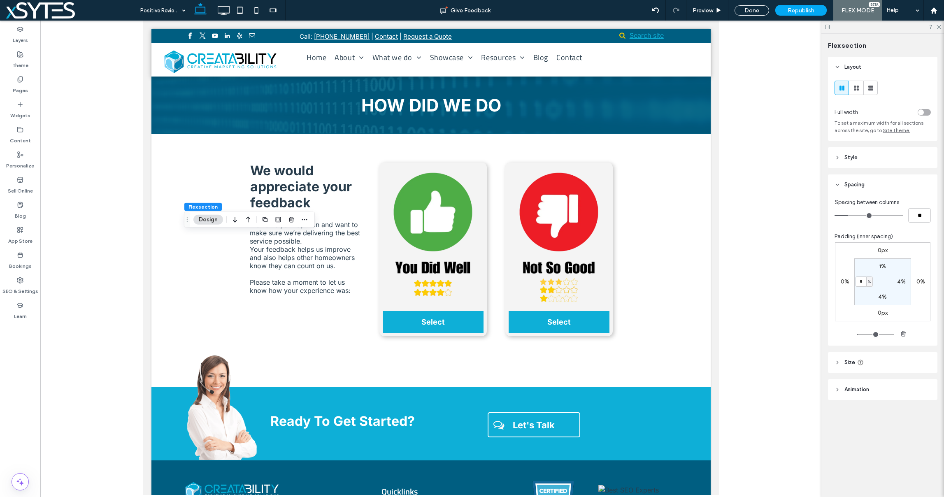
type input "*"
click at [861, 282] on label "2%" at bounding box center [864, 281] width 8 height 7
type input "*"
click at [897, 282] on label "4%" at bounding box center [901, 281] width 9 height 7
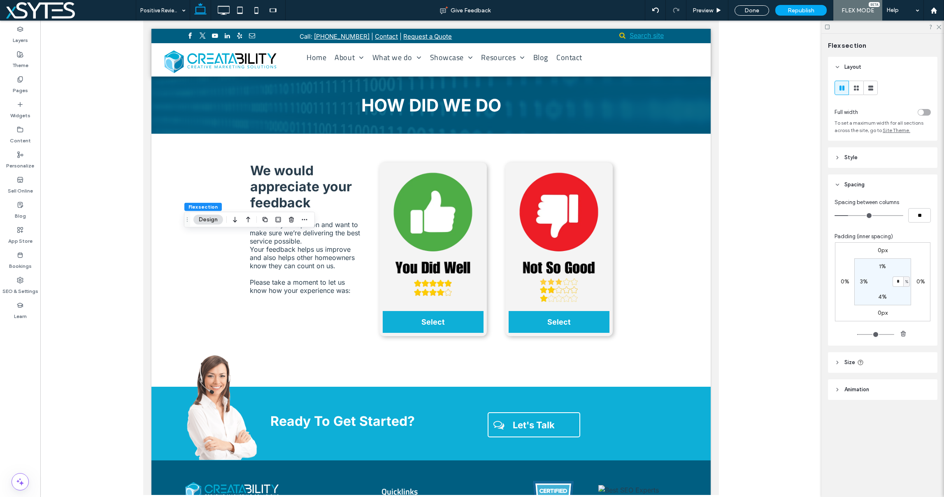
type input "*"
click at [846, 307] on div "0px 0% 0px 0% 1% * % 4% 3%" at bounding box center [883, 281] width 96 height 79
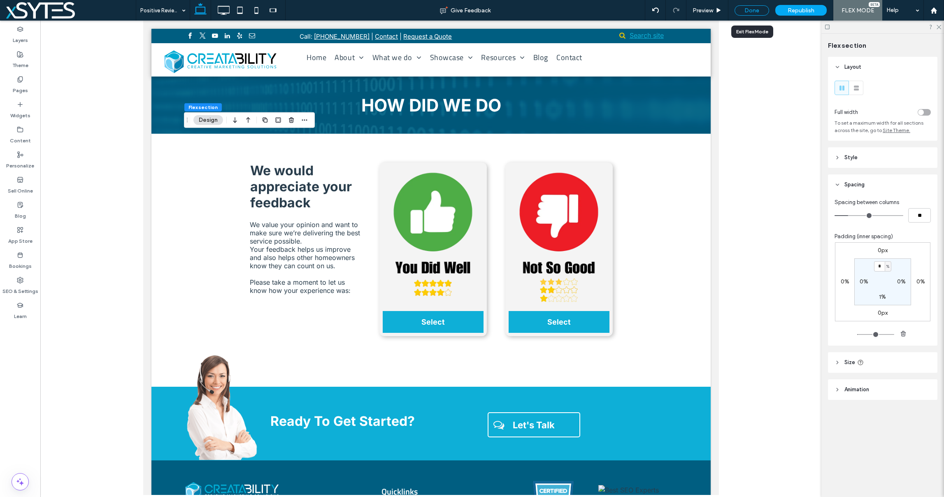
click at [752, 12] on div "Done" at bounding box center [752, 10] width 35 height 10
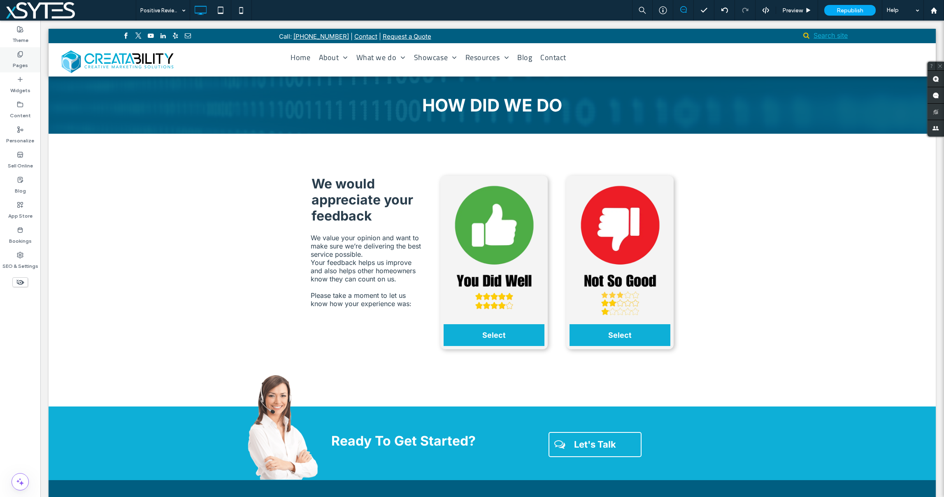
click at [20, 64] on label "Pages" at bounding box center [20, 64] width 15 height 12
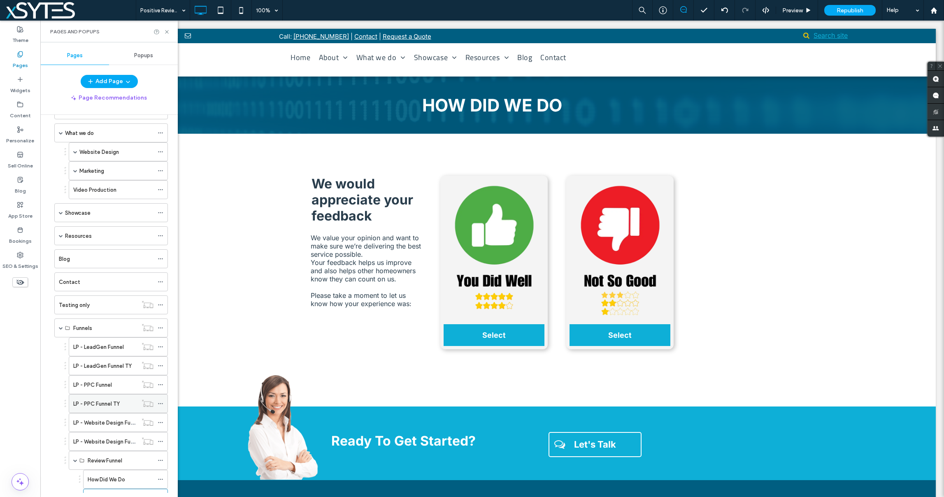
scroll to position [152, 0]
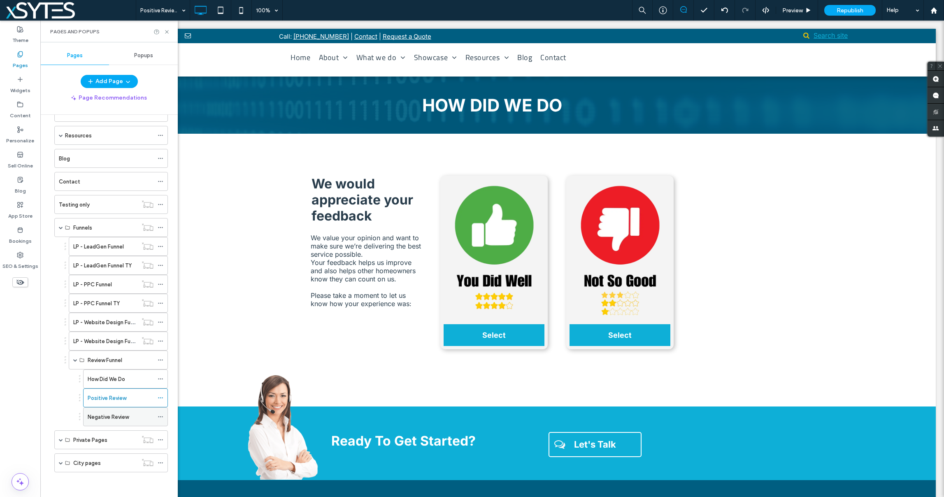
click at [114, 417] on label "Negative Review" at bounding box center [108, 417] width 41 height 14
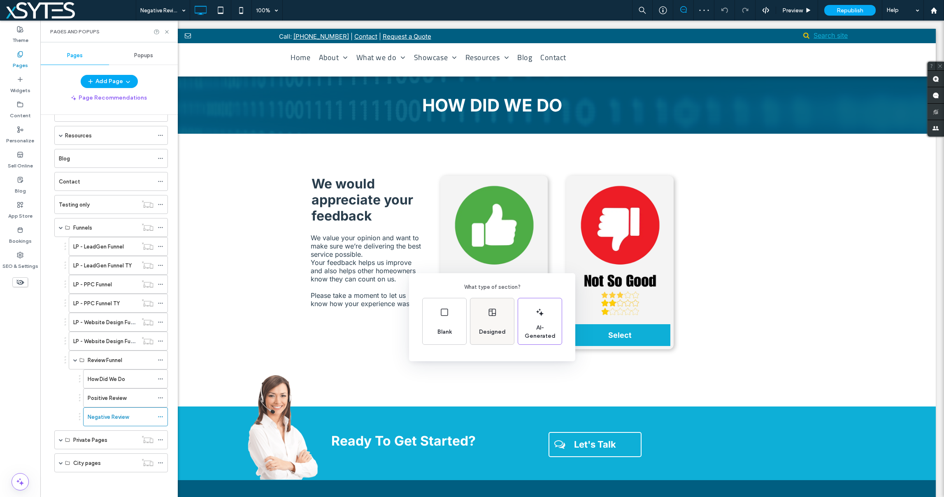
click at [499, 325] on div "Designed" at bounding box center [492, 332] width 33 height 18
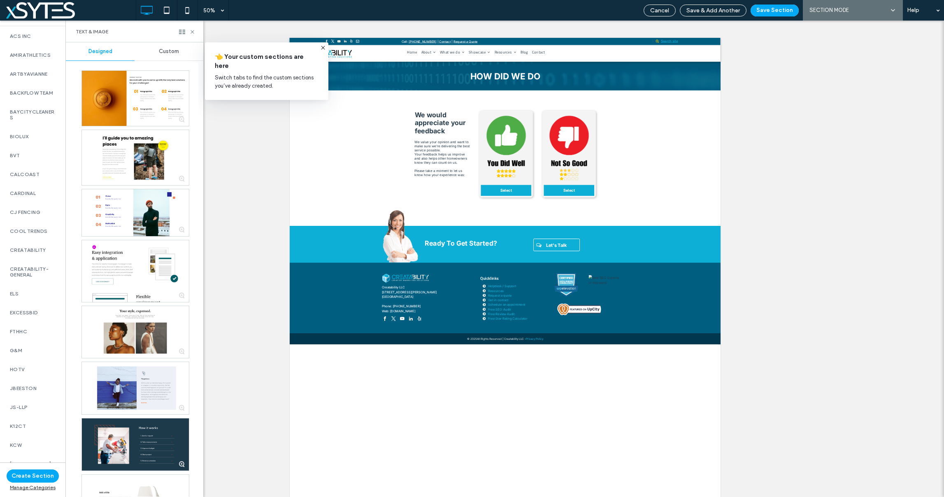
scroll to position [578, 0]
click at [32, 272] on label "Creatability-General" at bounding box center [33, 271] width 46 height 12
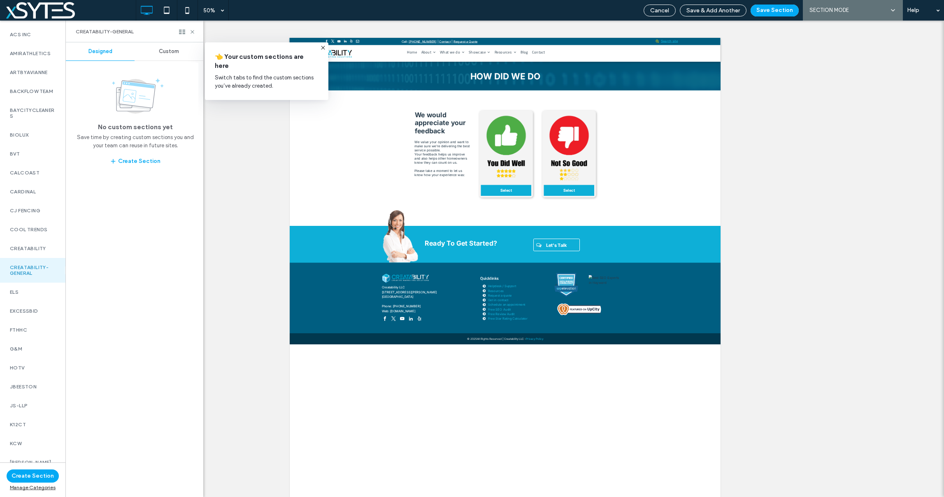
click at [168, 47] on div "Custom" at bounding box center [169, 51] width 69 height 18
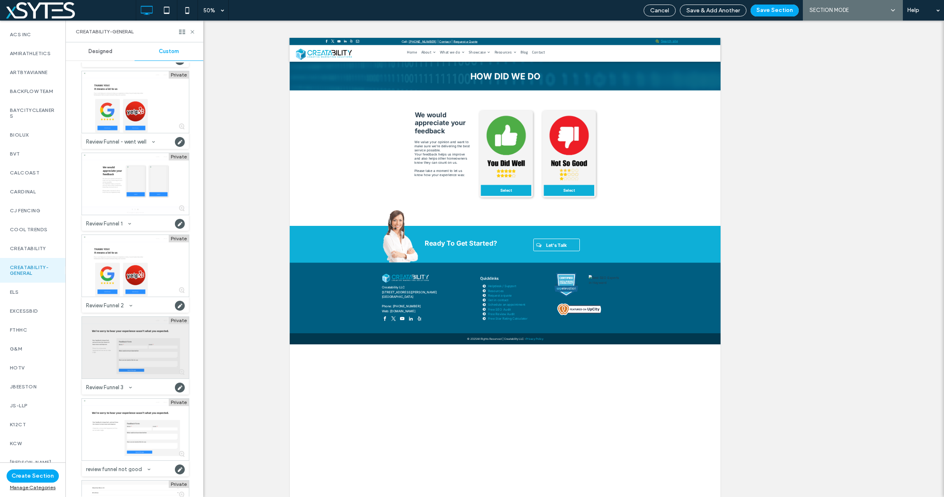
scroll to position [213, 0]
click at [130, 345] on div at bounding box center [135, 348] width 107 height 62
click at [784, 9] on button "Save Section" at bounding box center [775, 11] width 48 height 12
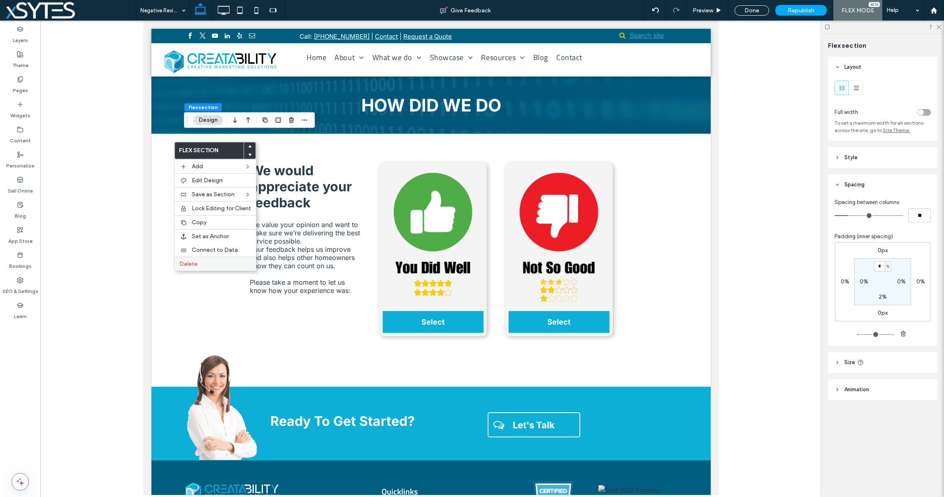
click at [190, 262] on span "Delete" at bounding box center [188, 264] width 18 height 7
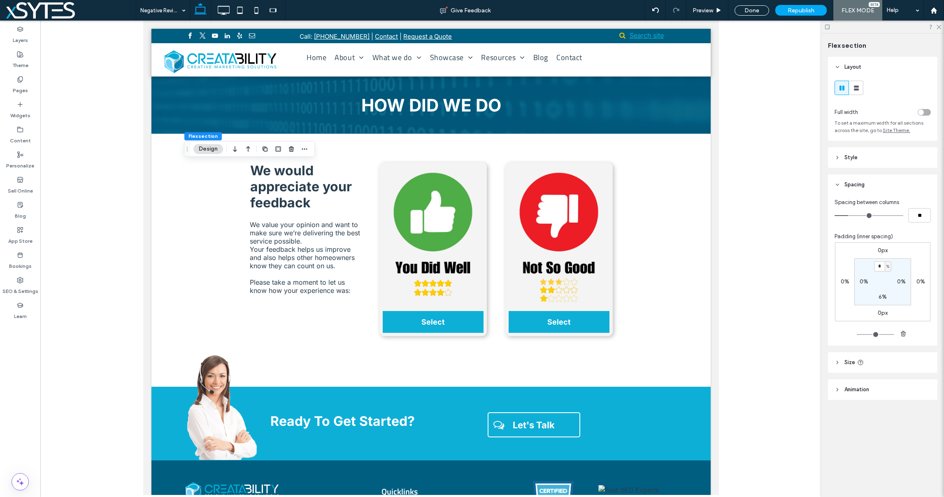
click at [775, 86] on div at bounding box center [430, 258] width 781 height 475
click at [752, 9] on div "Done" at bounding box center [752, 10] width 35 height 10
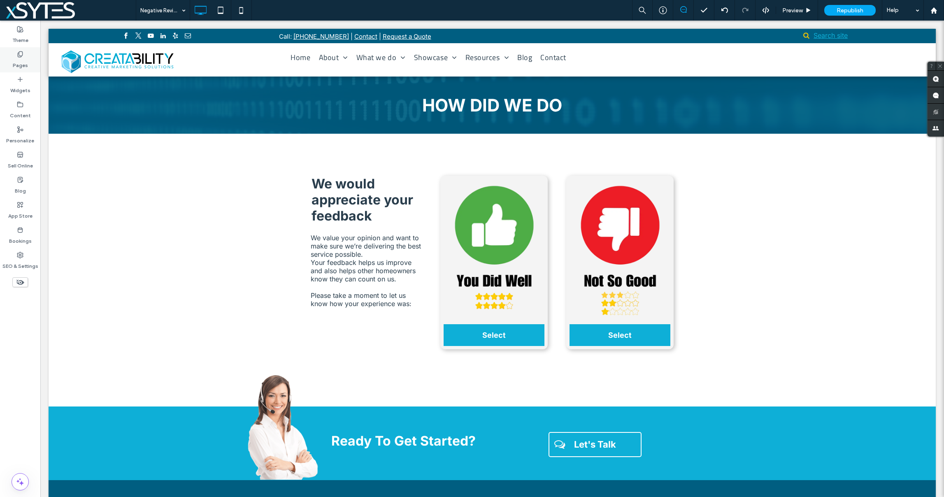
click at [16, 58] on label "Pages" at bounding box center [20, 64] width 15 height 12
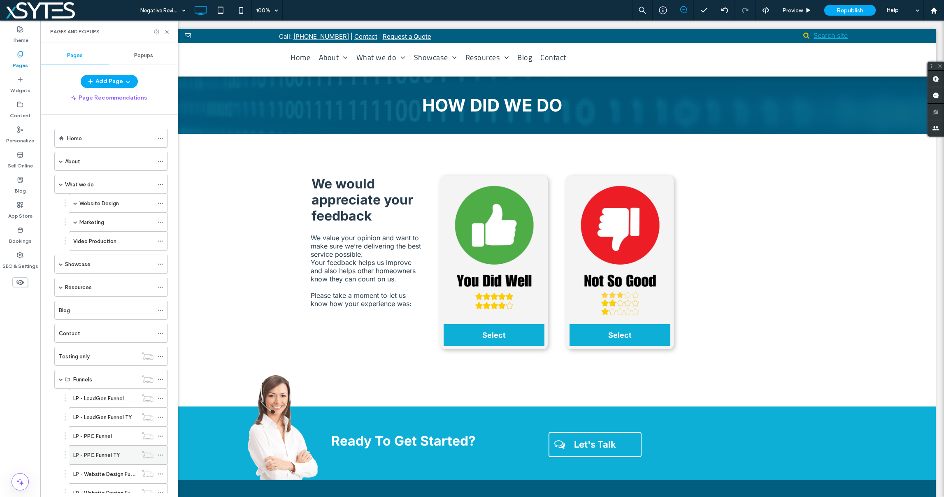
scroll to position [152, 0]
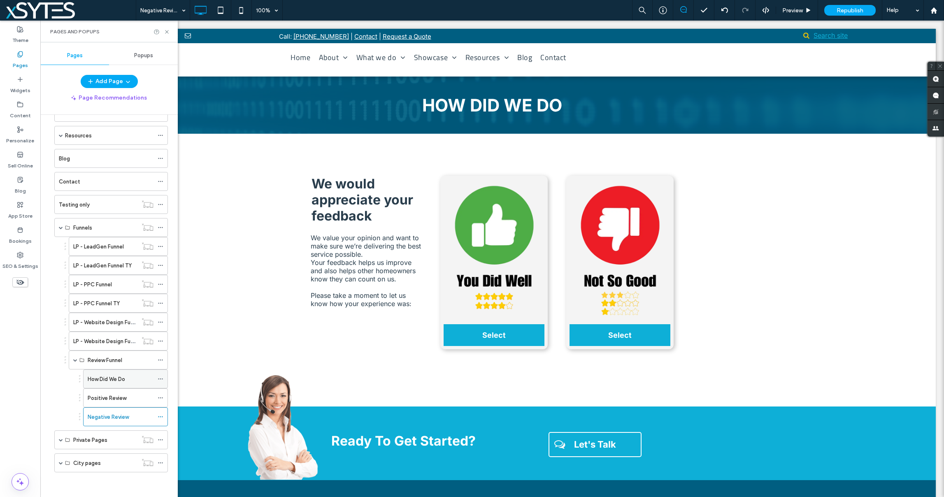
click at [159, 379] on icon at bounding box center [161, 379] width 6 height 6
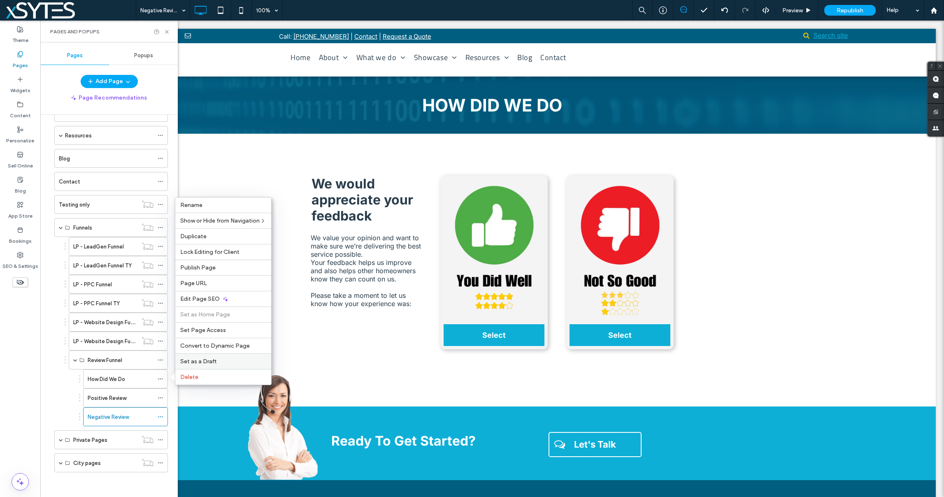
click at [207, 361] on span "Set as a Draft" at bounding box center [198, 361] width 36 height 7
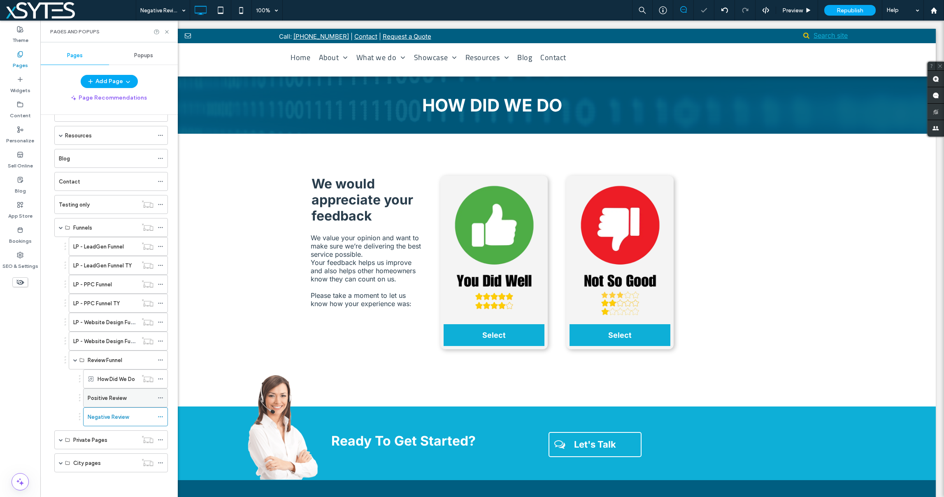
click at [160, 397] on icon at bounding box center [161, 398] width 6 height 6
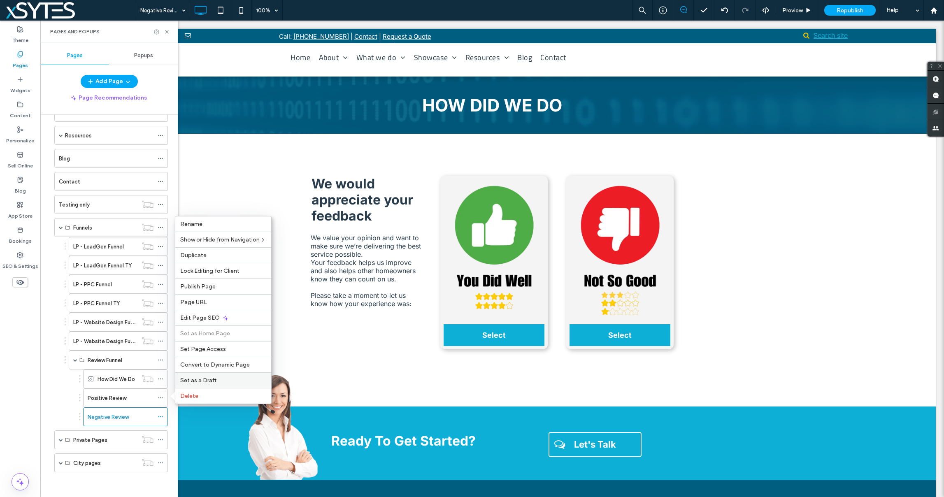
click at [207, 380] on span "Set as a Draft" at bounding box center [198, 380] width 36 height 7
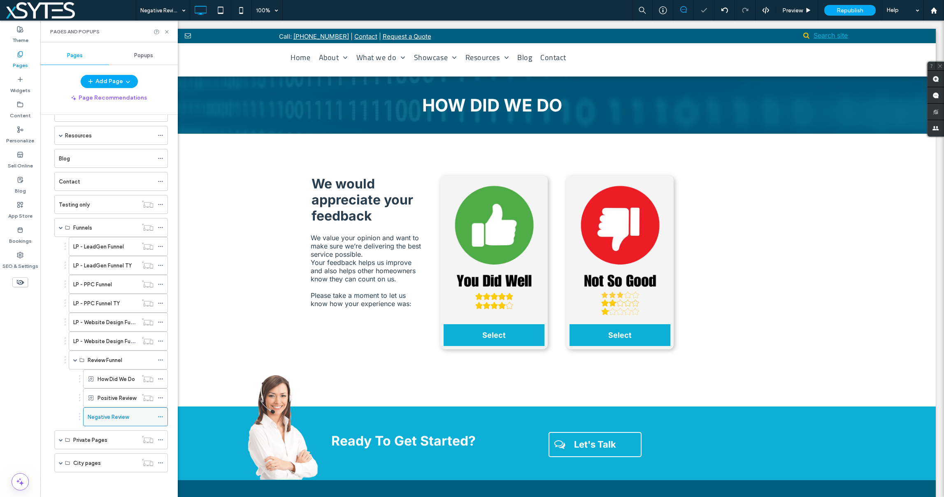
click at [161, 416] on icon at bounding box center [161, 417] width 6 height 6
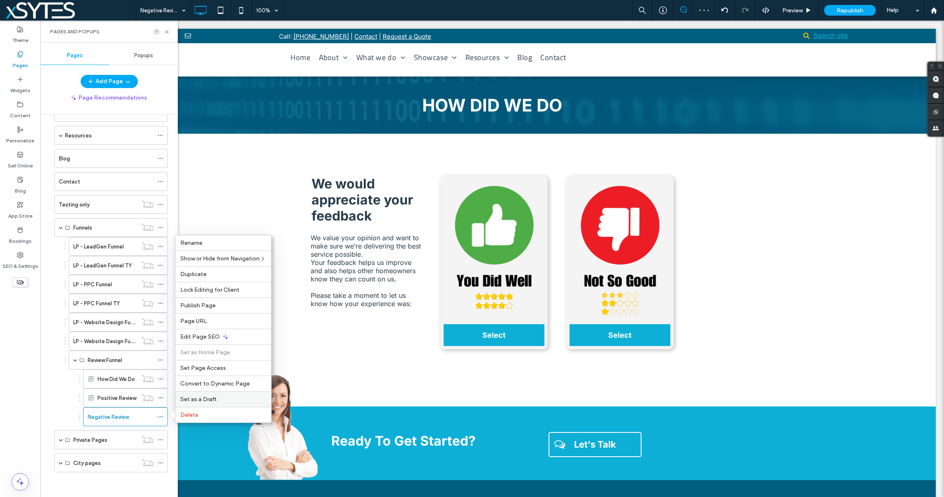
click at [204, 398] on span "Set as a Draft" at bounding box center [198, 399] width 36 height 7
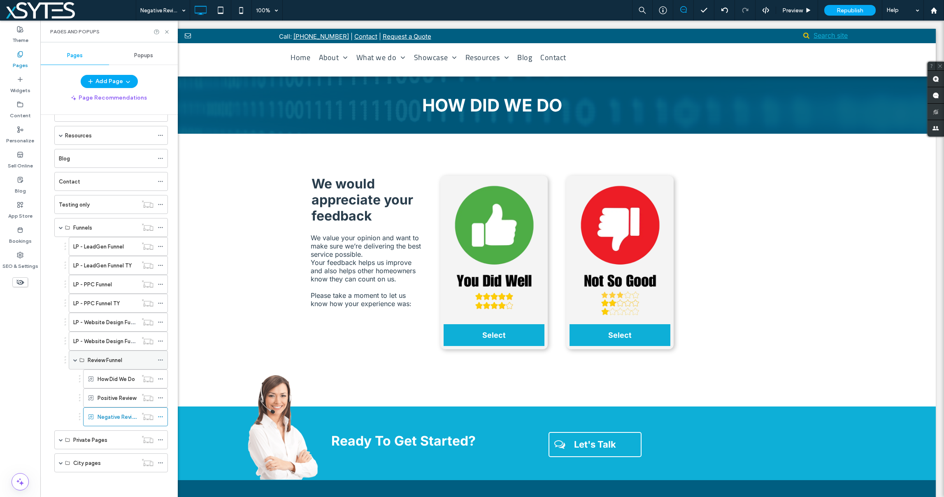
click at [161, 361] on icon at bounding box center [161, 360] width 6 height 6
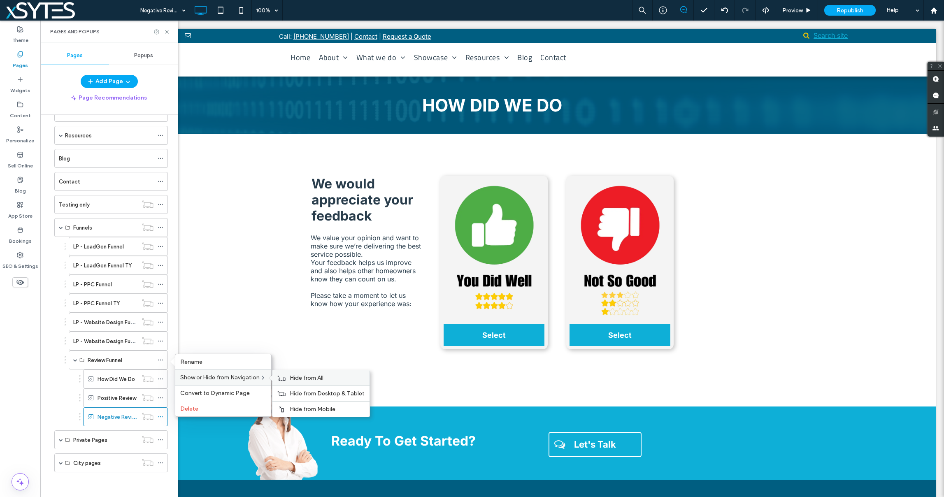
click at [294, 378] on span "Hide from All" at bounding box center [307, 378] width 34 height 7
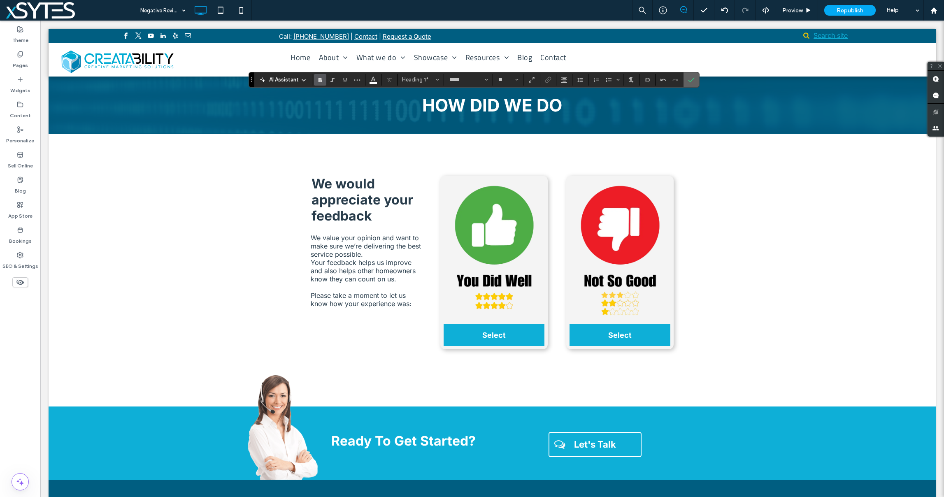
click at [694, 81] on icon "Confirm" at bounding box center [691, 80] width 7 height 7
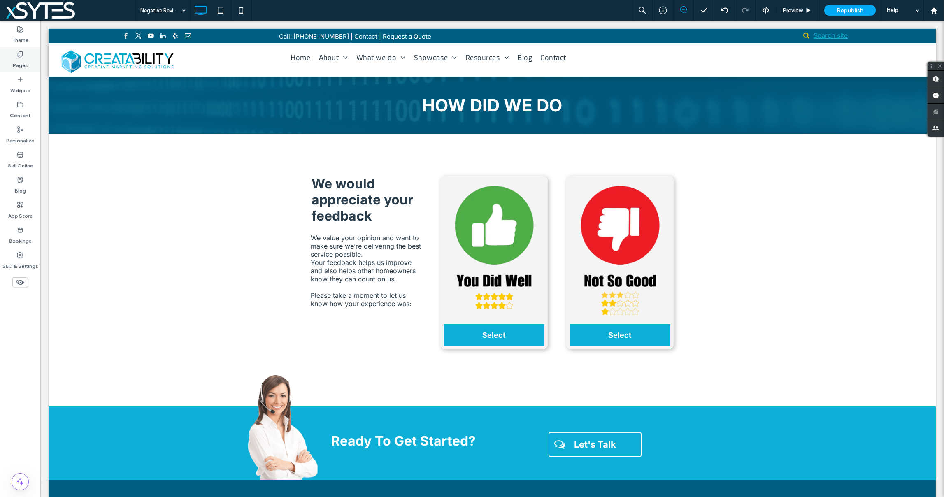
click at [14, 57] on div "Pages" at bounding box center [20, 59] width 40 height 25
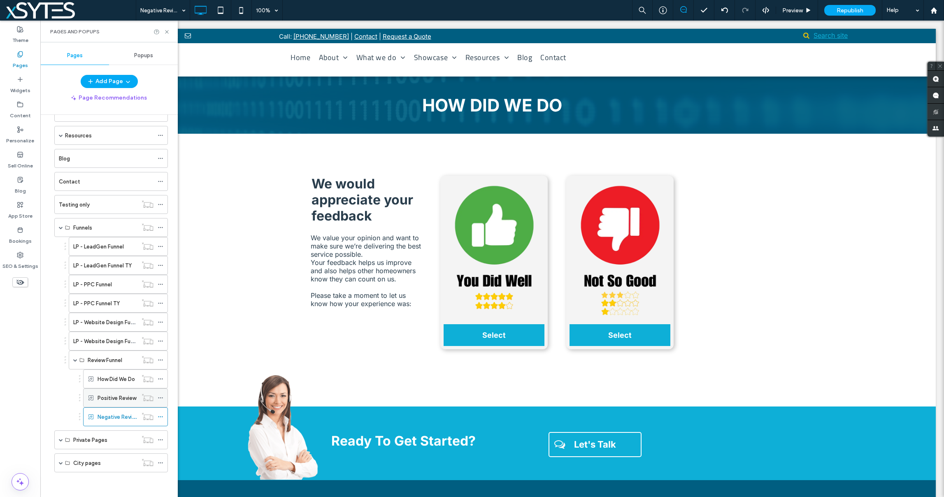
click at [118, 400] on label "Positive Review" at bounding box center [117, 398] width 39 height 14
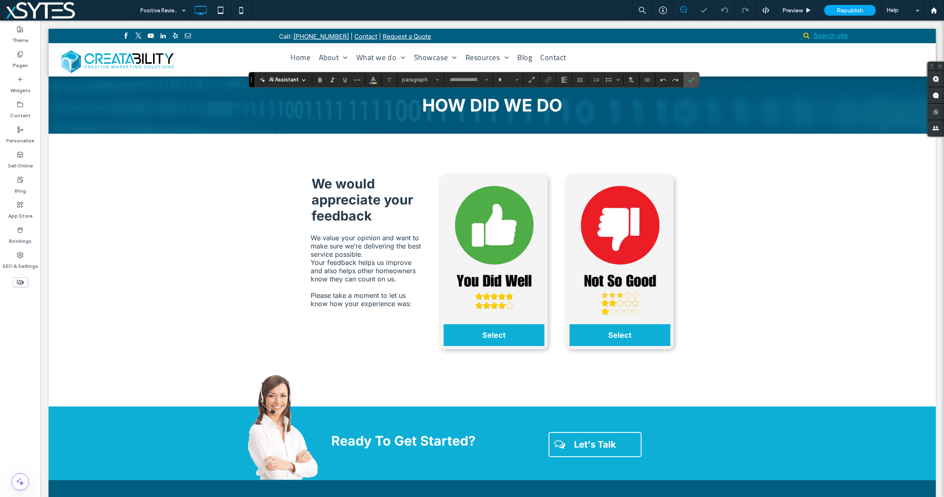
type input "*****"
type input "**"
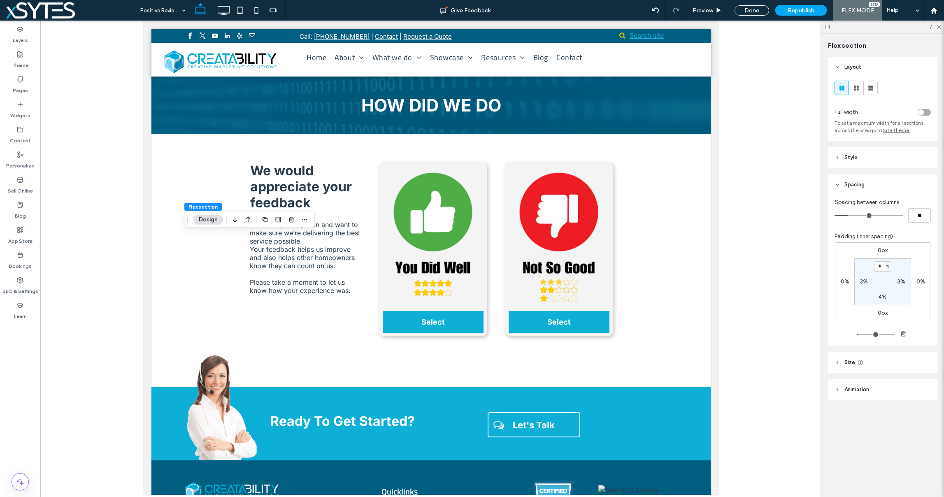
click at [749, 156] on div at bounding box center [430, 258] width 781 height 475
click at [748, 10] on div "Done" at bounding box center [752, 10] width 35 height 10
click at [862, 280] on label "3%" at bounding box center [864, 281] width 8 height 7
type input "*"
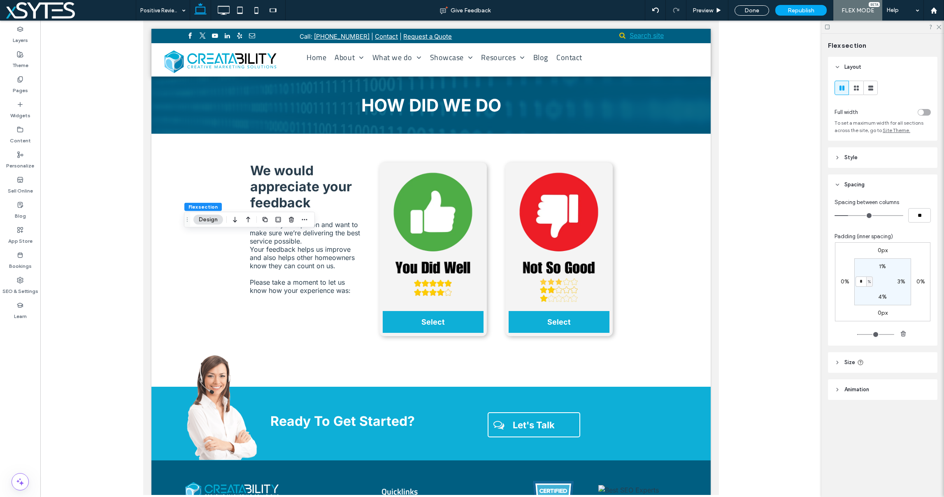
click at [901, 282] on label "3%" at bounding box center [902, 281] width 8 height 7
type input "*"
click at [855, 452] on div "Flex section Layout Full width To set a maximum width for all sections across t…" at bounding box center [883, 266] width 123 height 464
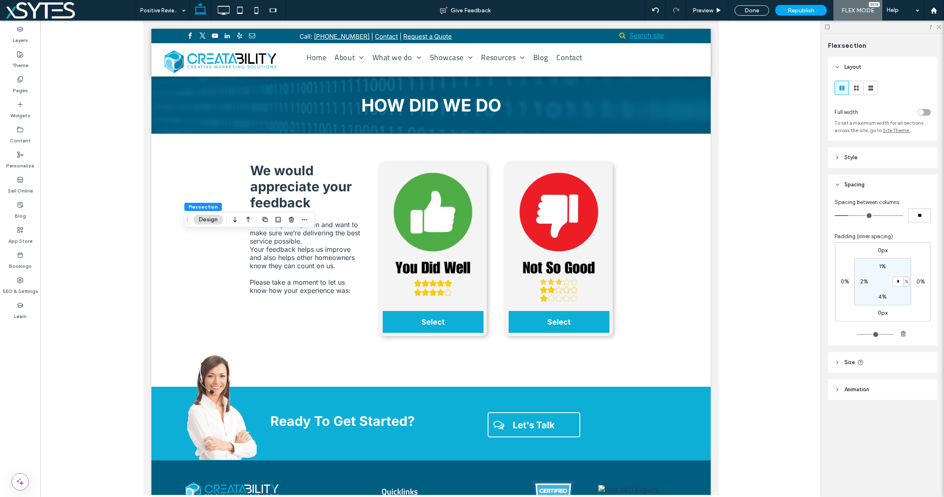
click at [119, 253] on div at bounding box center [430, 258] width 781 height 475
click at [735, 201] on div at bounding box center [430, 258] width 781 height 475
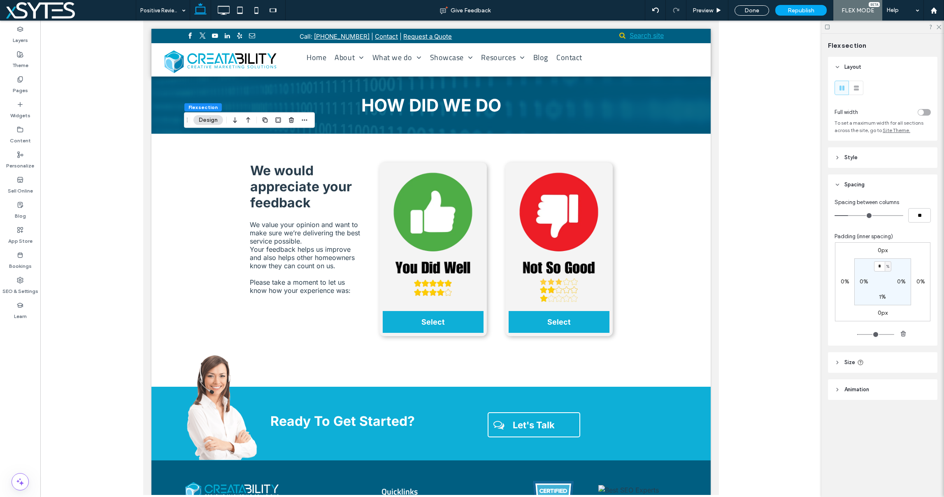
click at [774, 189] on div at bounding box center [430, 258] width 781 height 475
click at [757, 12] on div "Done" at bounding box center [752, 10] width 35 height 10
